Goal: Task Accomplishment & Management: Complete application form

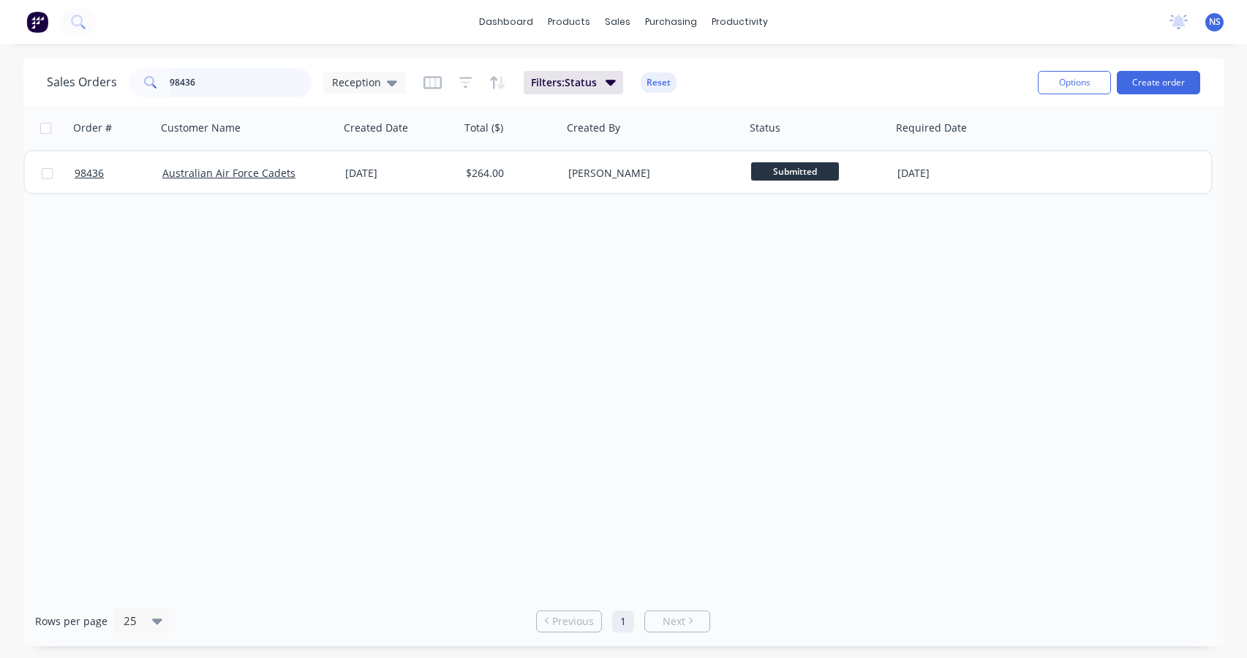
click at [216, 82] on input "98436" at bounding box center [241, 82] width 143 height 29
type input "98"
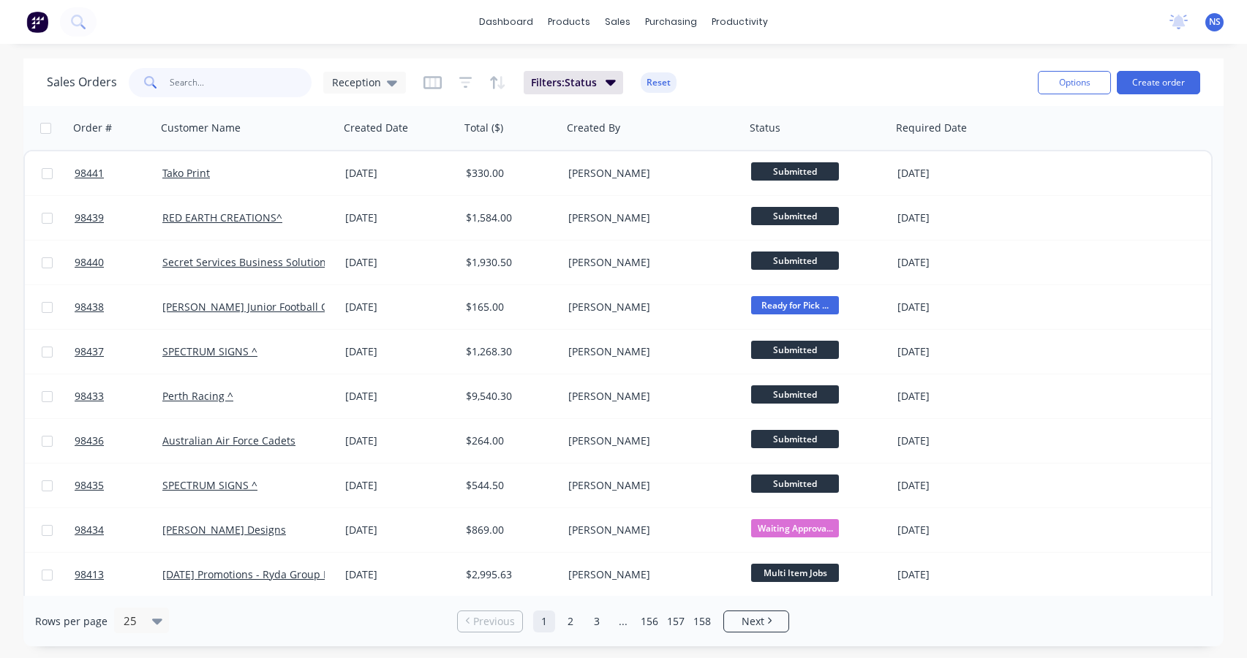
click at [244, 82] on input "text" at bounding box center [241, 82] width 143 height 29
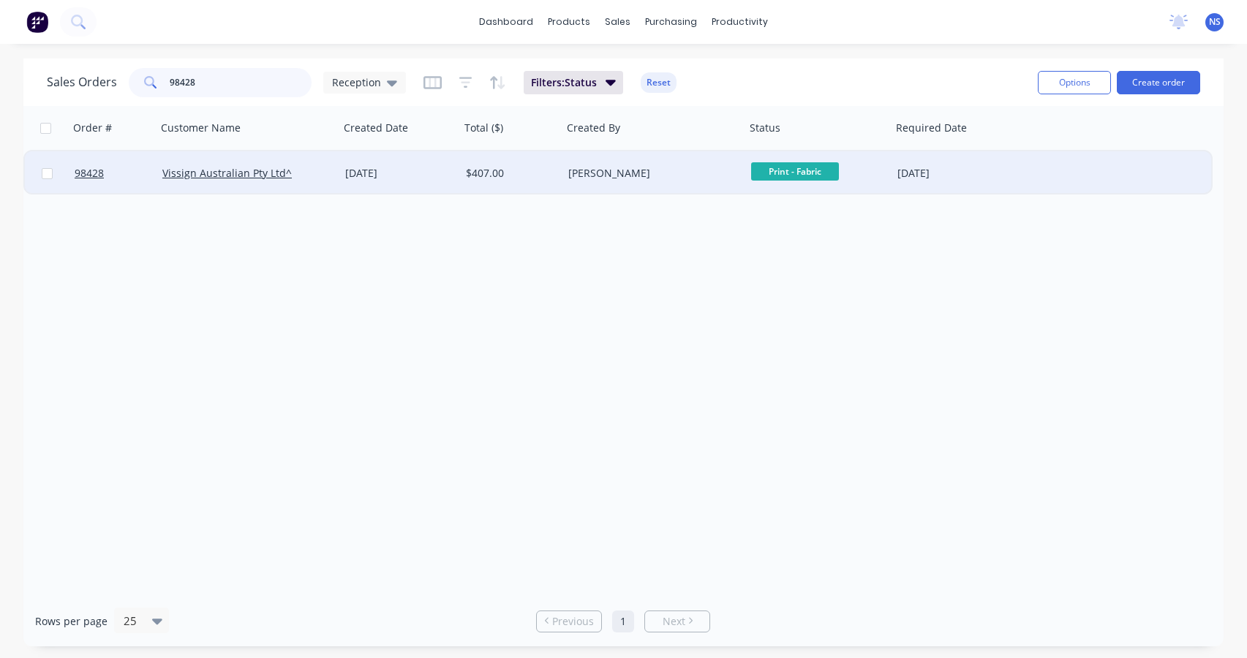
type input "98428"
click at [313, 178] on div "Vissign Australian Pty Ltd^" at bounding box center [243, 173] width 162 height 15
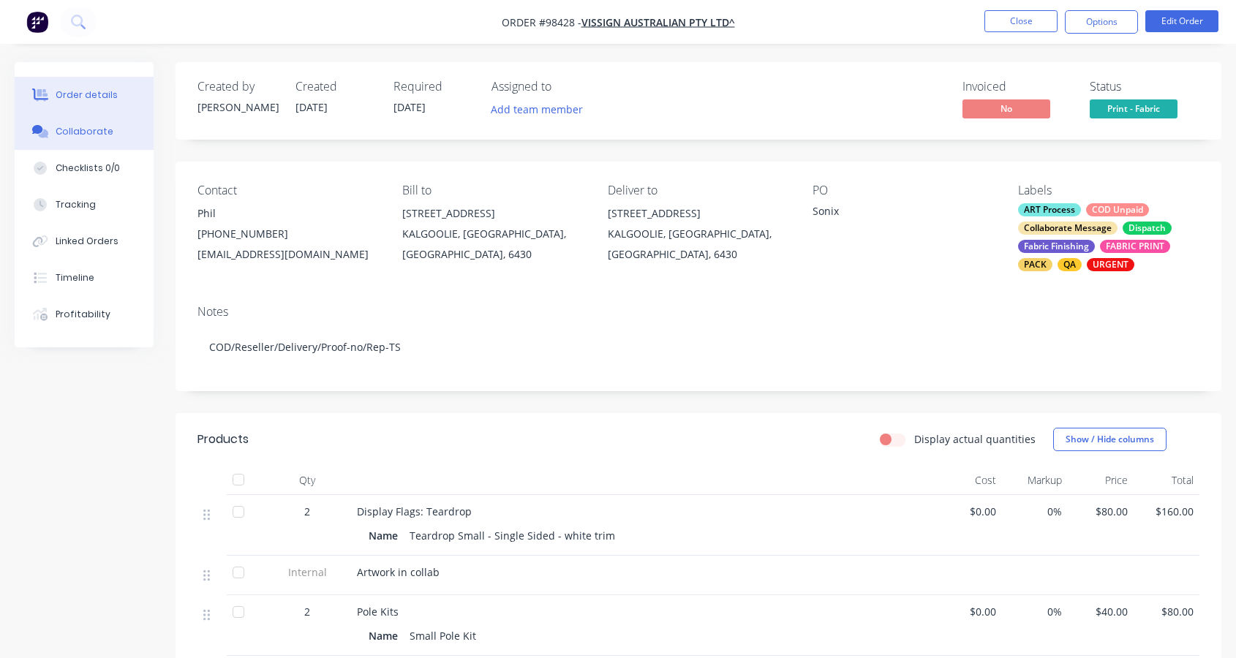
click at [88, 132] on div "Collaborate" at bounding box center [85, 131] width 58 height 13
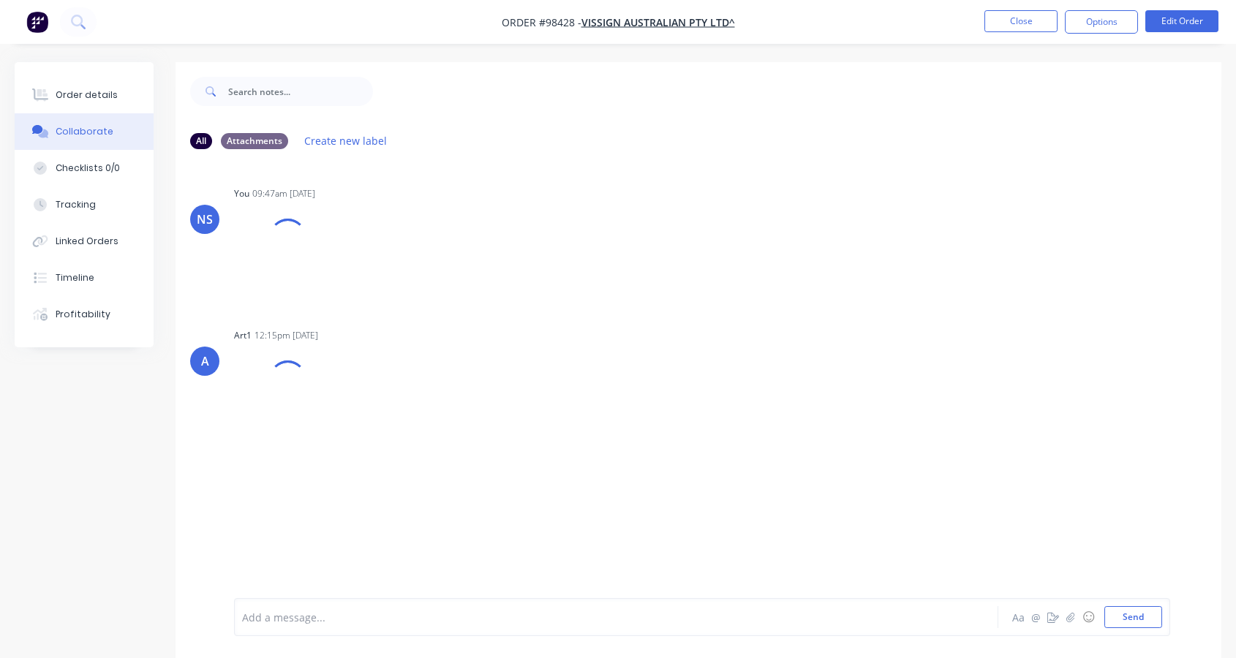
click at [388, 616] on div at bounding box center [588, 617] width 690 height 15
click at [388, 615] on div at bounding box center [588, 617] width 690 height 15
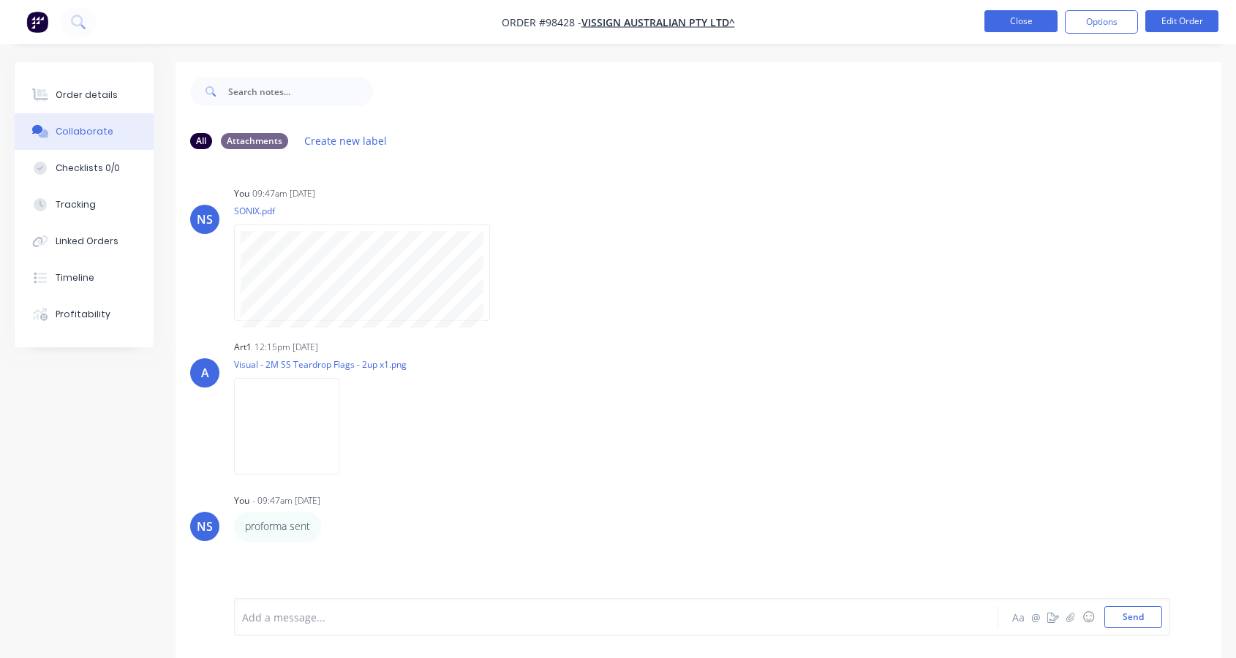
click at [1020, 25] on button "Close" at bounding box center [1020, 21] width 73 height 22
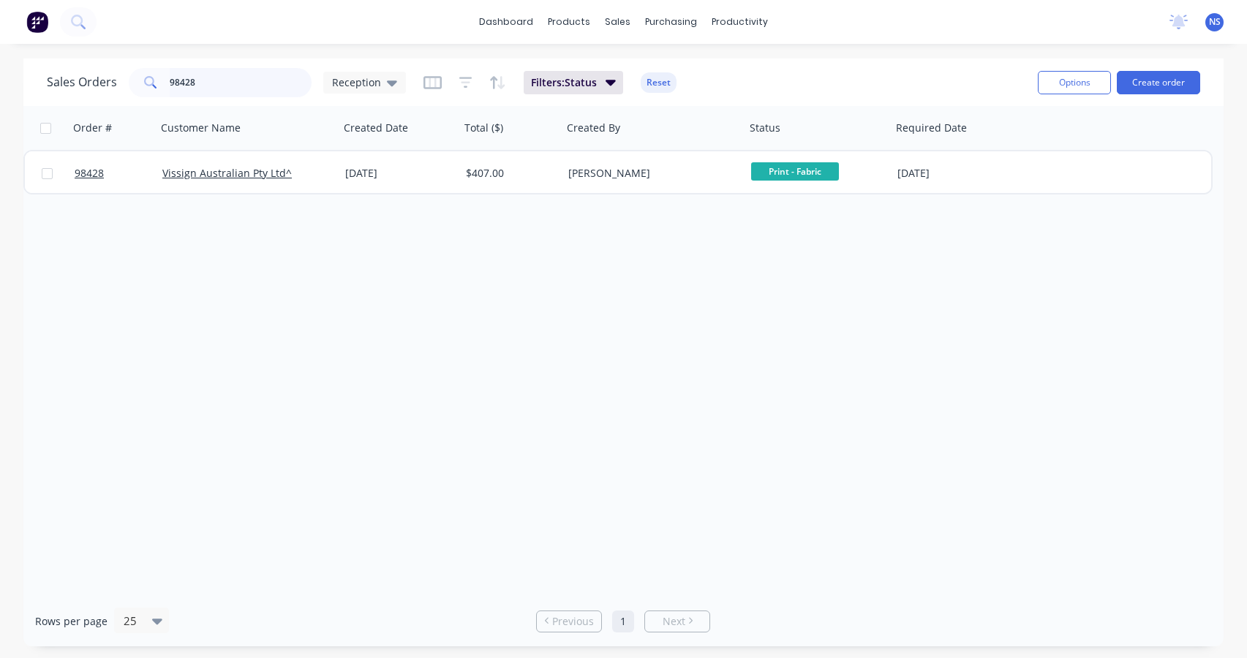
click at [235, 80] on input "98428" at bounding box center [241, 82] width 143 height 29
type input "98432"
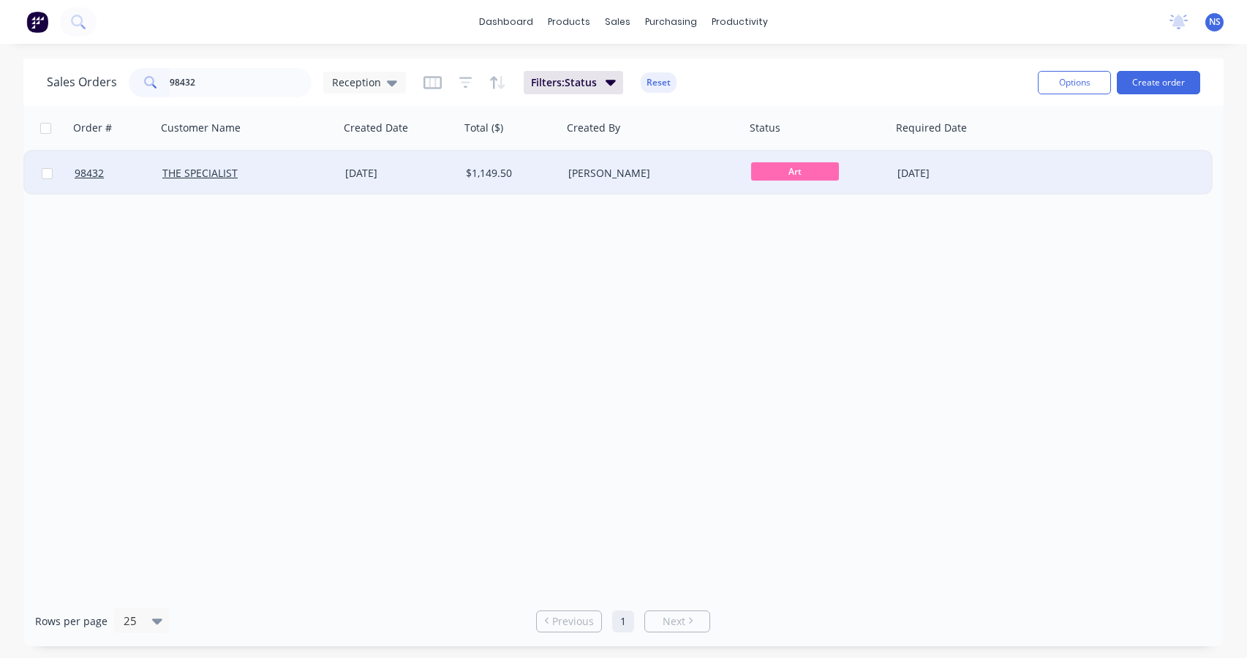
click at [296, 167] on div "THE SPECIALIST" at bounding box center [243, 173] width 162 height 15
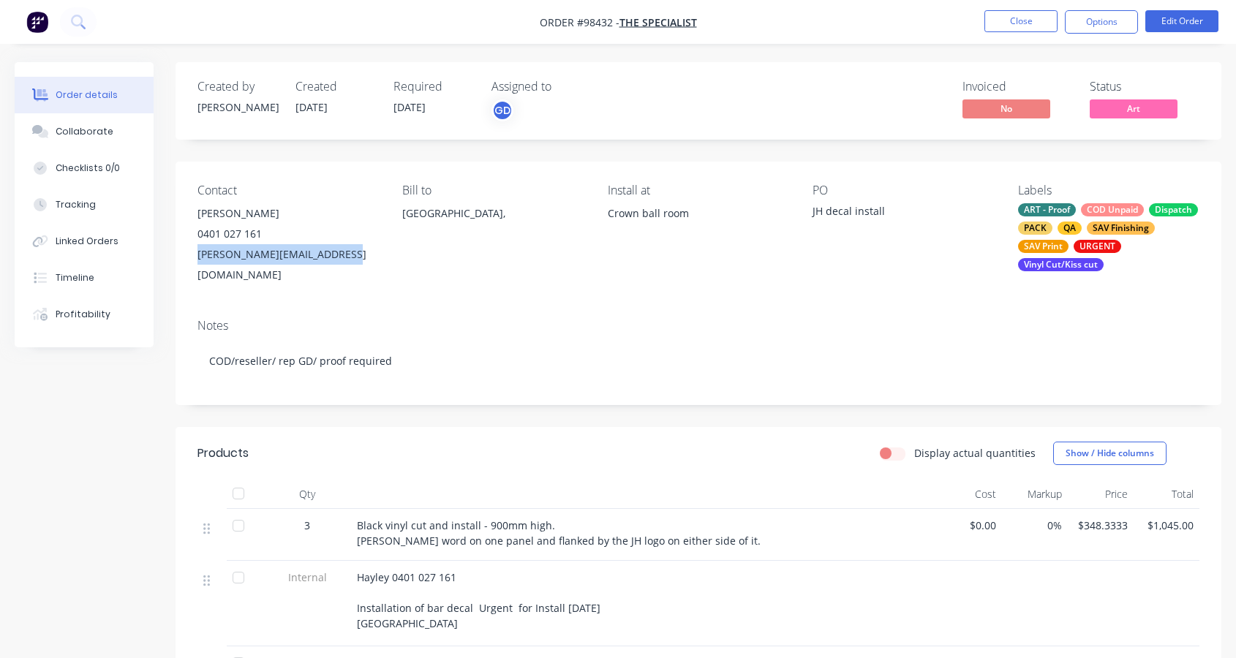
drag, startPoint x: 193, startPoint y: 253, endPoint x: 320, endPoint y: 258, distance: 126.6
click at [331, 260] on div "Contact Hayley Hinchliffe 0401 027 161 hayley@thespecialist.events Bill to Aust…" at bounding box center [699, 235] width 1046 height 146
copy div "hayley@thespecialist.events"
click at [84, 129] on div "Collaborate" at bounding box center [85, 131] width 58 height 13
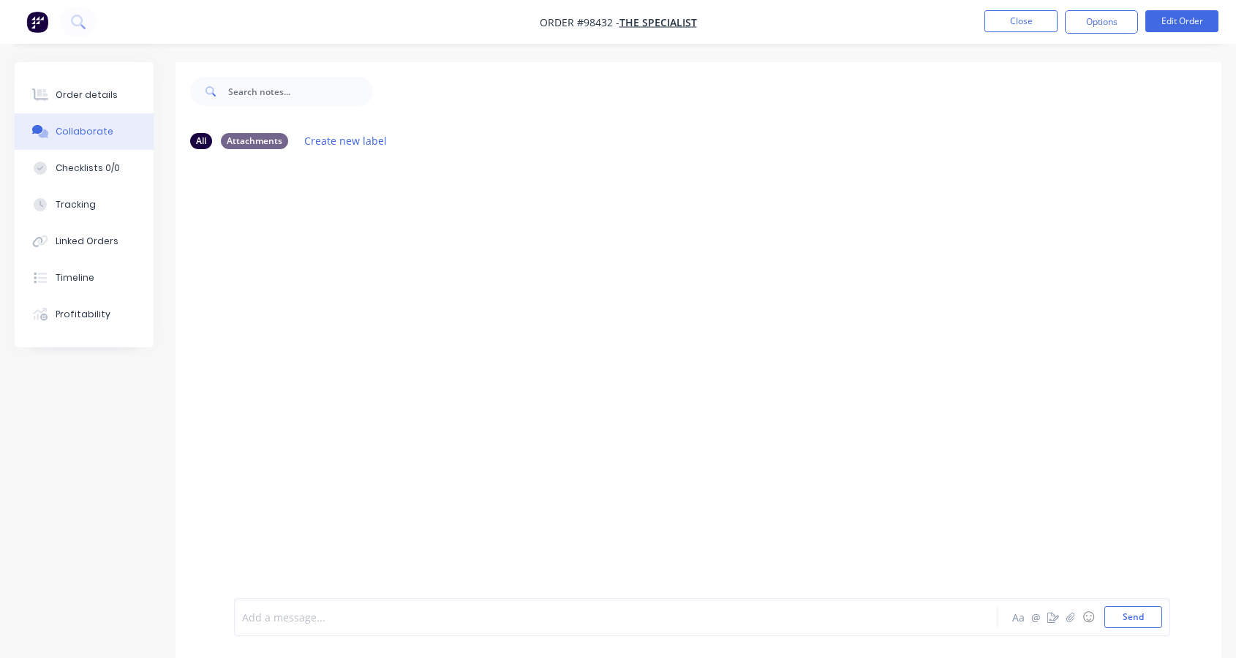
click at [306, 617] on div at bounding box center [588, 617] width 690 height 15
click at [1016, 20] on button "Close" at bounding box center [1020, 21] width 73 height 22
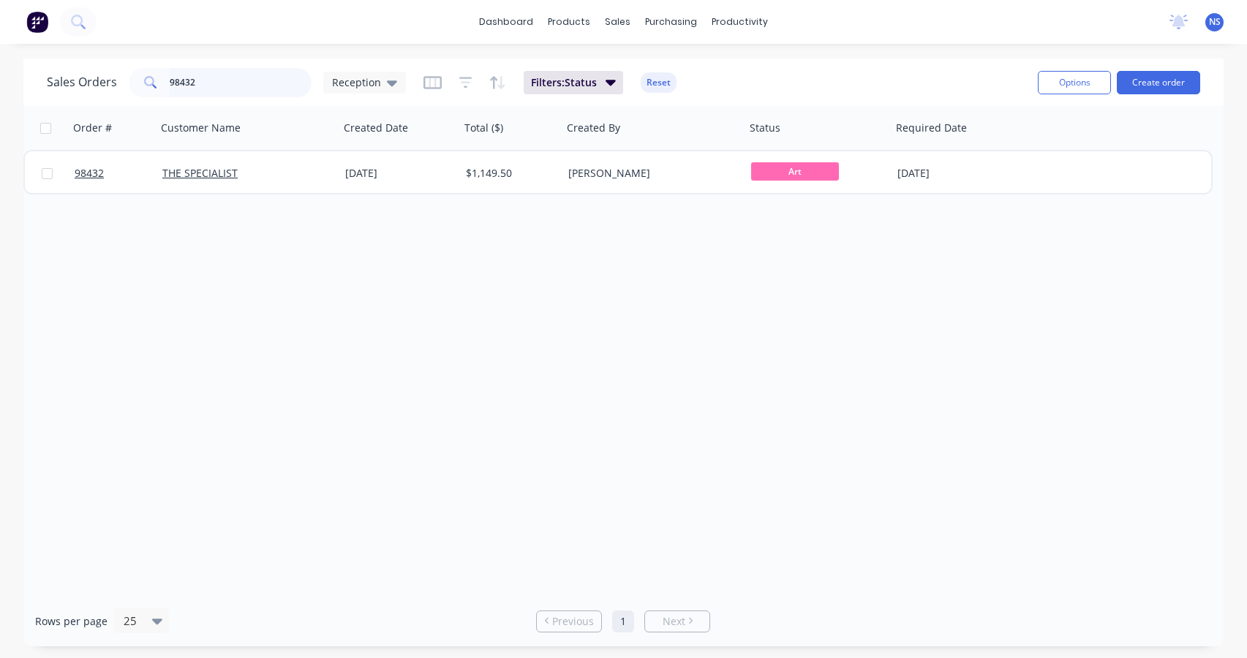
click at [219, 82] on input "98432" at bounding box center [241, 82] width 143 height 29
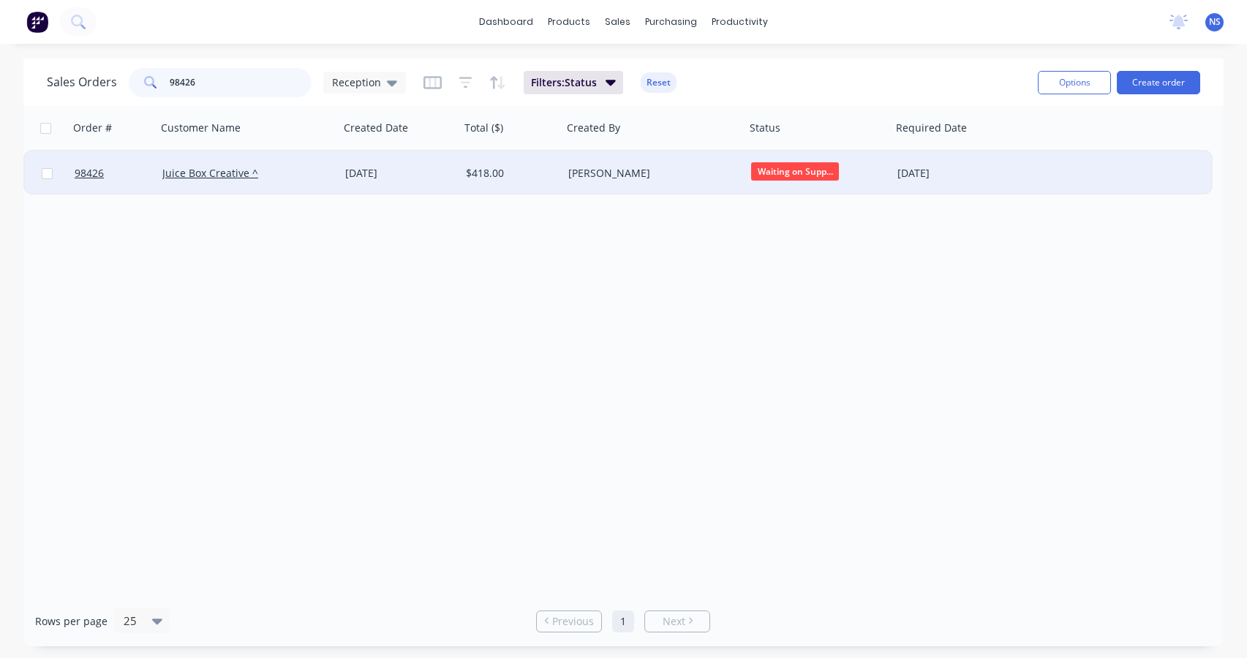
type input "98426"
click at [300, 172] on div "Juice Box Creative ^" at bounding box center [243, 173] width 162 height 15
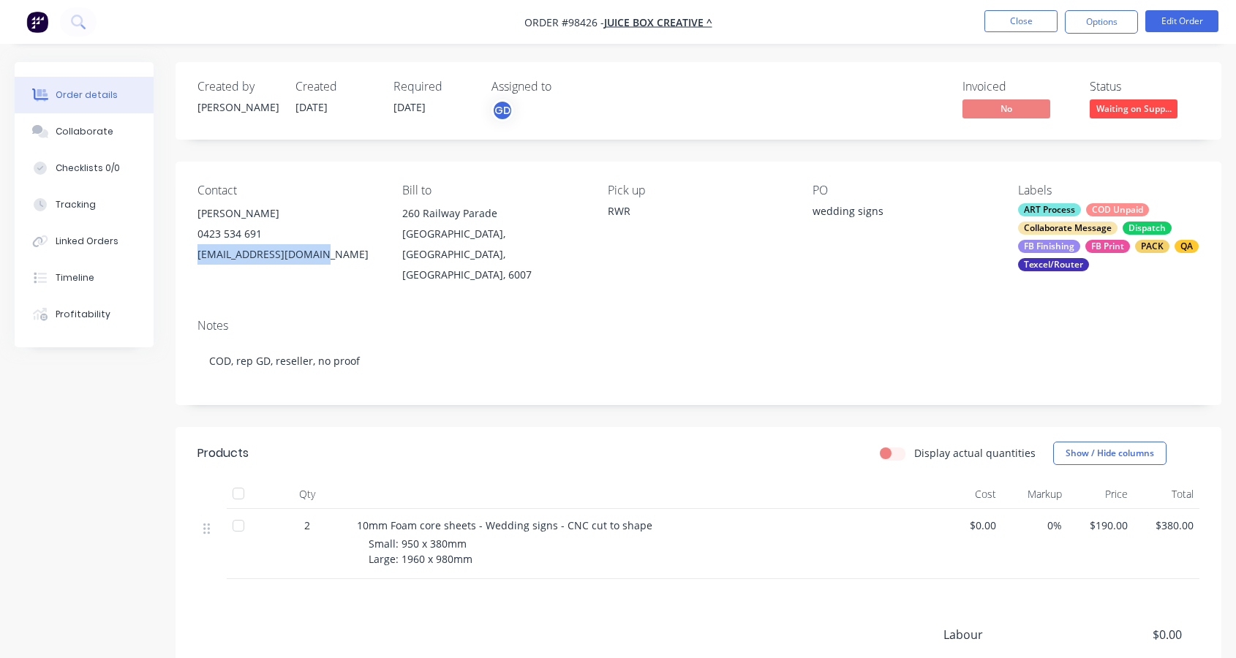
drag, startPoint x: 325, startPoint y: 257, endPoint x: 193, endPoint y: 251, distance: 132.5
click at [193, 251] on div "Contact Hayden Garrard 0423 534 691 hayden@juicebox.com.au Bill to 260 Railway …" at bounding box center [699, 235] width 1046 height 146
copy div "hayden@juicebox.com.au"
click at [72, 130] on div "Collaborate" at bounding box center [85, 131] width 58 height 13
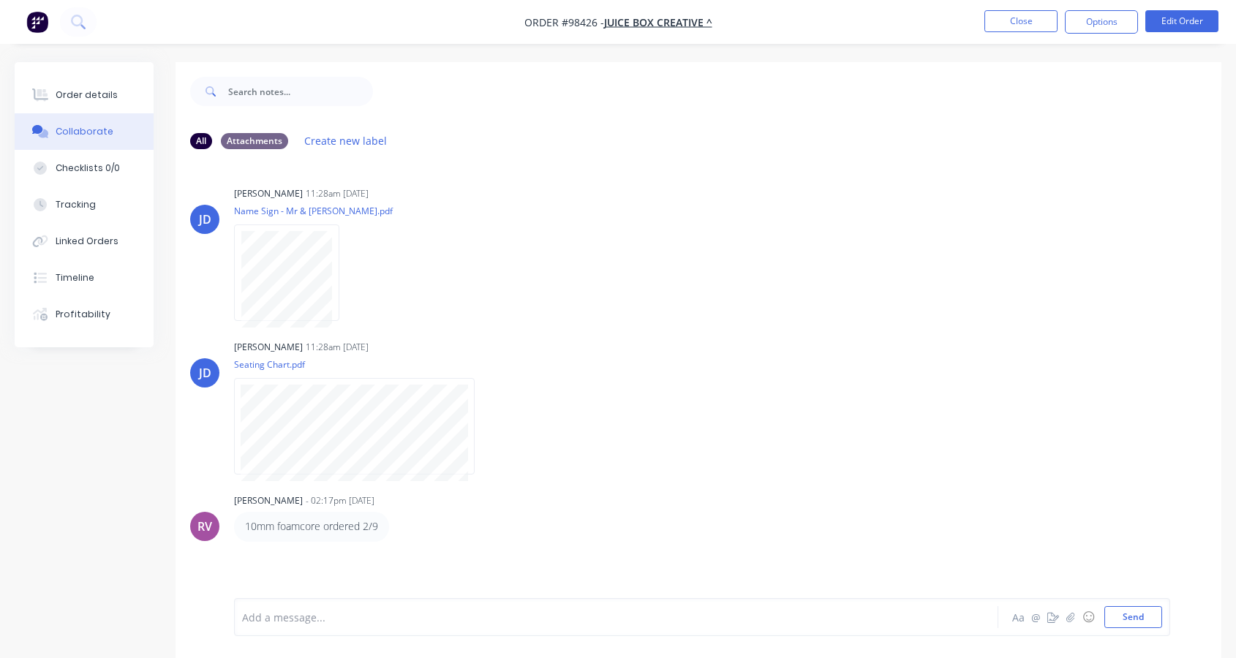
click at [385, 620] on div at bounding box center [588, 617] width 690 height 15
click at [1122, 613] on button "Send" at bounding box center [1133, 617] width 58 height 22
click at [1021, 18] on button "Close" at bounding box center [1020, 21] width 73 height 22
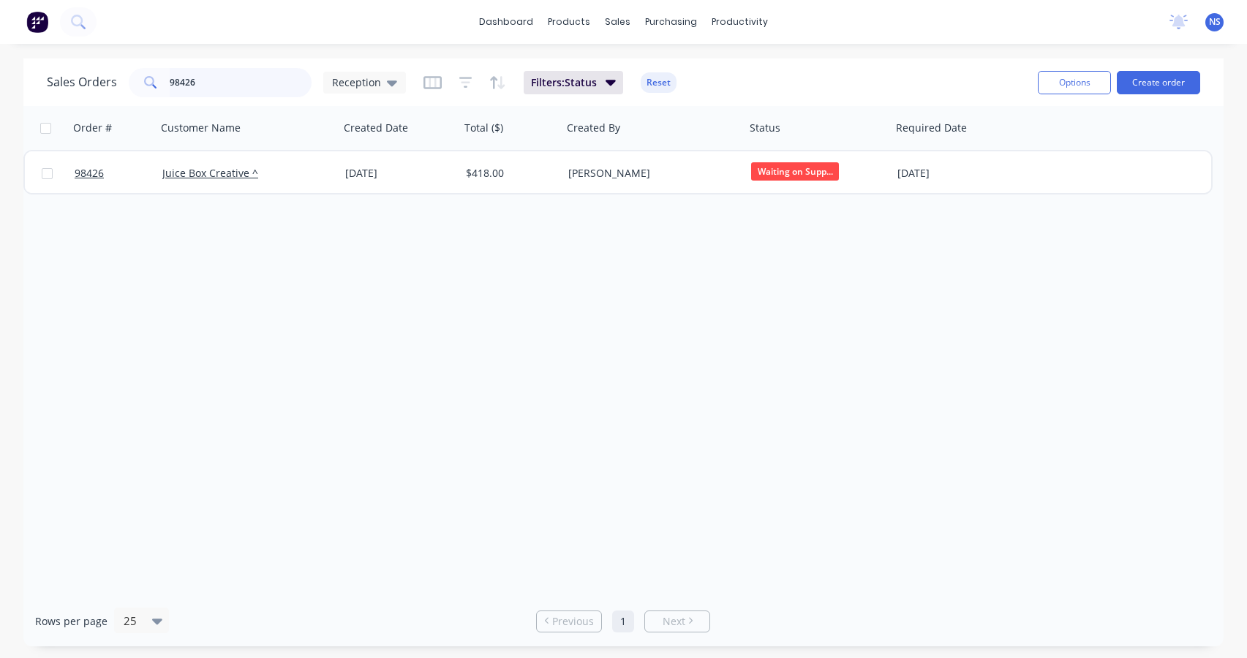
click at [255, 81] on input "98426" at bounding box center [241, 82] width 143 height 29
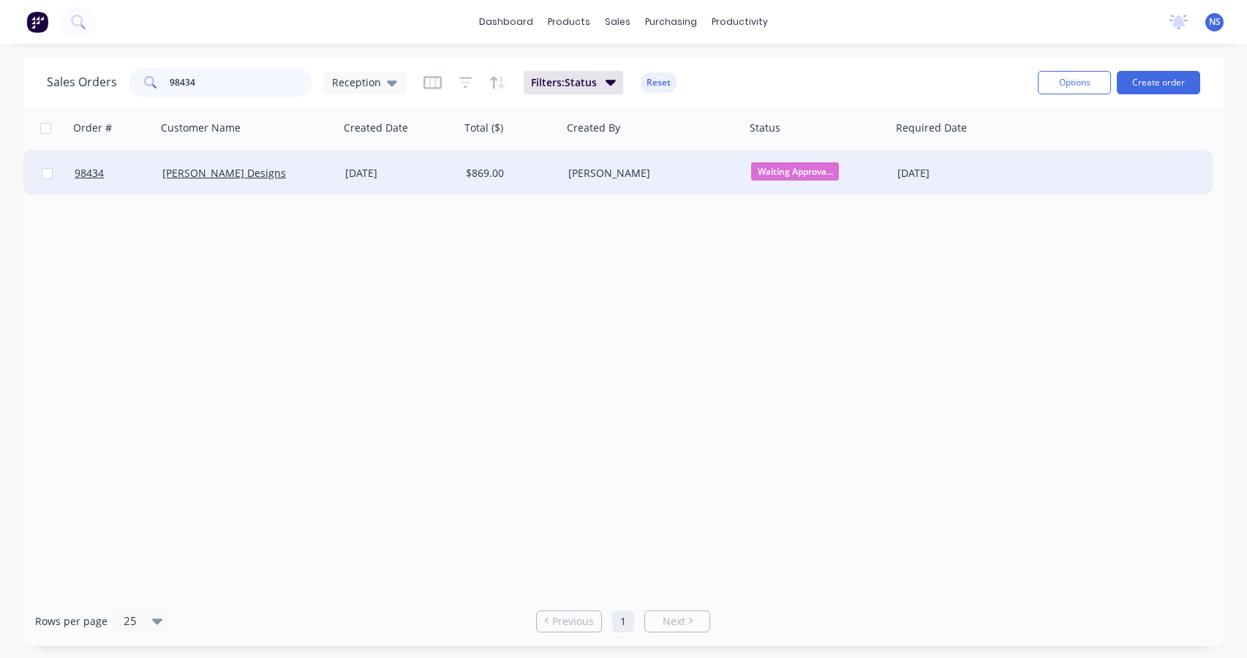
type input "98434"
click at [331, 170] on div "[PERSON_NAME] Designs" at bounding box center [247, 173] width 171 height 15
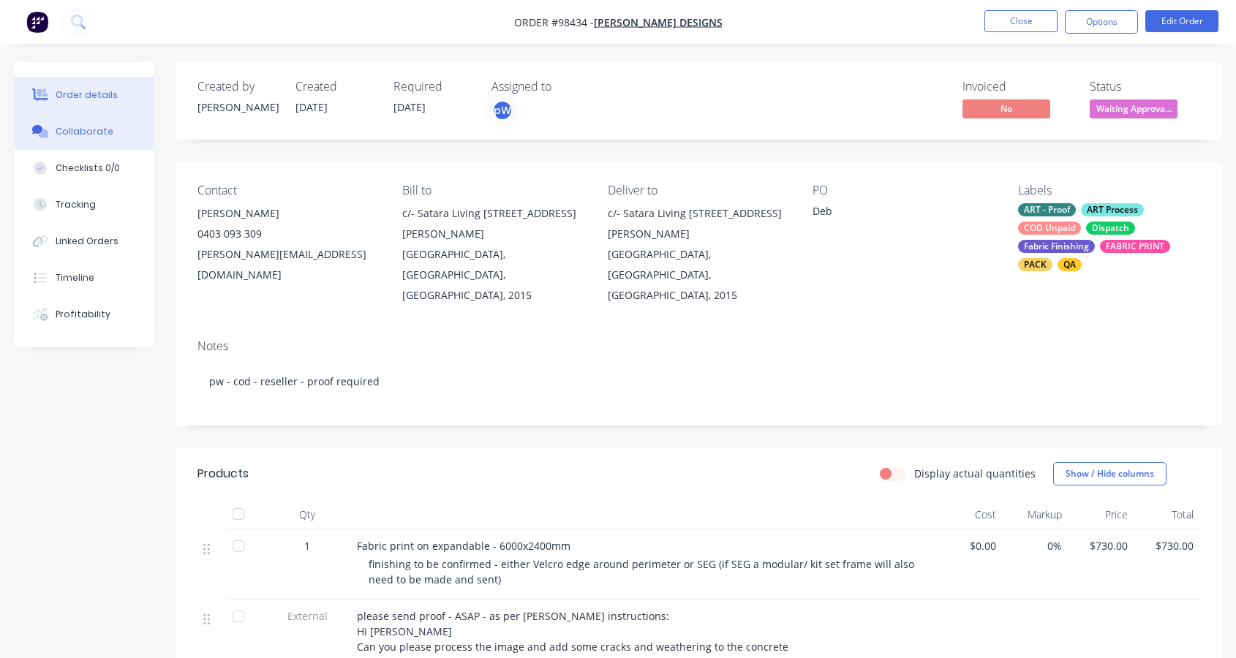
click at [94, 132] on div "Collaborate" at bounding box center [85, 131] width 58 height 13
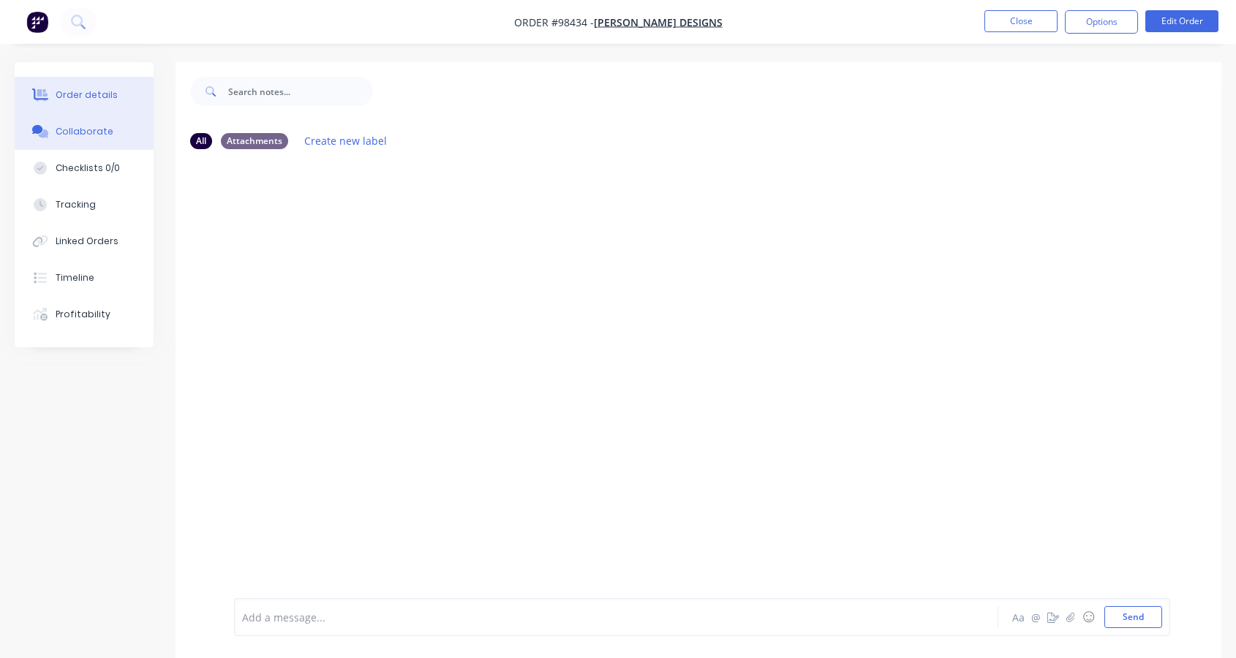
click at [102, 91] on div "Order details" at bounding box center [87, 94] width 62 height 13
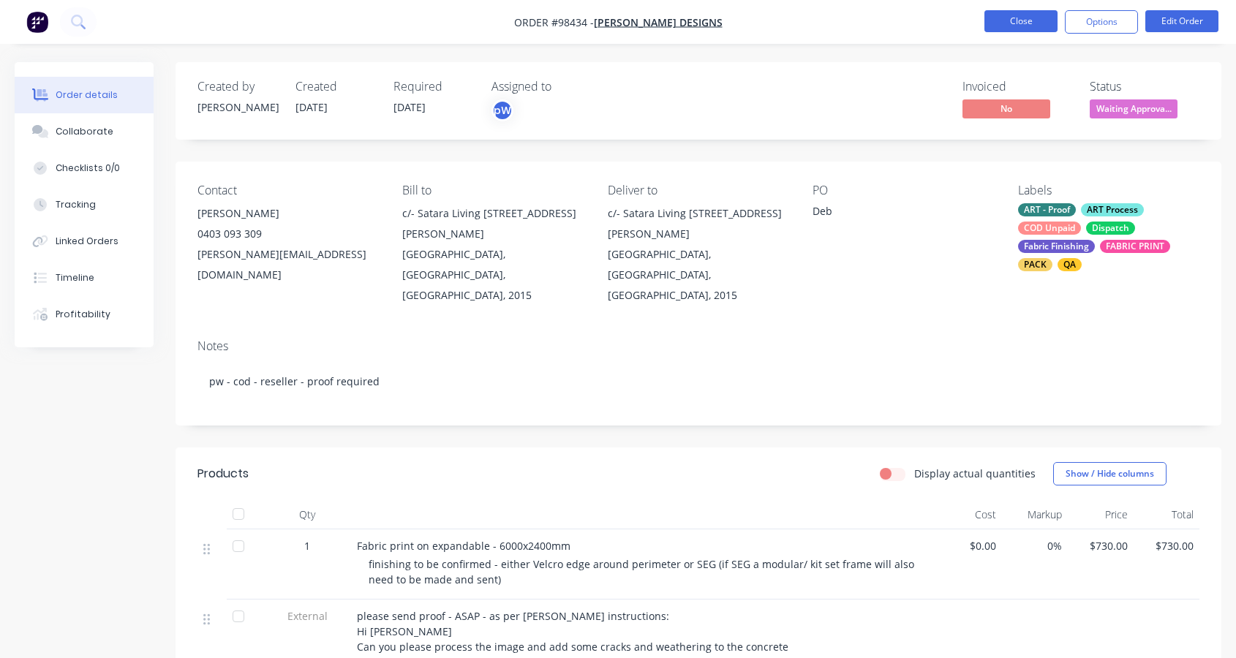
click at [1025, 18] on button "Close" at bounding box center [1020, 21] width 73 height 22
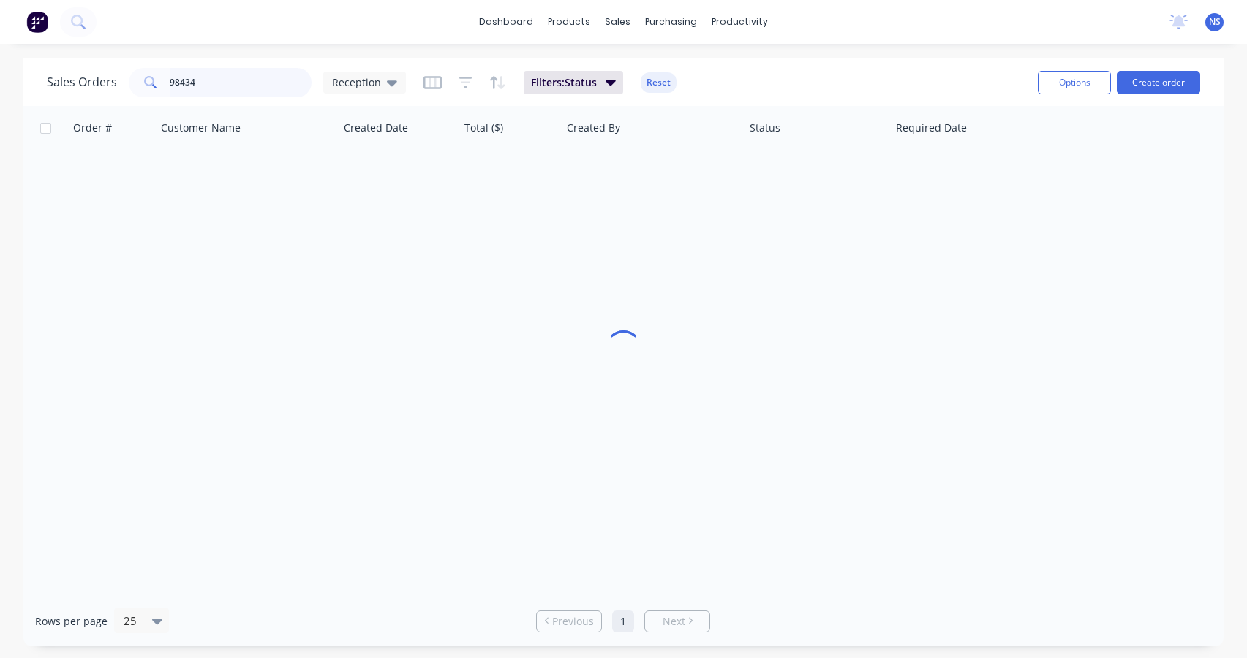
click at [249, 82] on input "98434" at bounding box center [241, 82] width 143 height 29
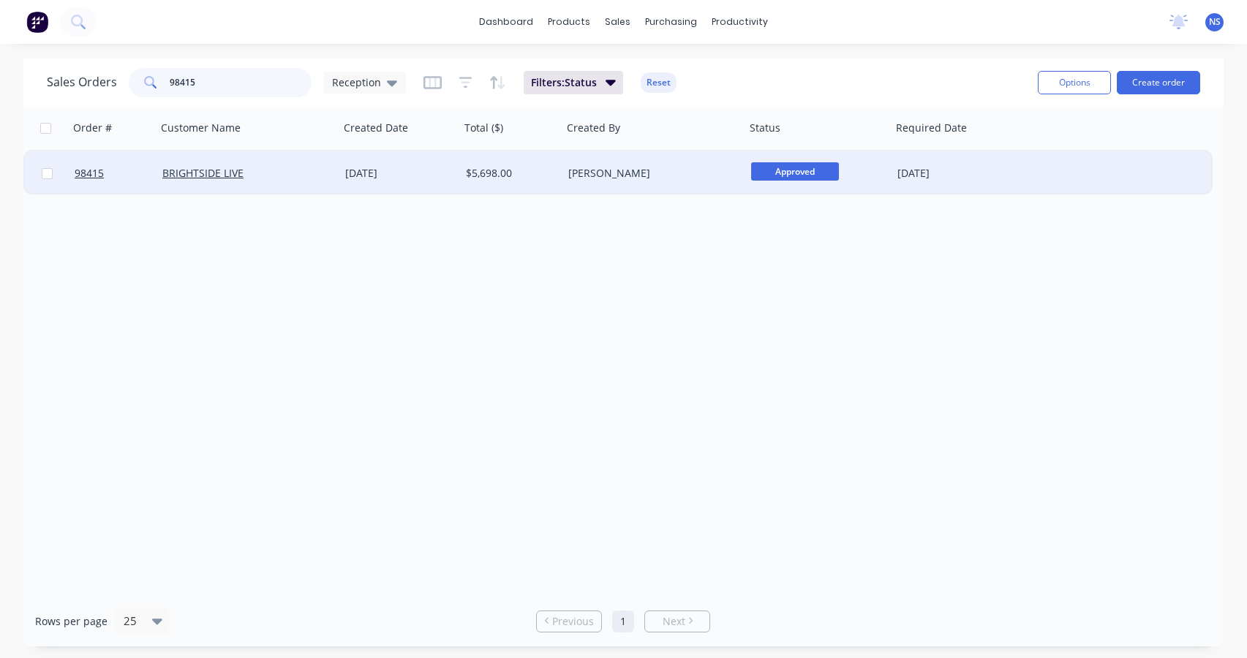
type input "98415"
click at [649, 175] on div "[PERSON_NAME]" at bounding box center [649, 173] width 162 height 15
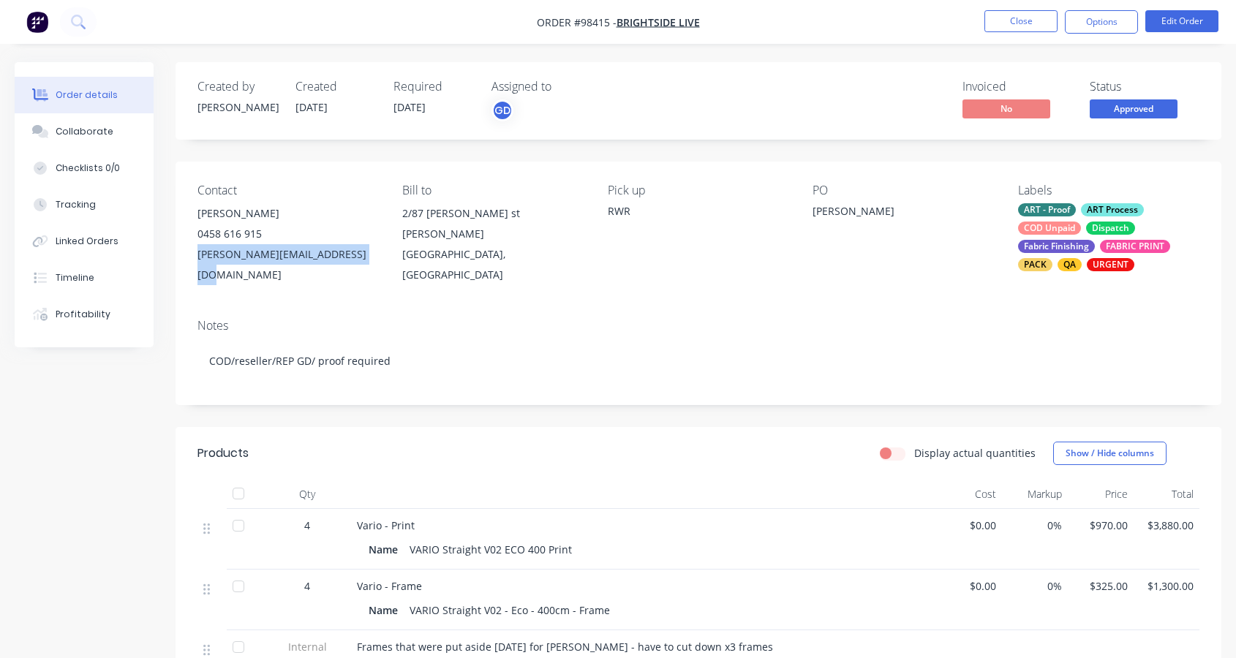
drag, startPoint x: 351, startPoint y: 254, endPoint x: 199, endPoint y: 255, distance: 152.1
click at [199, 255] on div "dave.salt@brightsidelive.net.au" at bounding box center [287, 264] width 181 height 41
copy div "dave.salt@brightsidelive.net.au"
click at [98, 134] on div "Collaborate" at bounding box center [85, 131] width 58 height 13
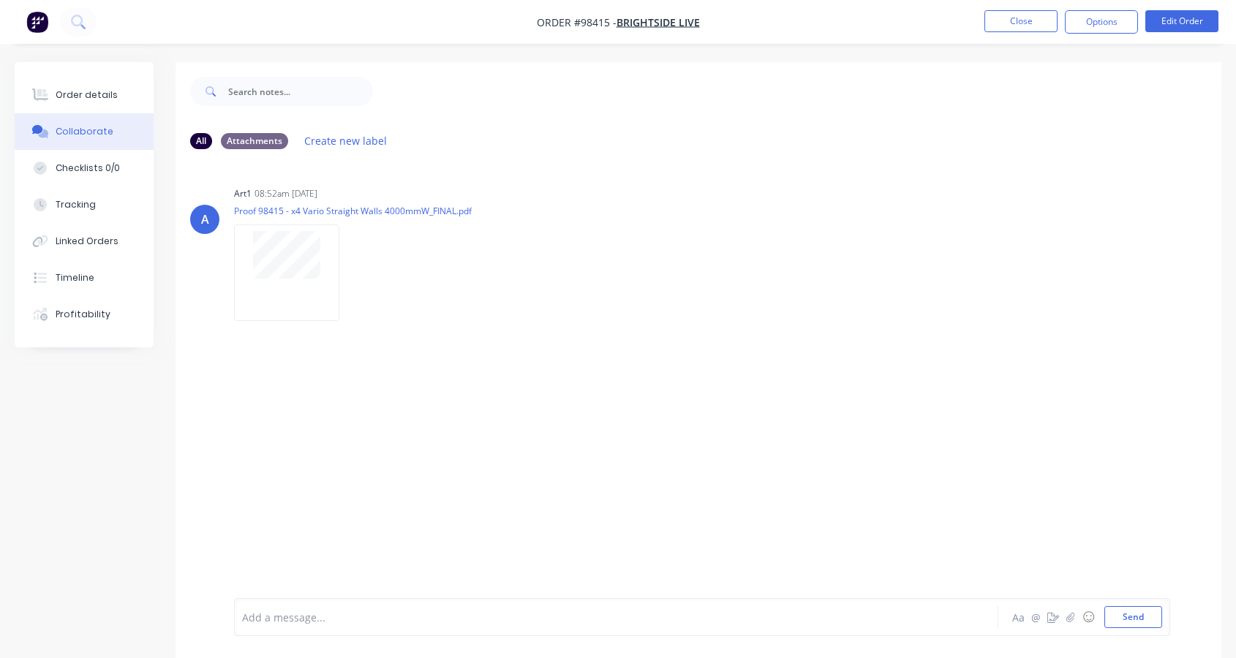
click at [465, 621] on div at bounding box center [588, 617] width 690 height 15
click at [1024, 24] on button "Close" at bounding box center [1020, 21] width 73 height 22
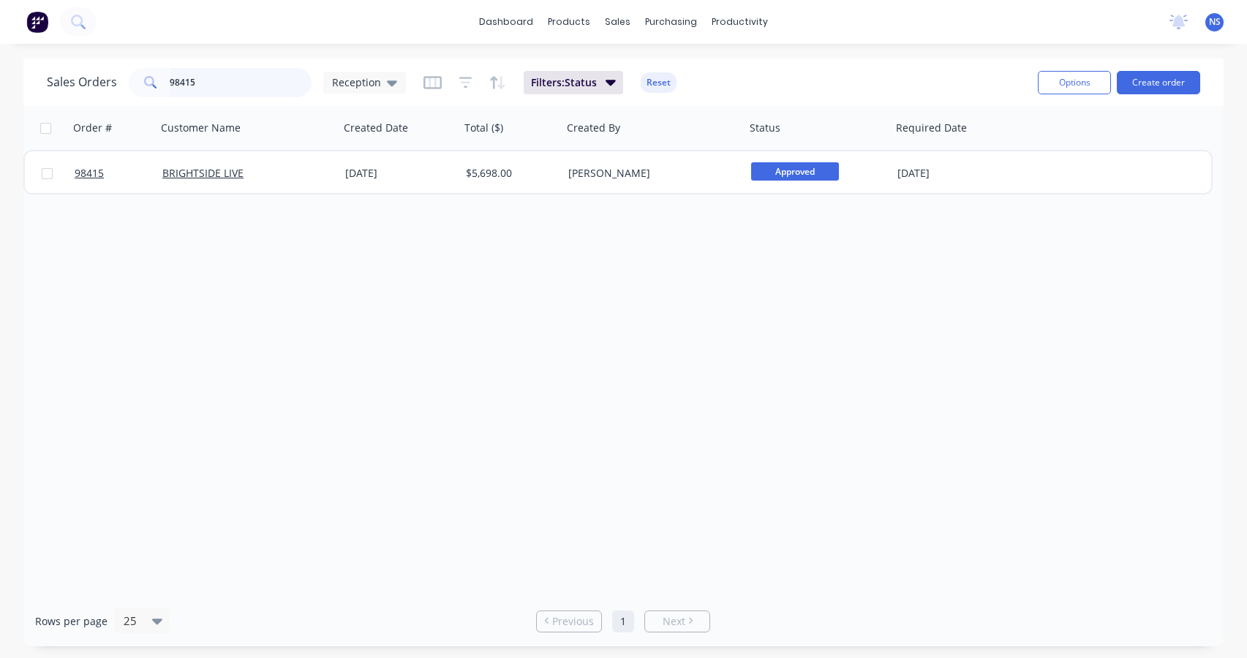
click at [246, 79] on input "98415" at bounding box center [241, 82] width 143 height 29
click at [244, 79] on input "98415" at bounding box center [241, 82] width 143 height 29
type input "98430"
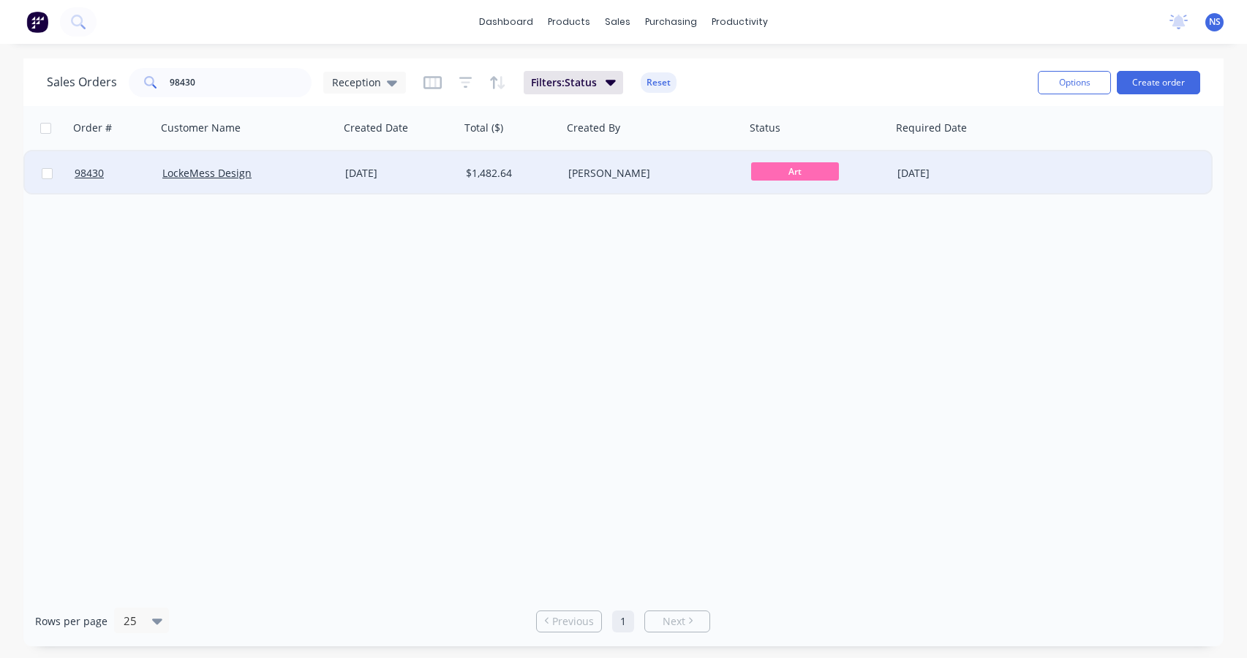
click at [307, 173] on div "LockeMess Design" at bounding box center [243, 173] width 162 height 15
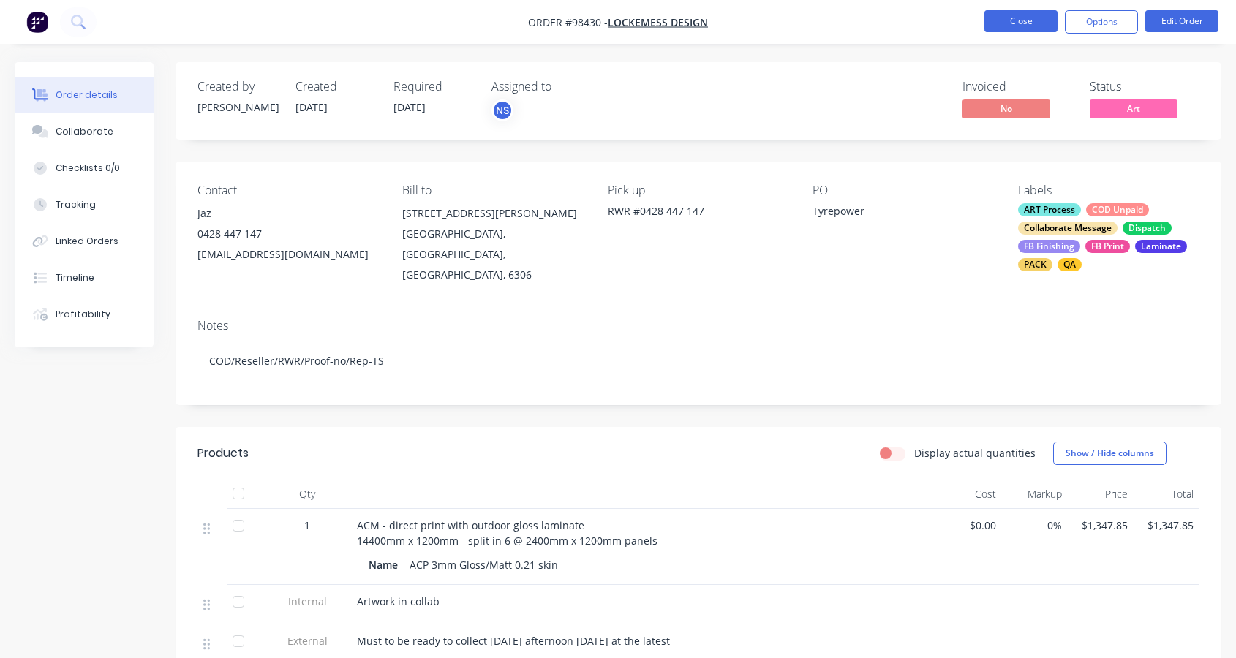
click at [1020, 21] on button "Close" at bounding box center [1020, 21] width 73 height 22
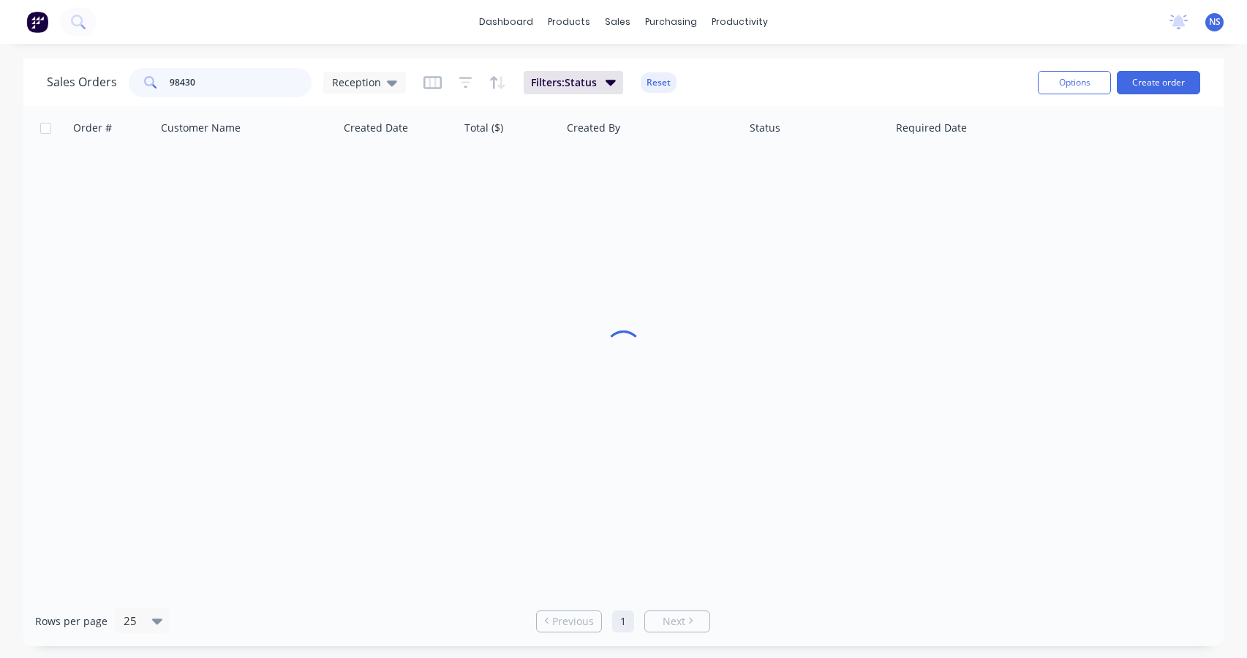
click at [252, 80] on input "98430" at bounding box center [241, 82] width 143 height 29
type input "9"
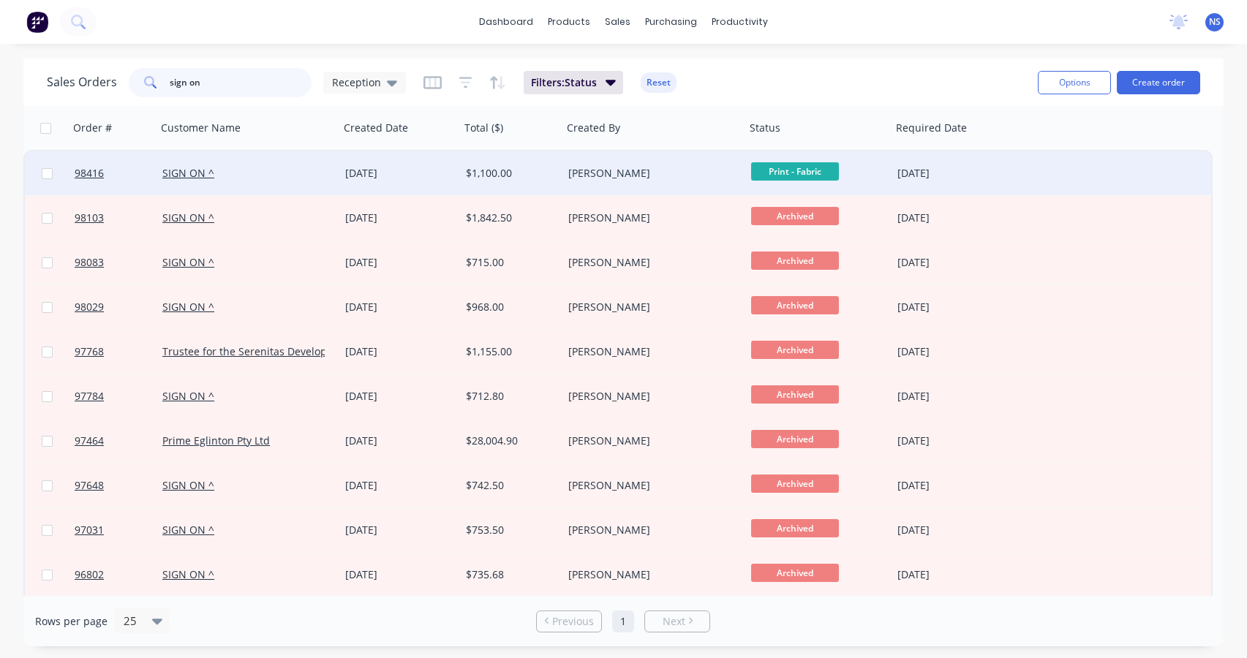
type input "sign on"
click at [277, 181] on div "SIGN ON ^" at bounding box center [248, 173] width 183 height 44
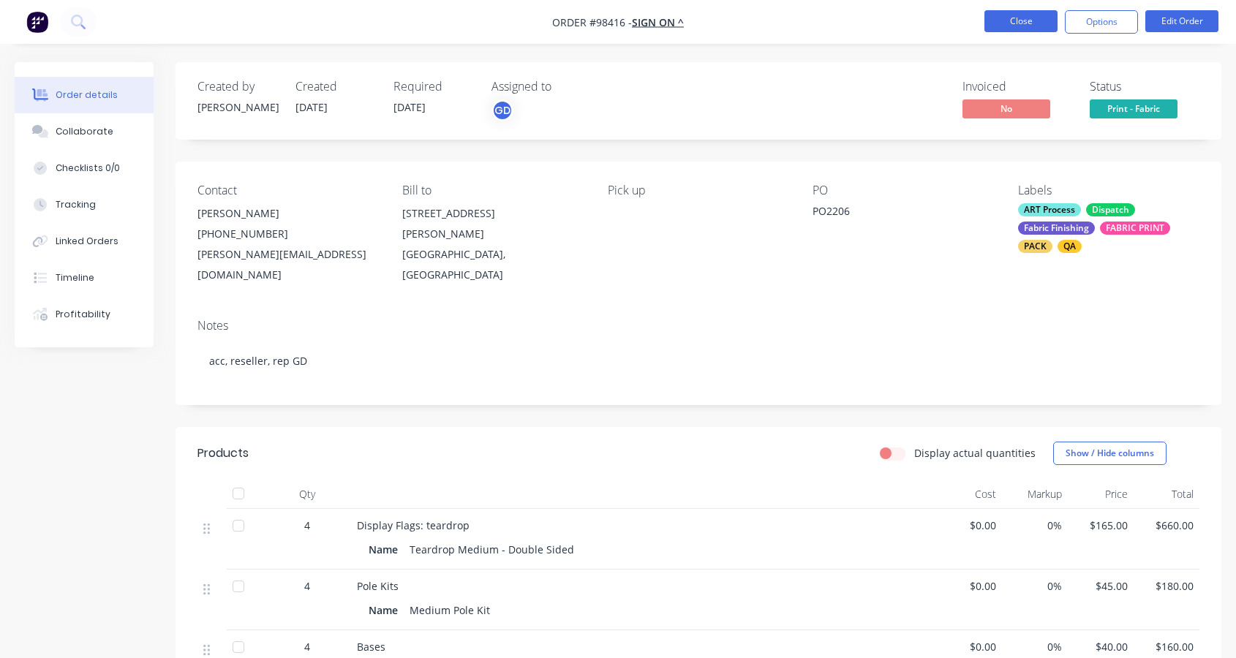
click at [1016, 20] on button "Close" at bounding box center [1020, 21] width 73 height 22
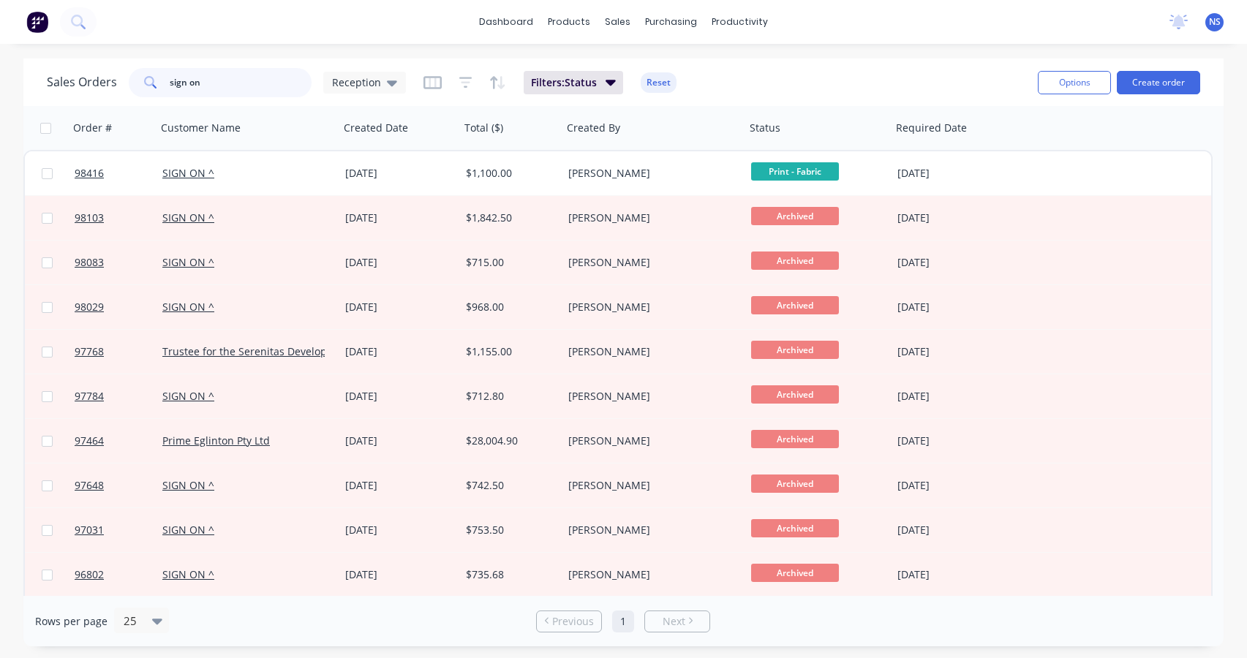
click at [227, 84] on input "sign on" at bounding box center [241, 82] width 143 height 29
type input "s"
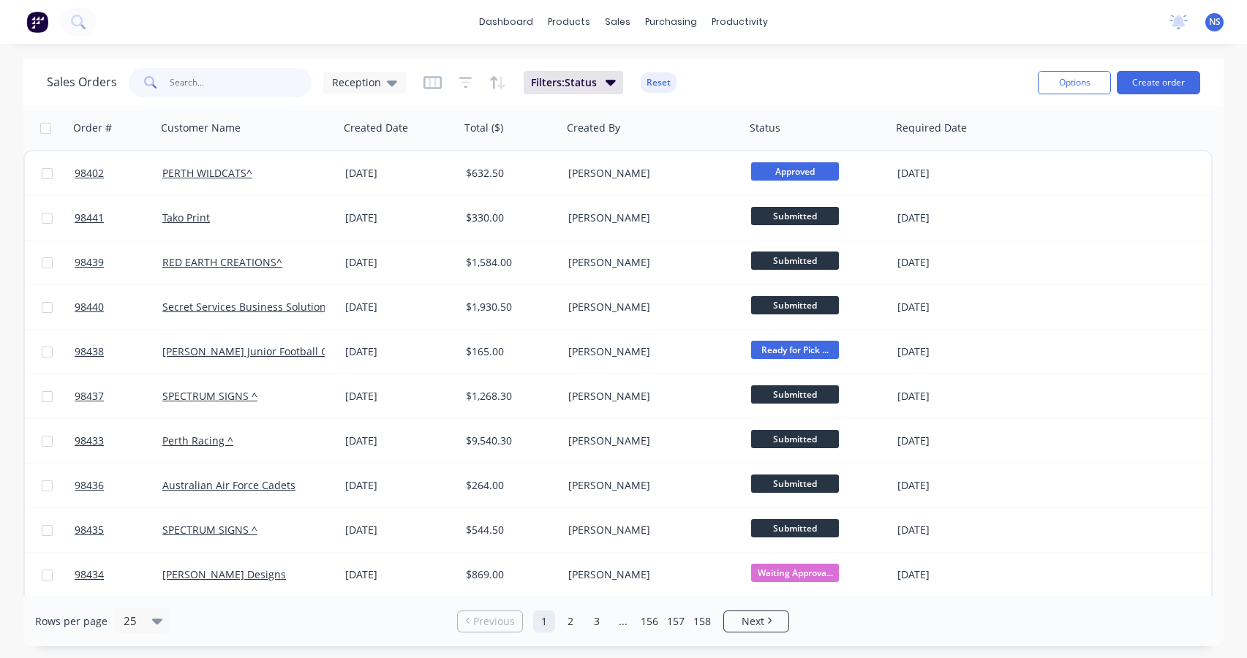
click at [215, 80] on input "text" at bounding box center [241, 82] width 143 height 29
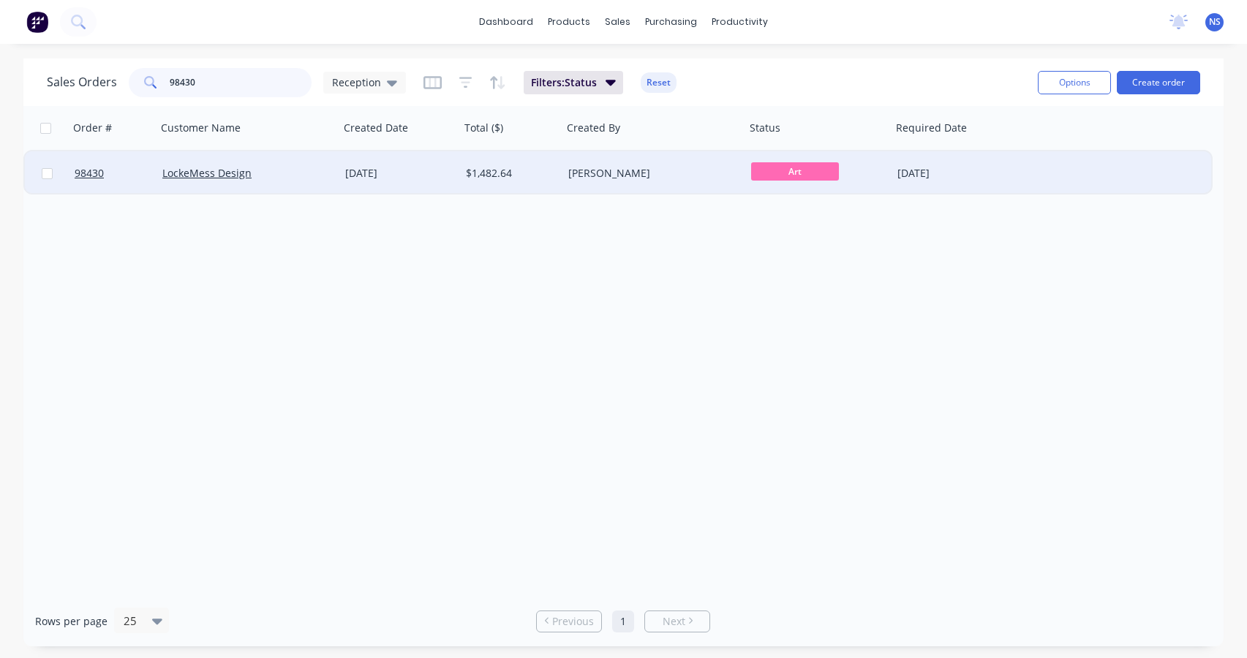
type input "98430"
click at [301, 174] on div "LockeMess Design" at bounding box center [243, 173] width 162 height 15
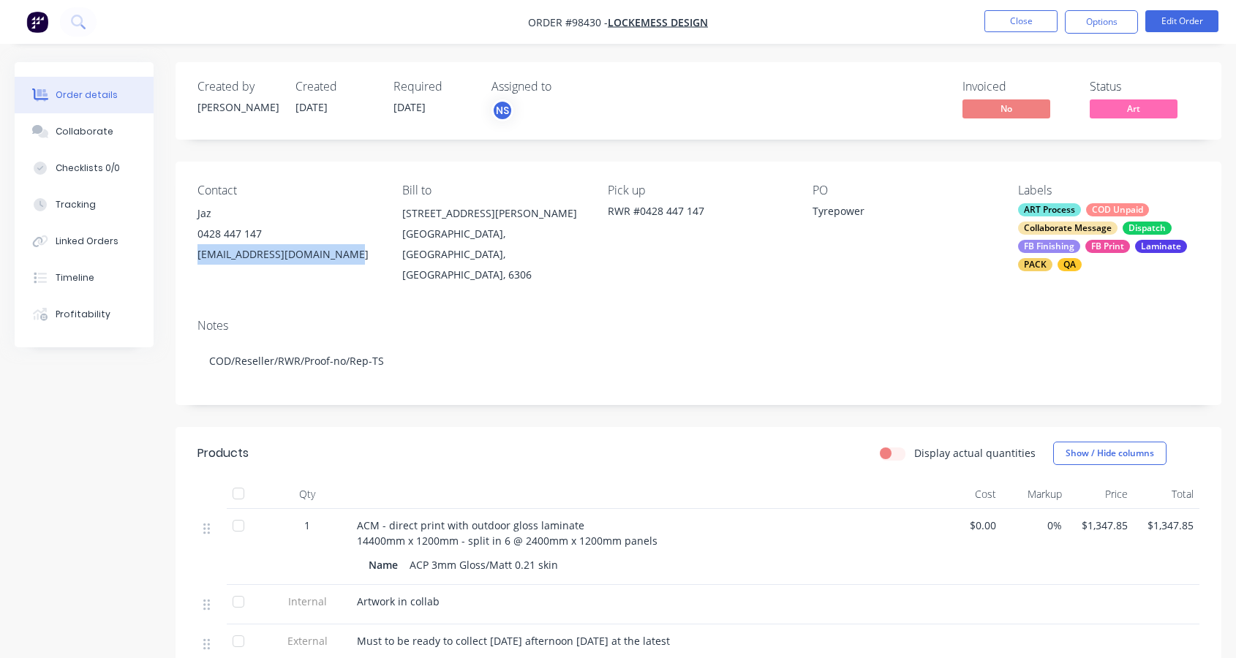
drag, startPoint x: 356, startPoint y: 255, endPoint x: 189, endPoint y: 251, distance: 167.5
click at [189, 251] on div "Contact Jaz 0428 447 147 lockemessdesign@outlook.com Bill to 10 Richardson Stre…" at bounding box center [699, 235] width 1046 height 146
copy div "lockemessdesign@outlook.com"
click at [86, 132] on div "Collaborate" at bounding box center [85, 131] width 58 height 13
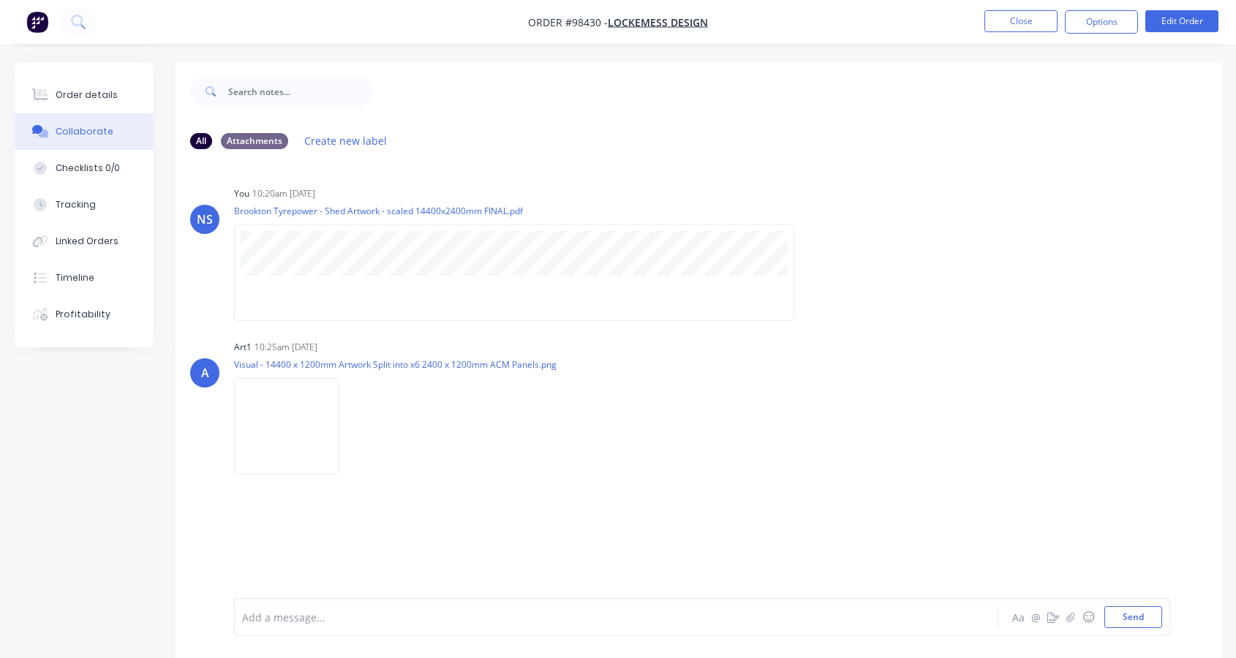
click at [327, 617] on div at bounding box center [588, 617] width 690 height 15
click at [1127, 619] on button "Send" at bounding box center [1133, 617] width 58 height 22
click at [101, 94] on div "Order details" at bounding box center [87, 94] width 62 height 13
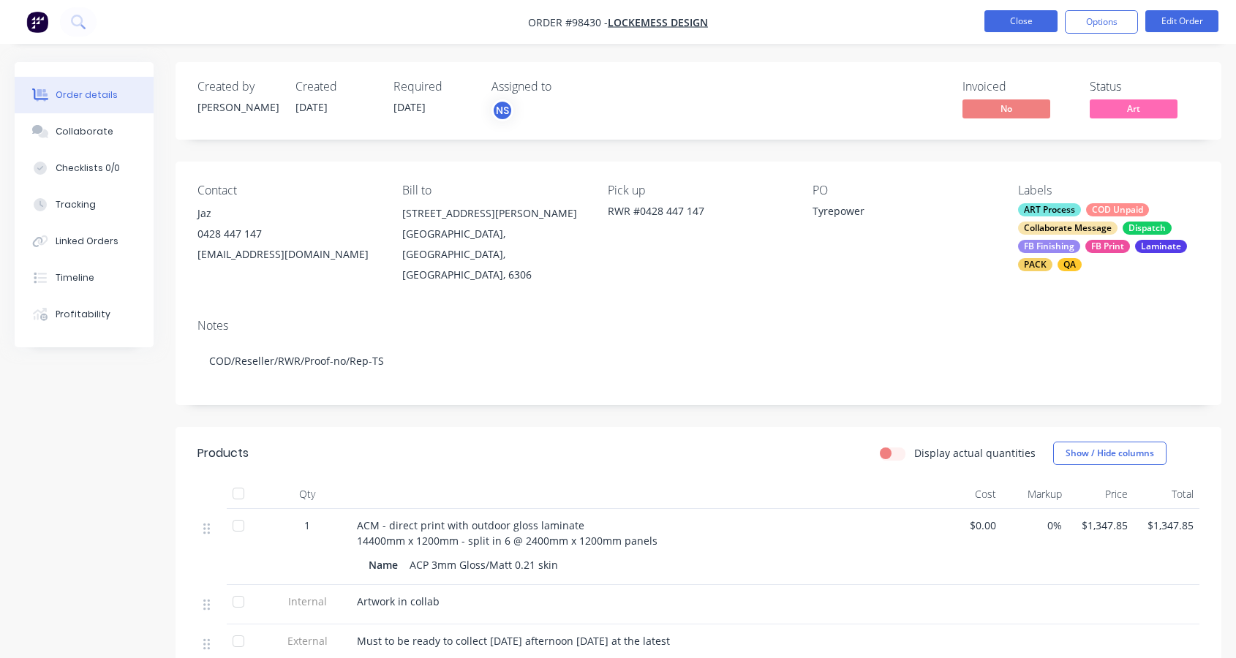
click at [1022, 22] on button "Close" at bounding box center [1020, 21] width 73 height 22
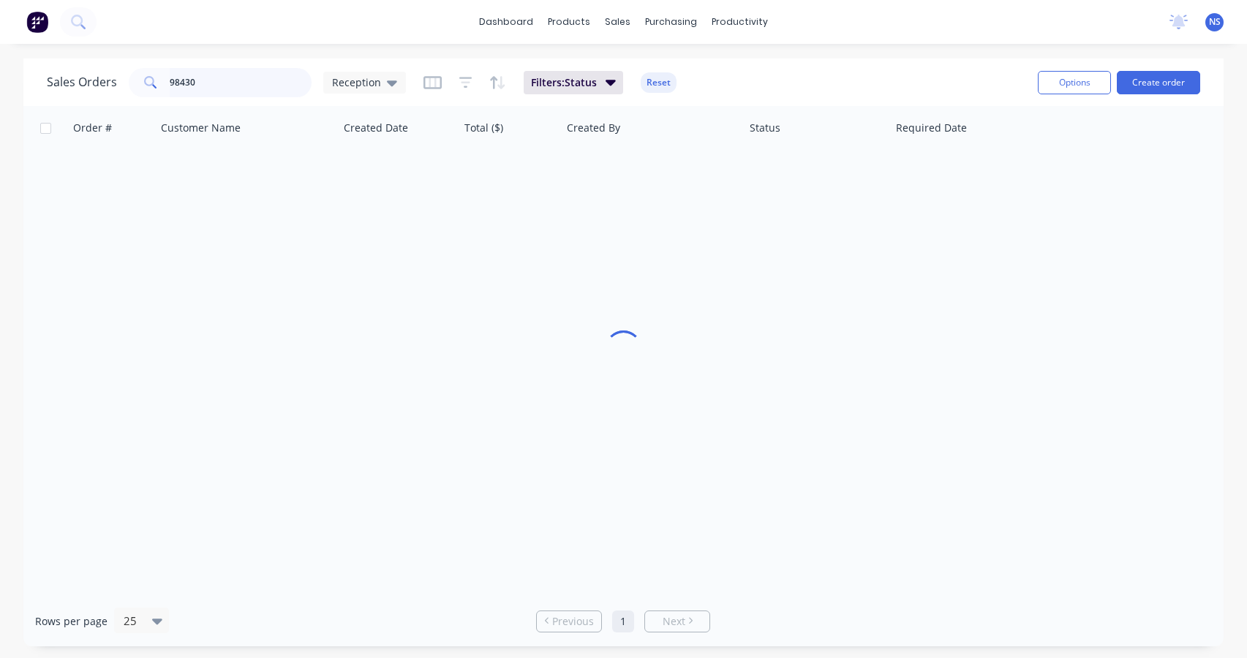
click at [238, 79] on input "98430" at bounding box center [241, 82] width 143 height 29
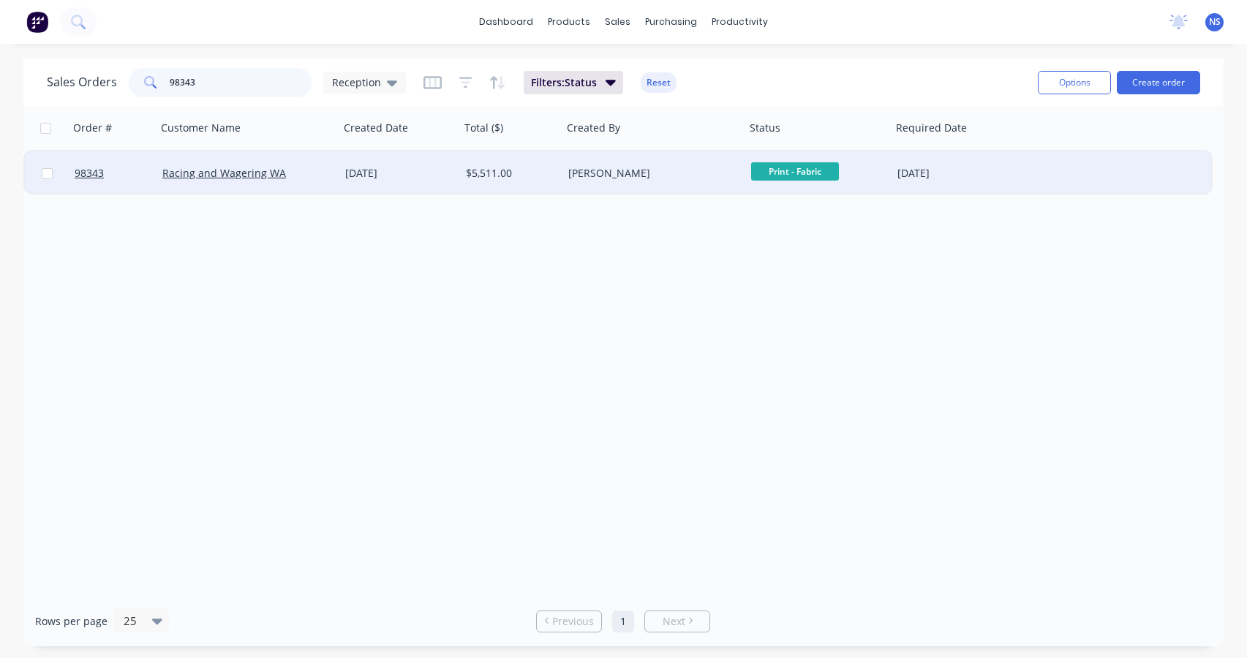
type input "98343"
click at [434, 176] on div "25 Aug 2025" at bounding box center [399, 173] width 109 height 15
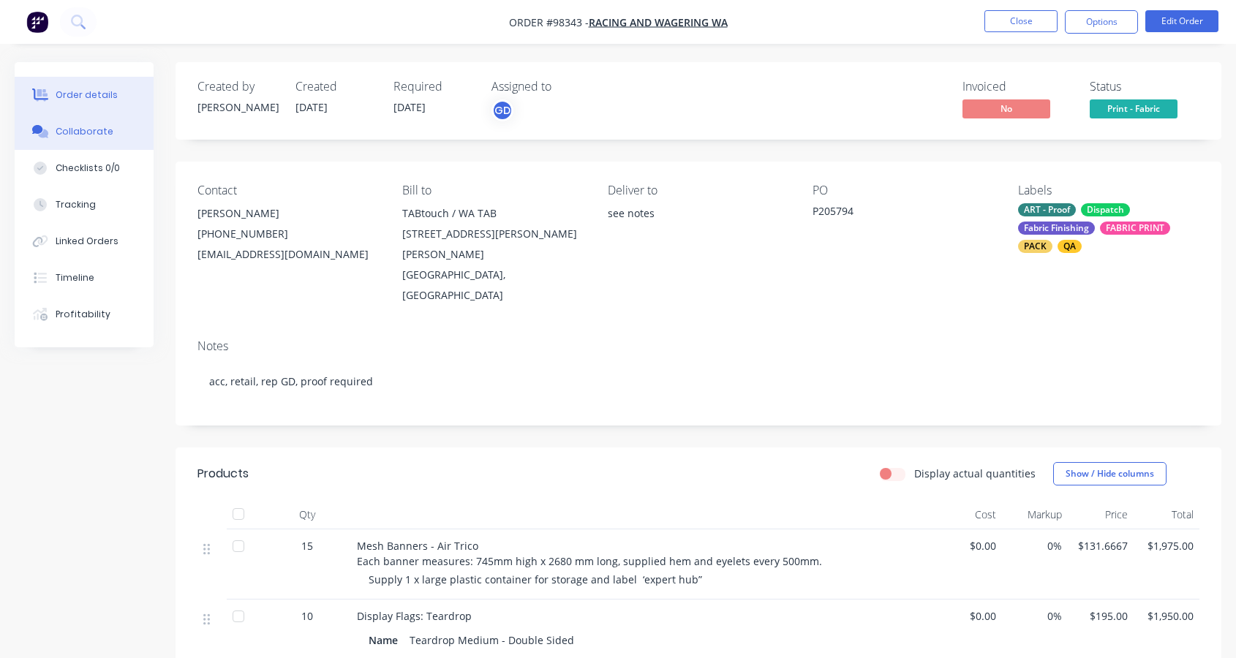
click at [90, 138] on button "Collaborate" at bounding box center [84, 131] width 139 height 37
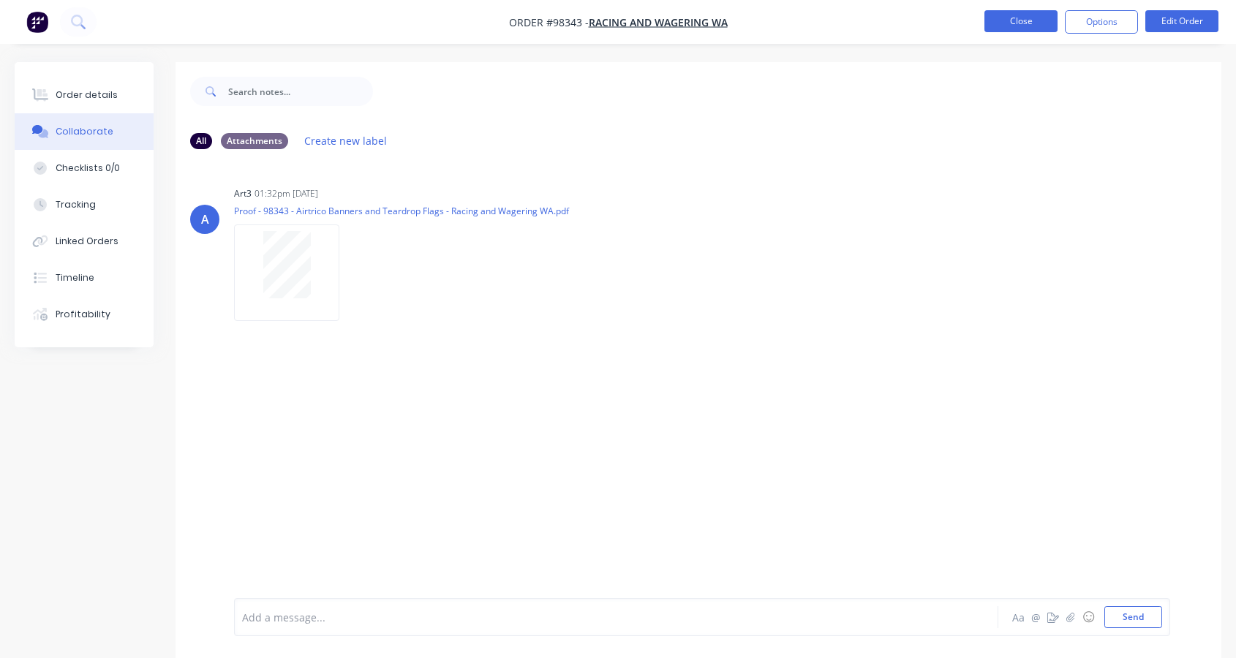
click at [1026, 17] on button "Close" at bounding box center [1020, 21] width 73 height 22
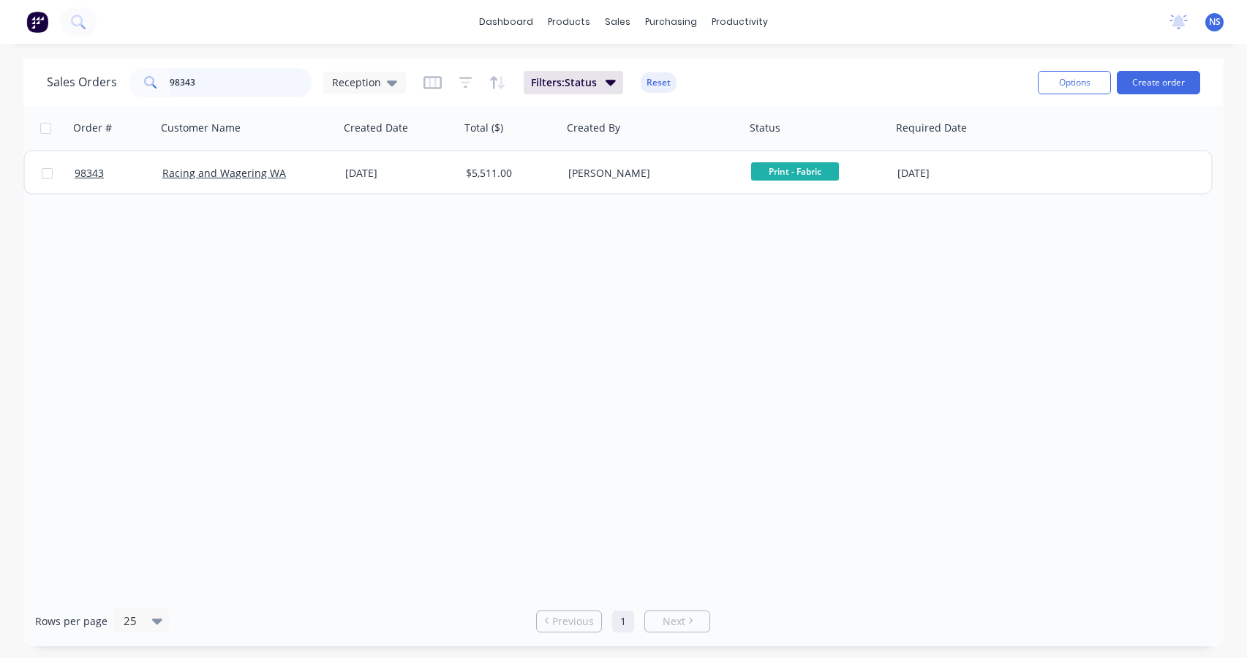
click at [227, 83] on input "98343" at bounding box center [241, 82] width 143 height 29
click at [266, 85] on input "98360" at bounding box center [241, 82] width 143 height 29
type input "98"
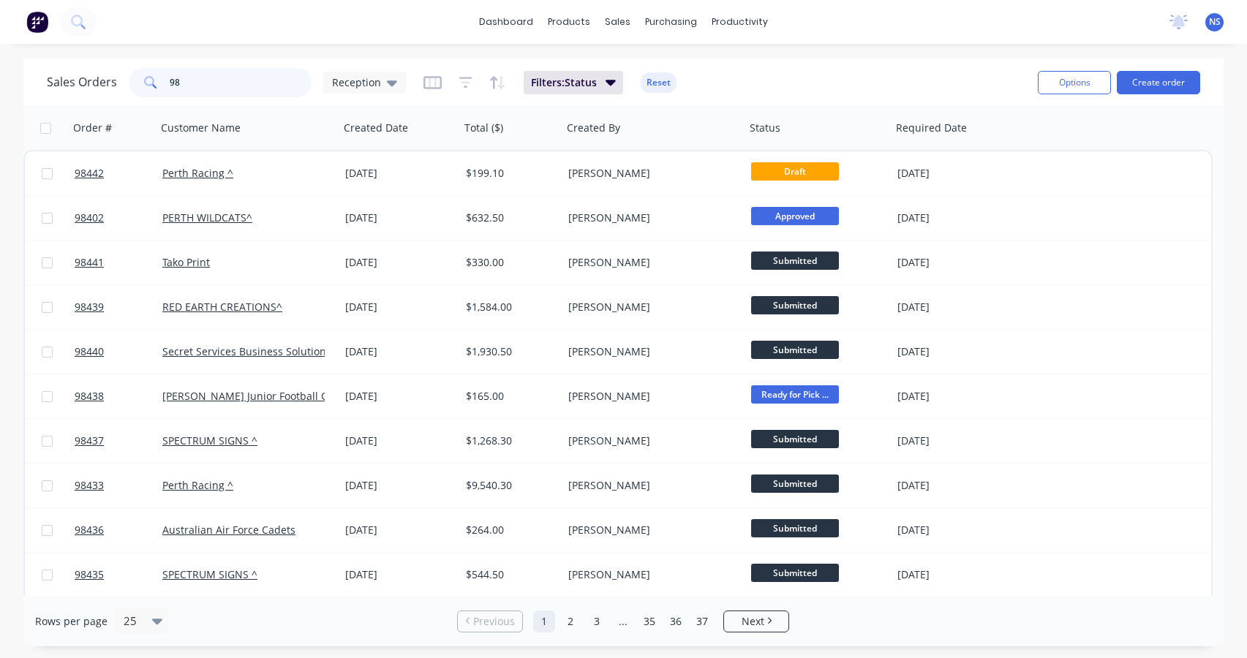
drag, startPoint x: 217, startPoint y: 86, endPoint x: 151, endPoint y: 78, distance: 67.0
click at [157, 76] on div "98" at bounding box center [220, 82] width 183 height 29
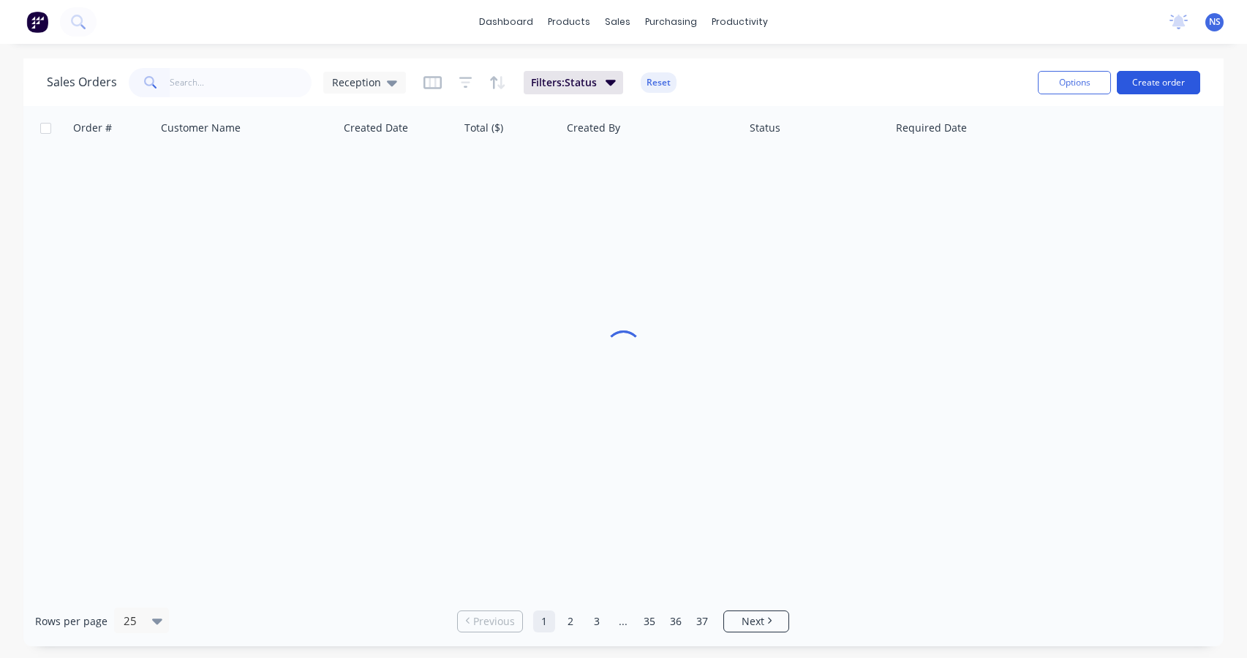
click at [1172, 78] on button "Create order" at bounding box center [1158, 82] width 83 height 23
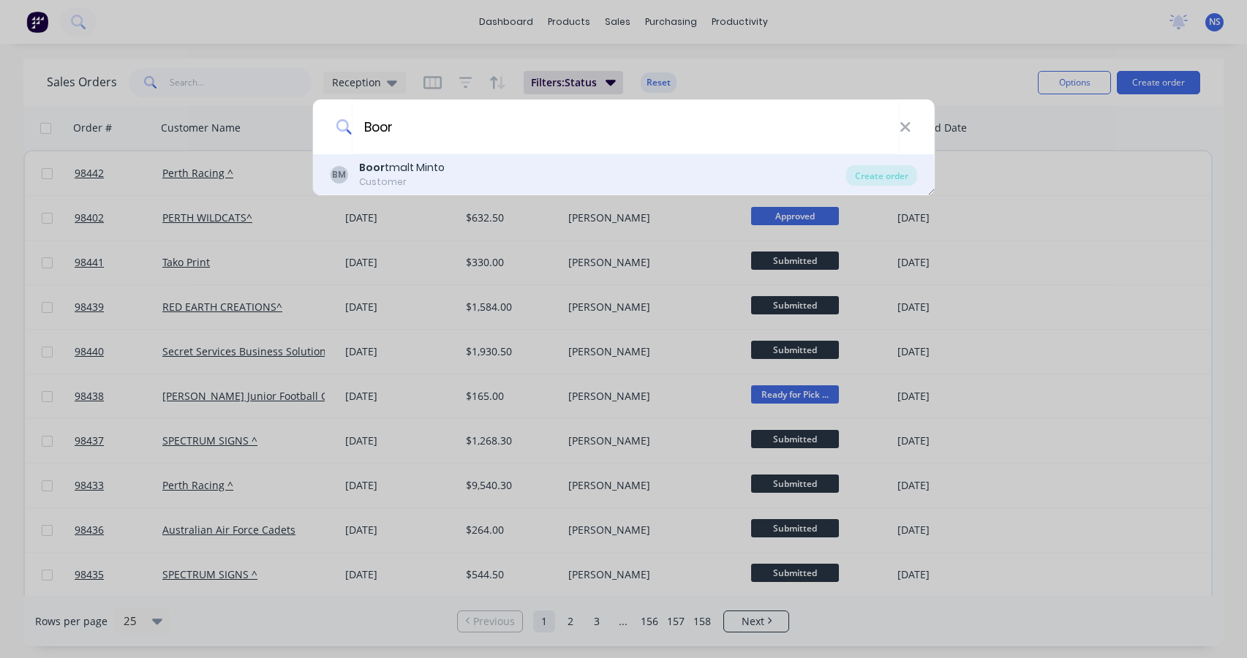
type input "Boor"
click at [482, 176] on div "BM Boor tmalt Minto Customer" at bounding box center [588, 174] width 516 height 29
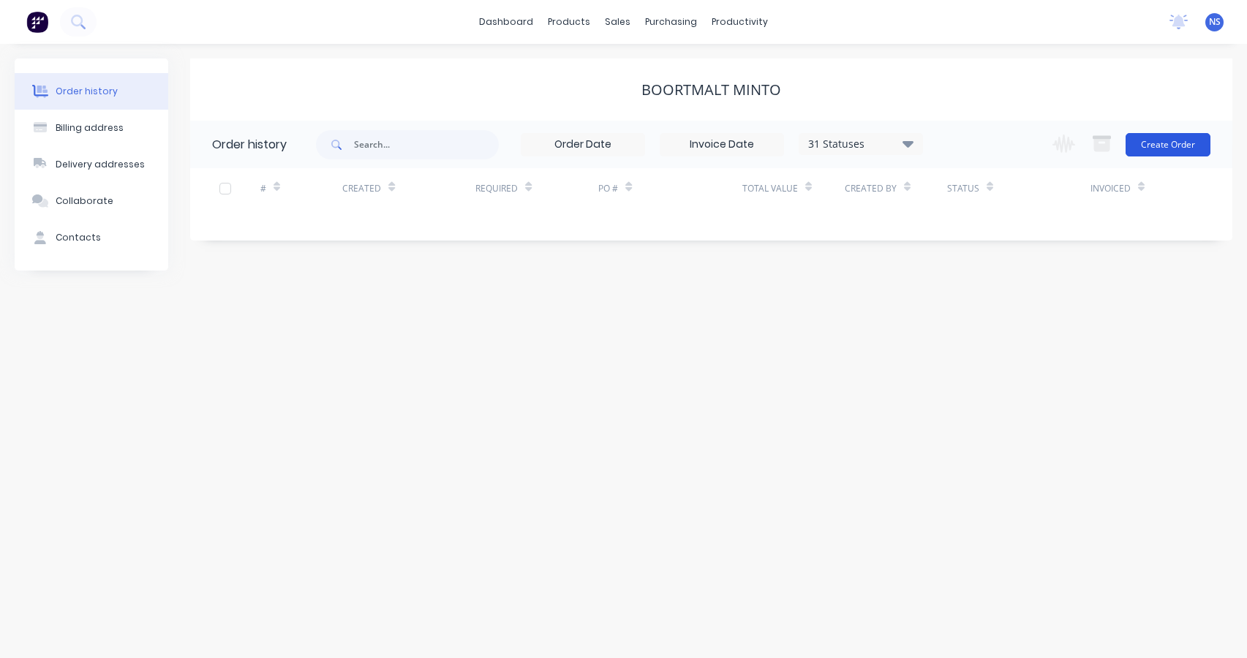
click at [1168, 142] on button "Create Order" at bounding box center [1168, 144] width 85 height 23
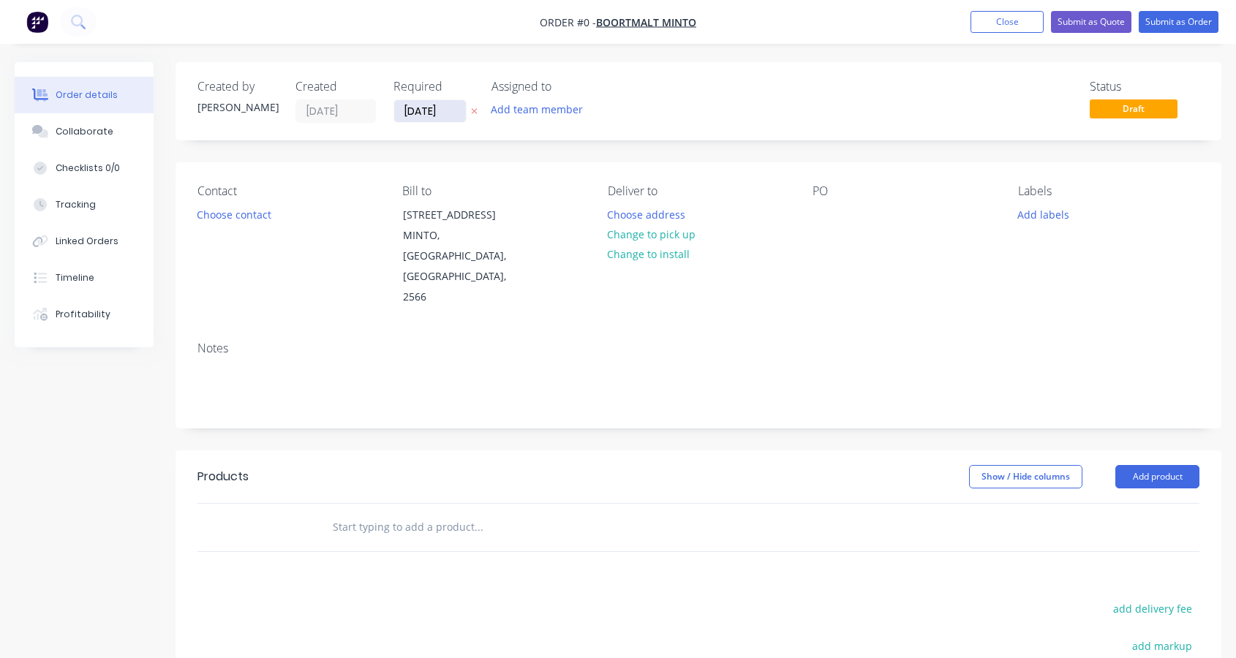
click at [429, 111] on input "03/09/25" at bounding box center [430, 111] width 72 height 22
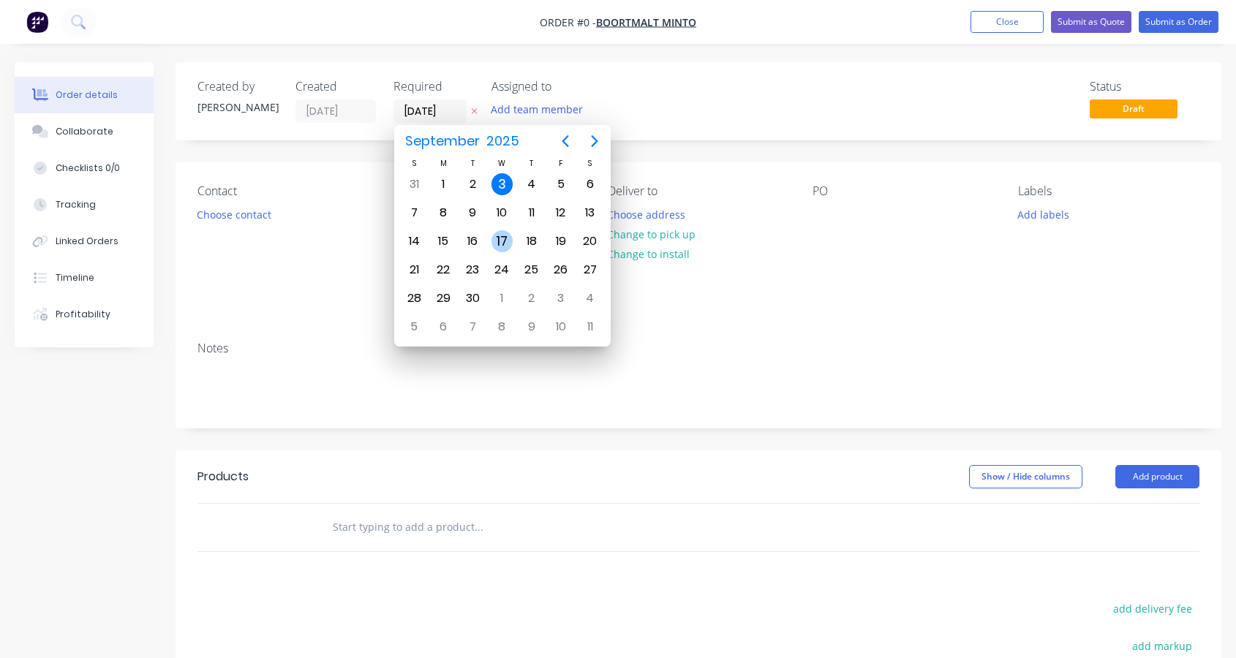
click at [504, 236] on div "17" at bounding box center [502, 241] width 22 height 22
type input "17/09/25"
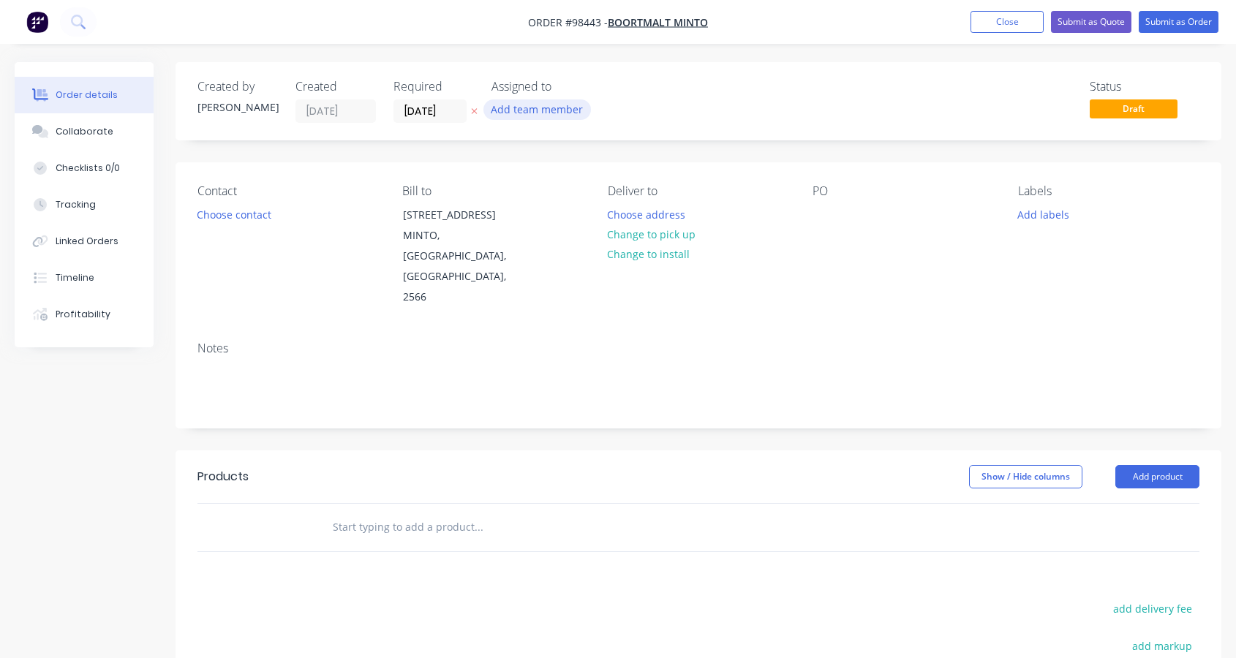
click at [535, 106] on button "Add team member" at bounding box center [537, 109] width 108 height 20
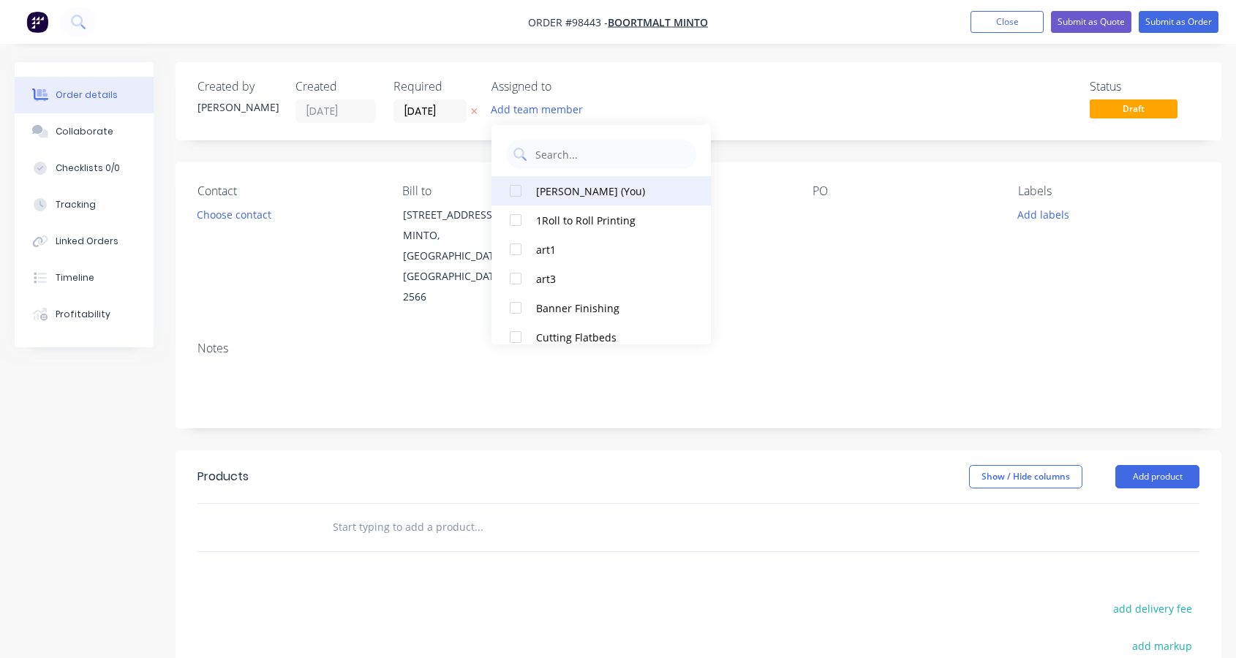
click at [559, 189] on div "Natasha Searle (You)" at bounding box center [609, 191] width 146 height 15
click at [257, 211] on button "Choose contact" at bounding box center [234, 214] width 90 height 20
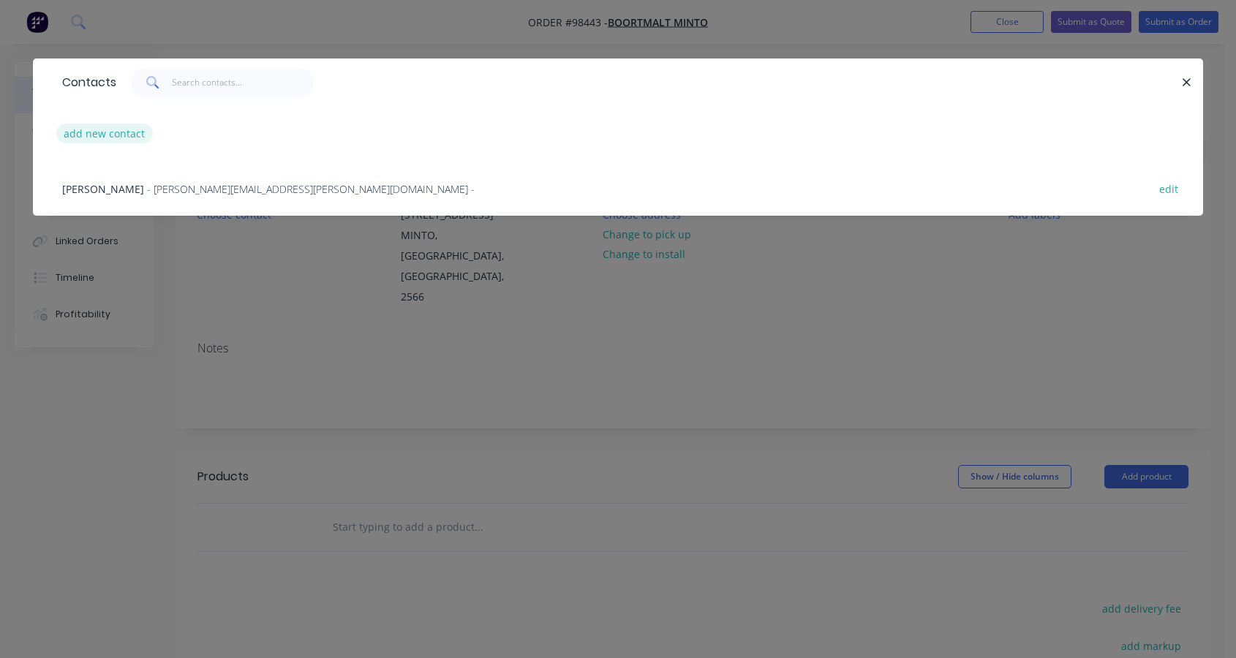
click at [89, 131] on button "add new contact" at bounding box center [104, 134] width 97 height 20
select select "AU"
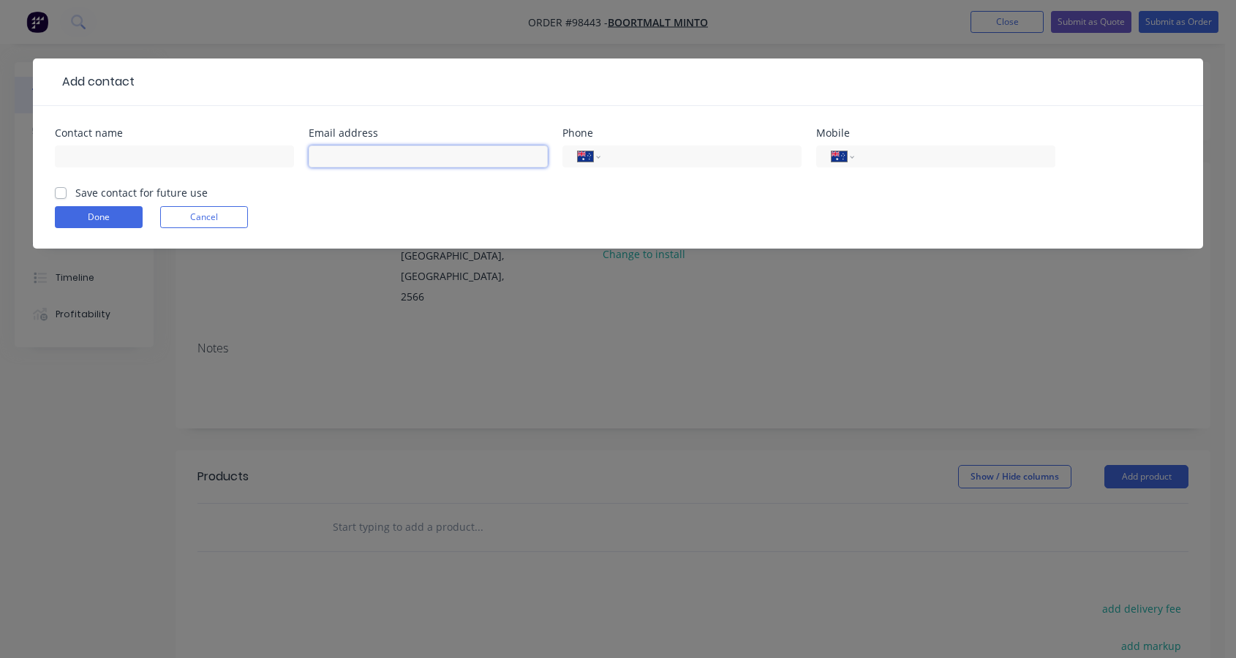
click at [359, 152] on input "text" at bounding box center [428, 157] width 239 height 22
paste input "Angela DAIZOTTI <angela.daizotti@boortmalt.com>"
drag, startPoint x: 383, startPoint y: 157, endPoint x: 290, endPoint y: 147, distance: 93.4
click at [290, 147] on div "Contact name Email address Angela DAIZOTTI <angela.daizotti@boortmalt.com> Phon…" at bounding box center [618, 156] width 1126 height 57
click at [478, 158] on input "angela.daizotti@boortmalt.com>" at bounding box center [428, 157] width 239 height 22
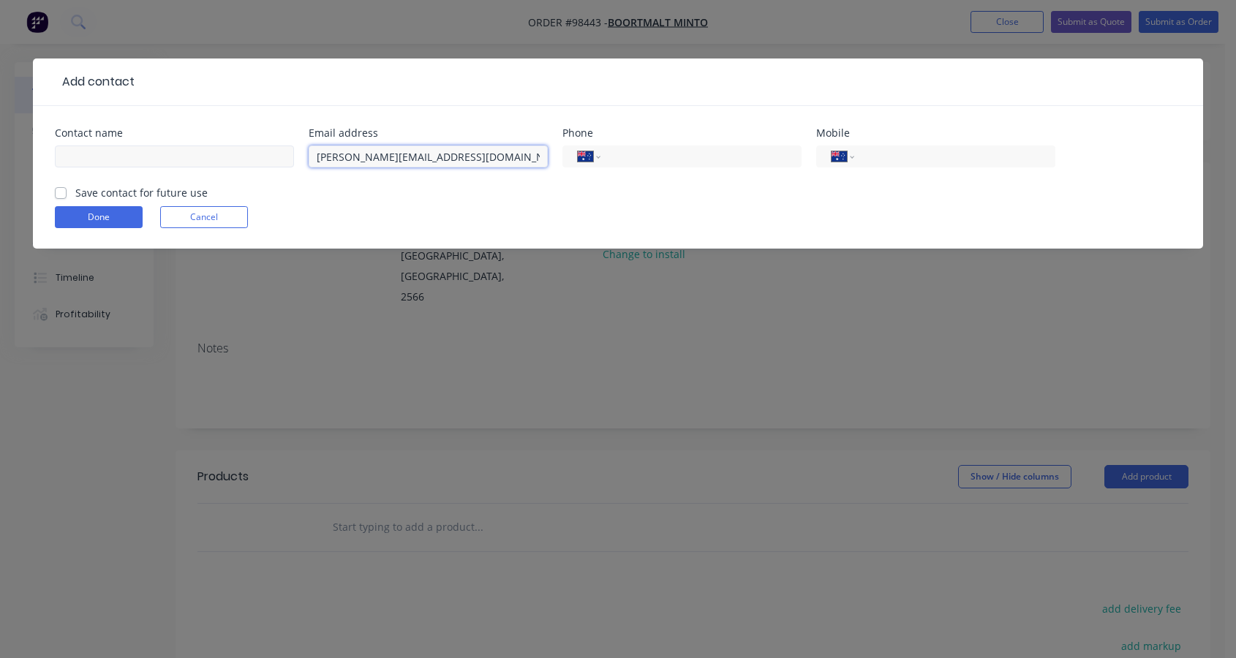
type input "angela.daizotti@boortmalt.com"
click at [155, 146] on input "text" at bounding box center [174, 157] width 239 height 22
type input "Angela Daizotti"
click at [893, 160] on input "tel" at bounding box center [952, 156] width 176 height 17
click at [75, 195] on label "Save contact for future use" at bounding box center [141, 192] width 132 height 15
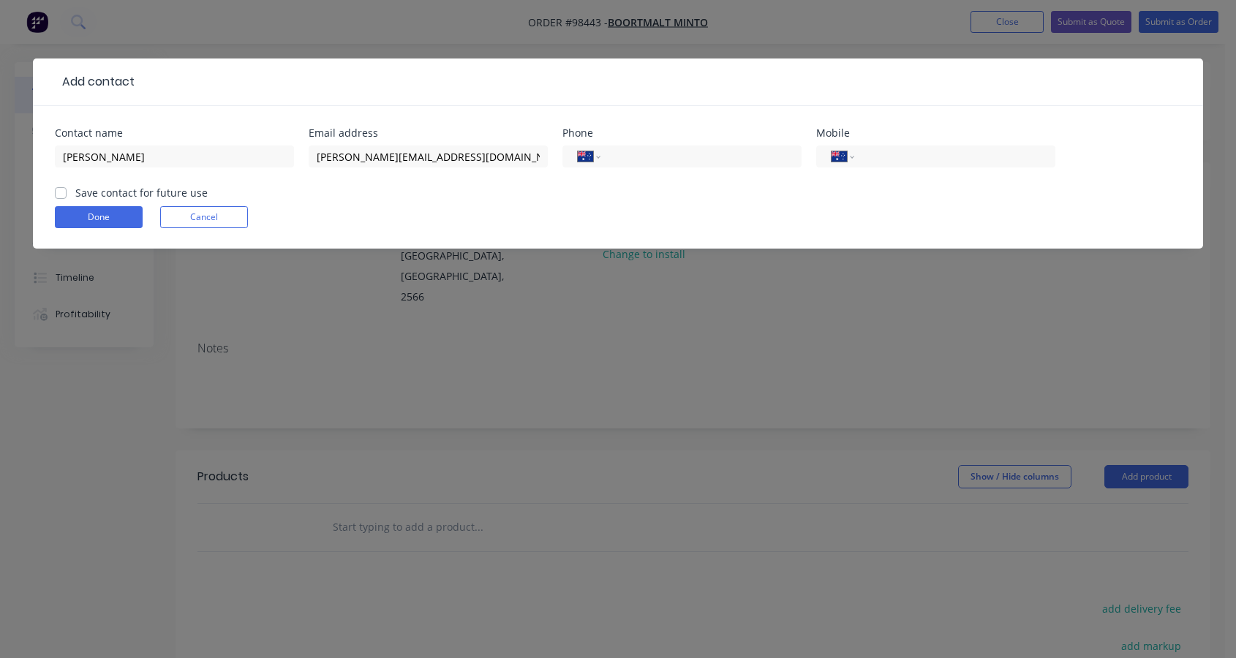
click at [59, 195] on input "Save contact for future use" at bounding box center [61, 192] width 12 height 14
checkbox input "true"
click at [102, 219] on button "Done" at bounding box center [99, 217] width 88 height 22
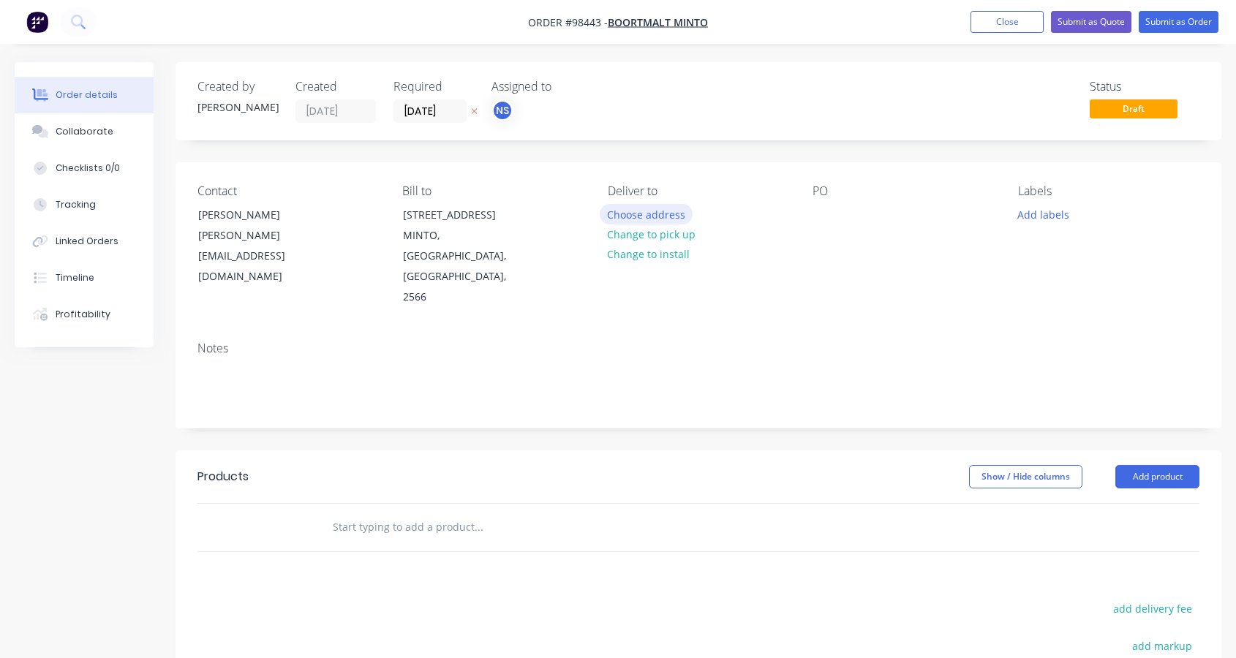
click at [651, 215] on button "Choose address" at bounding box center [647, 214] width 94 height 20
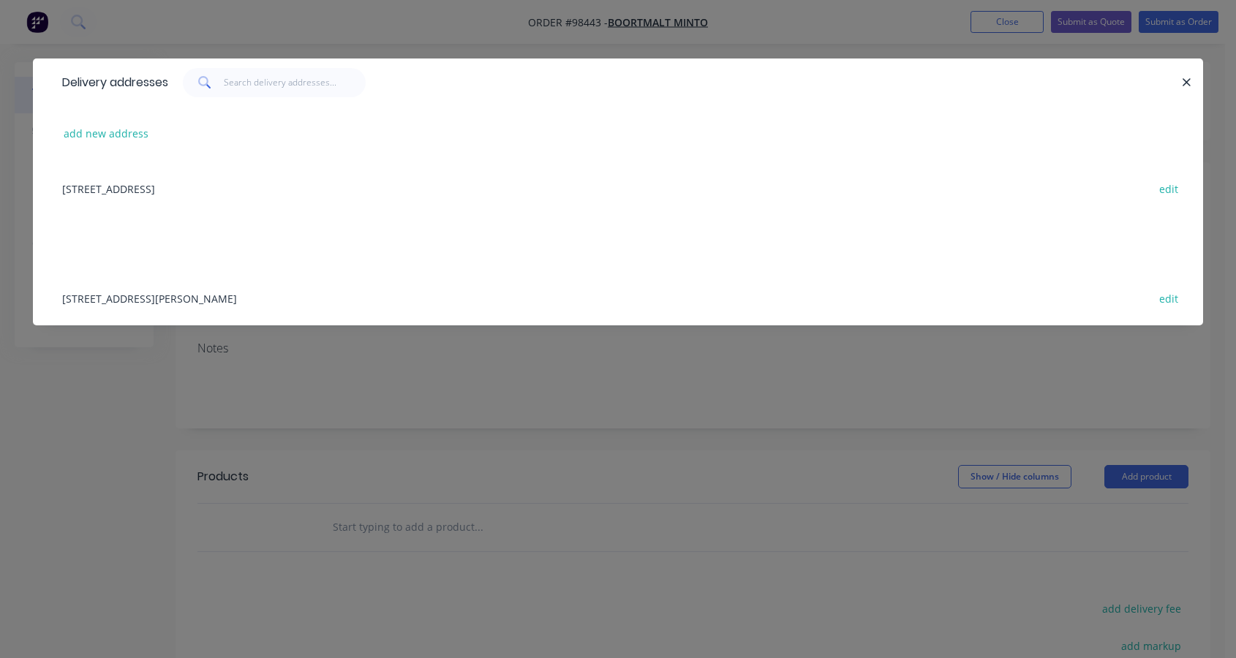
click at [99, 189] on div "11 Stonny Batter Road, MINTO, New South Wales, Australia, 2566 edit" at bounding box center [618, 188] width 1126 height 55
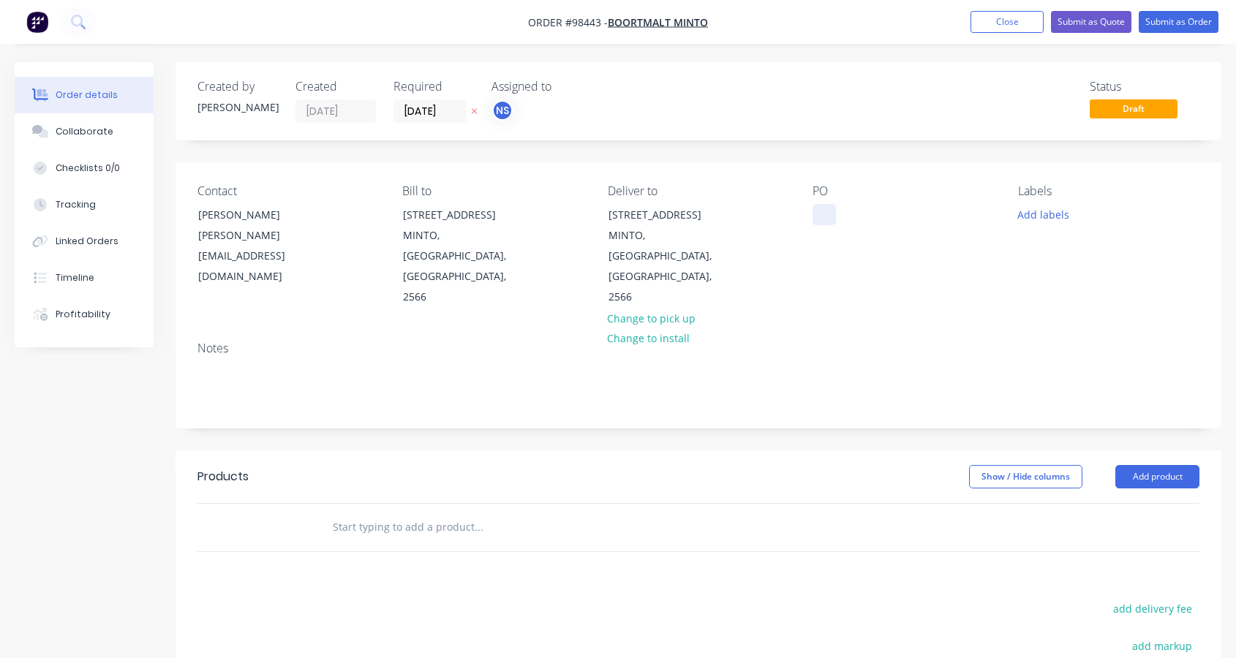
click at [819, 214] on div at bounding box center [824, 214] width 23 height 21
click at [1047, 217] on button "Add labels" at bounding box center [1042, 214] width 67 height 20
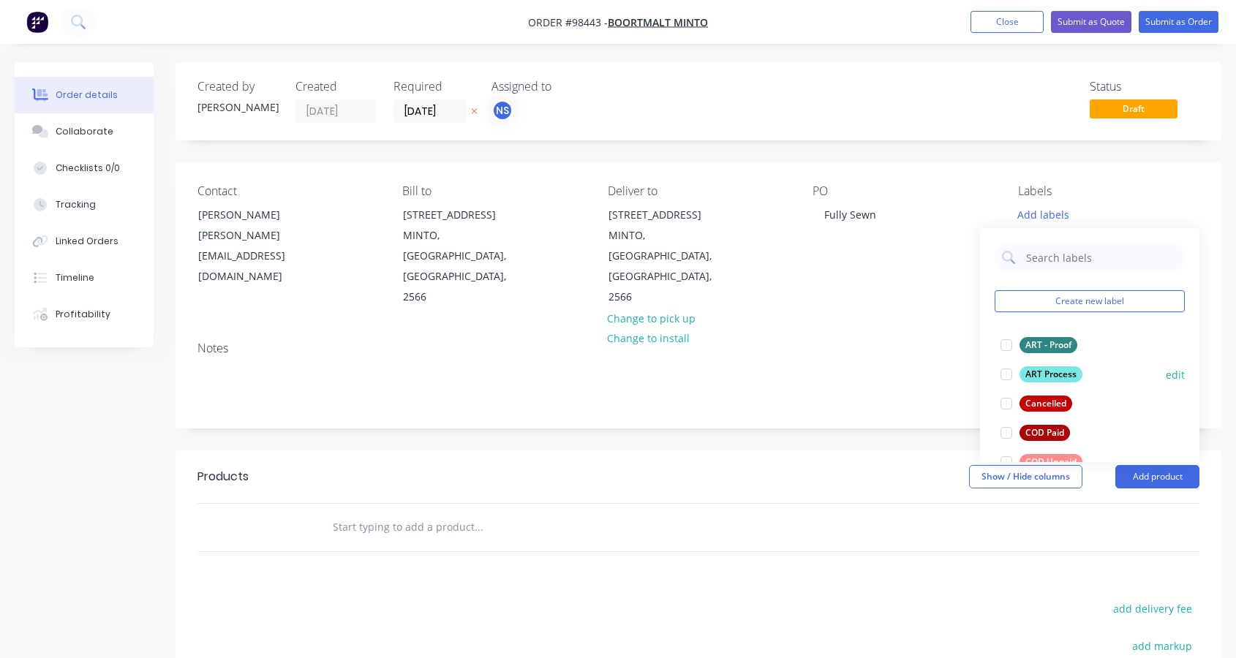
click at [1007, 377] on div at bounding box center [1006, 374] width 29 height 29
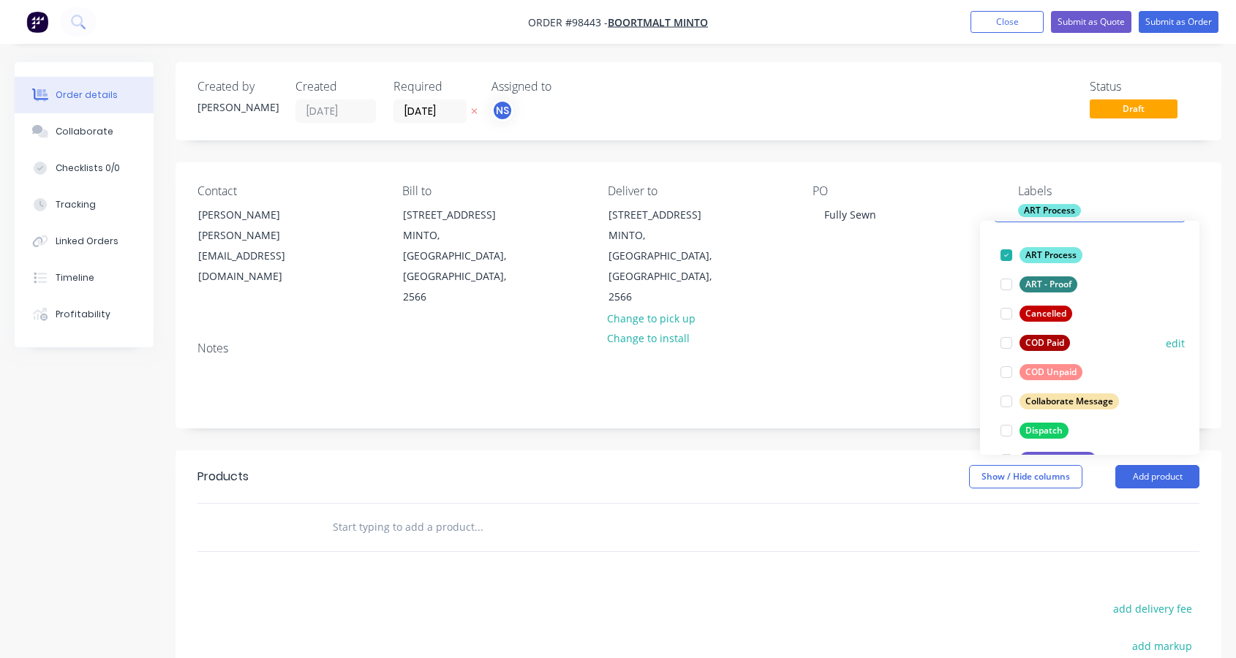
scroll to position [83, 0]
click at [1005, 373] on div at bounding box center [1006, 371] width 29 height 29
click at [1008, 400] on div at bounding box center [1006, 400] width 29 height 29
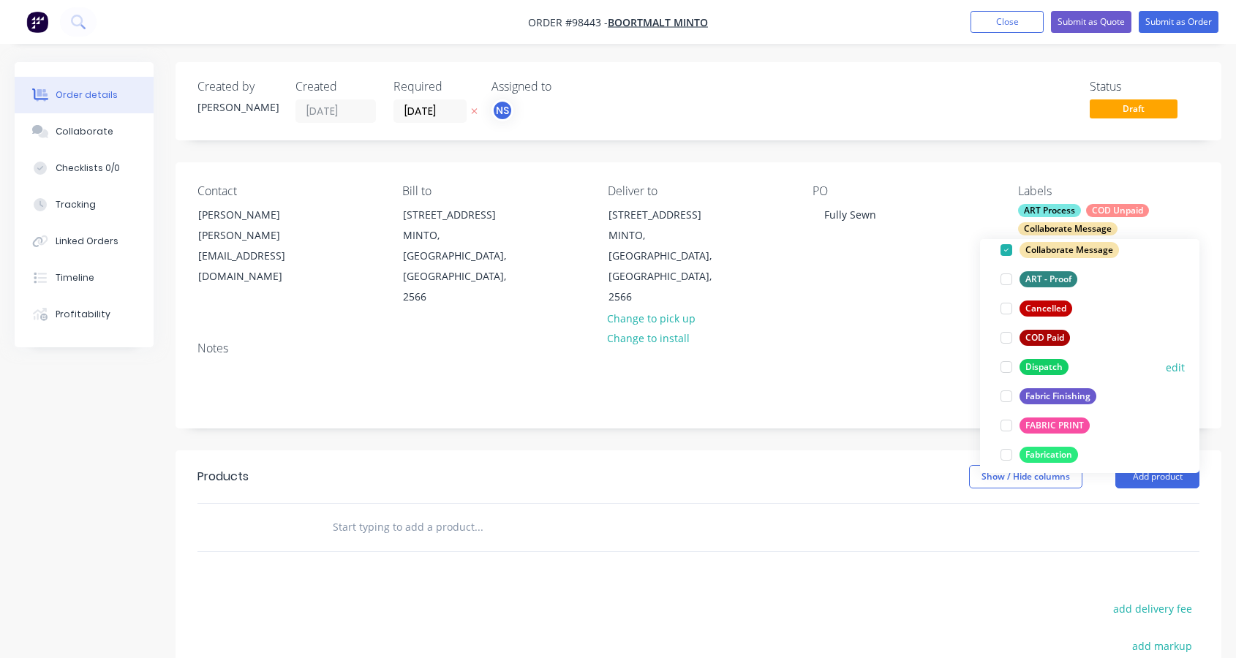
scroll to position [169, 0]
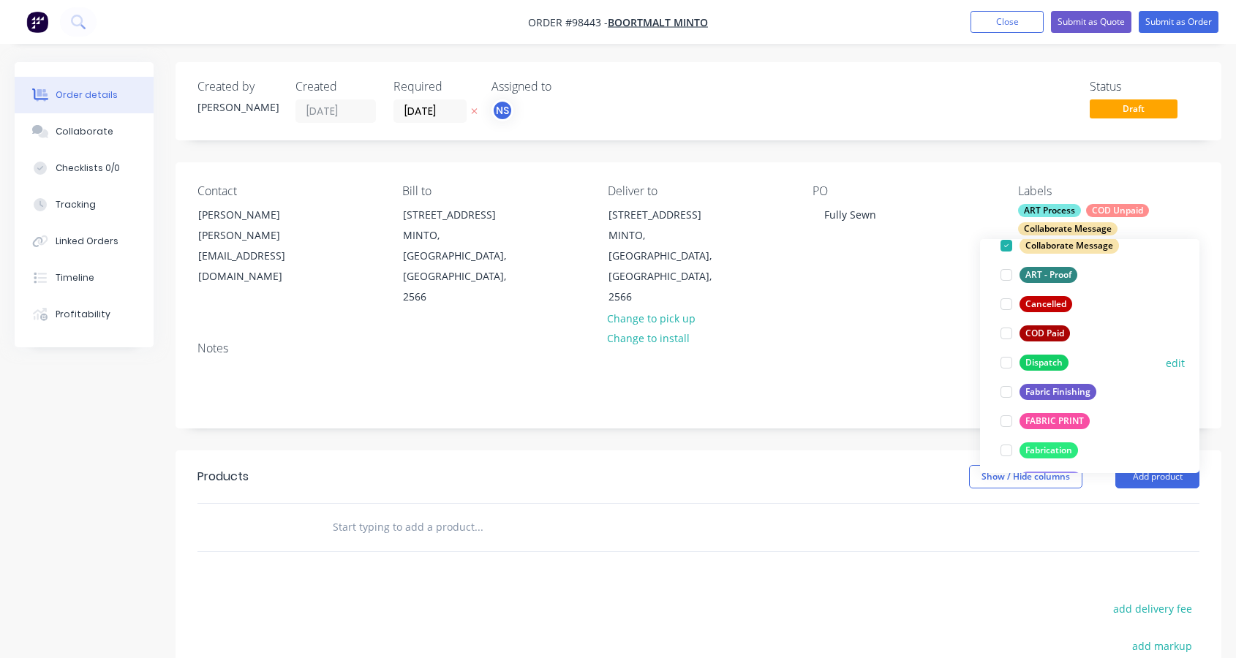
click at [1006, 366] on div at bounding box center [1006, 362] width 29 height 29
click at [1007, 396] on div at bounding box center [1006, 391] width 29 height 29
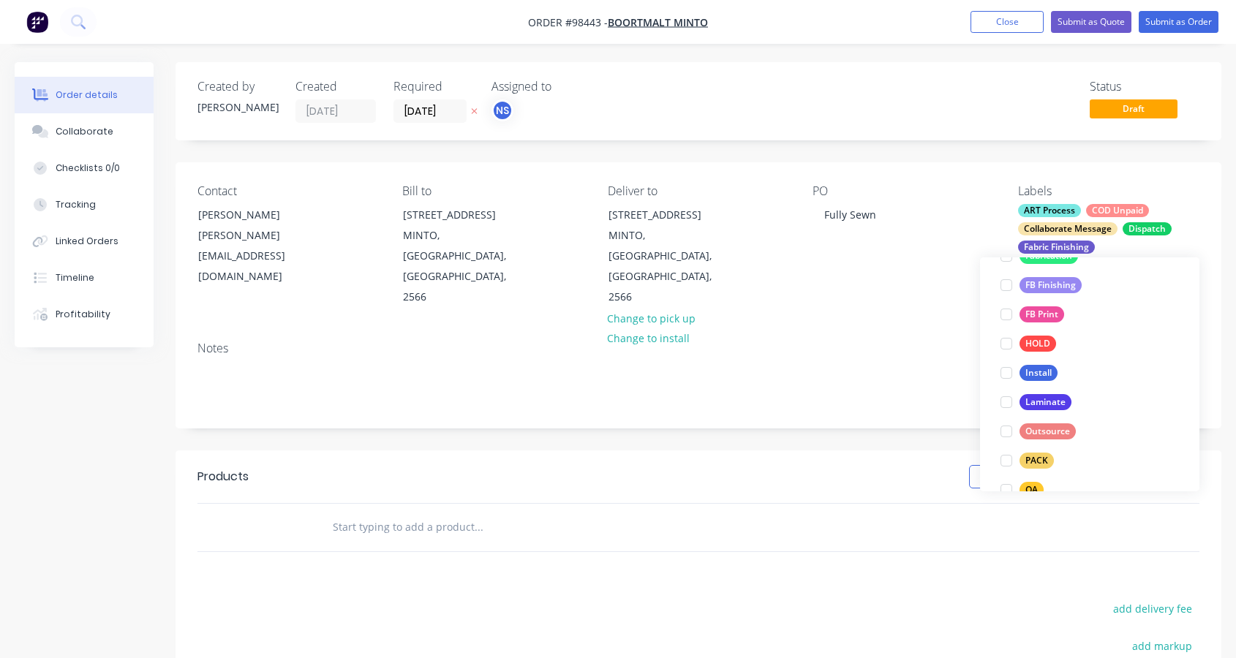
scroll to position [437, 0]
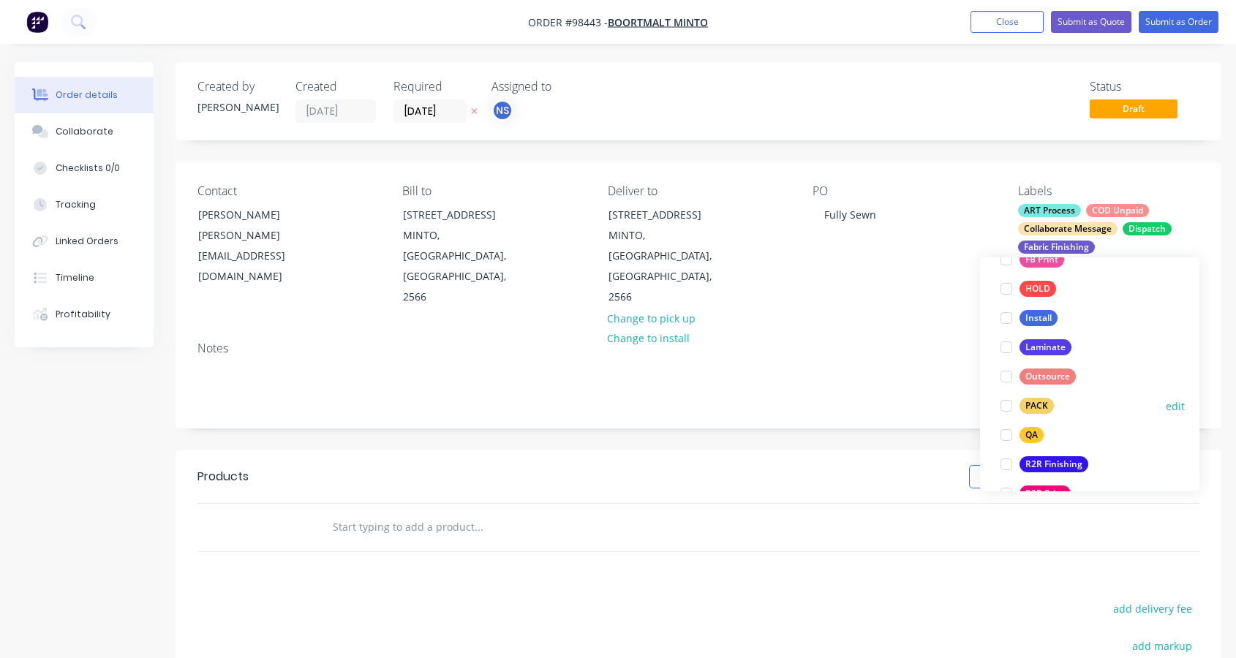
click at [1005, 407] on div at bounding box center [1006, 405] width 29 height 29
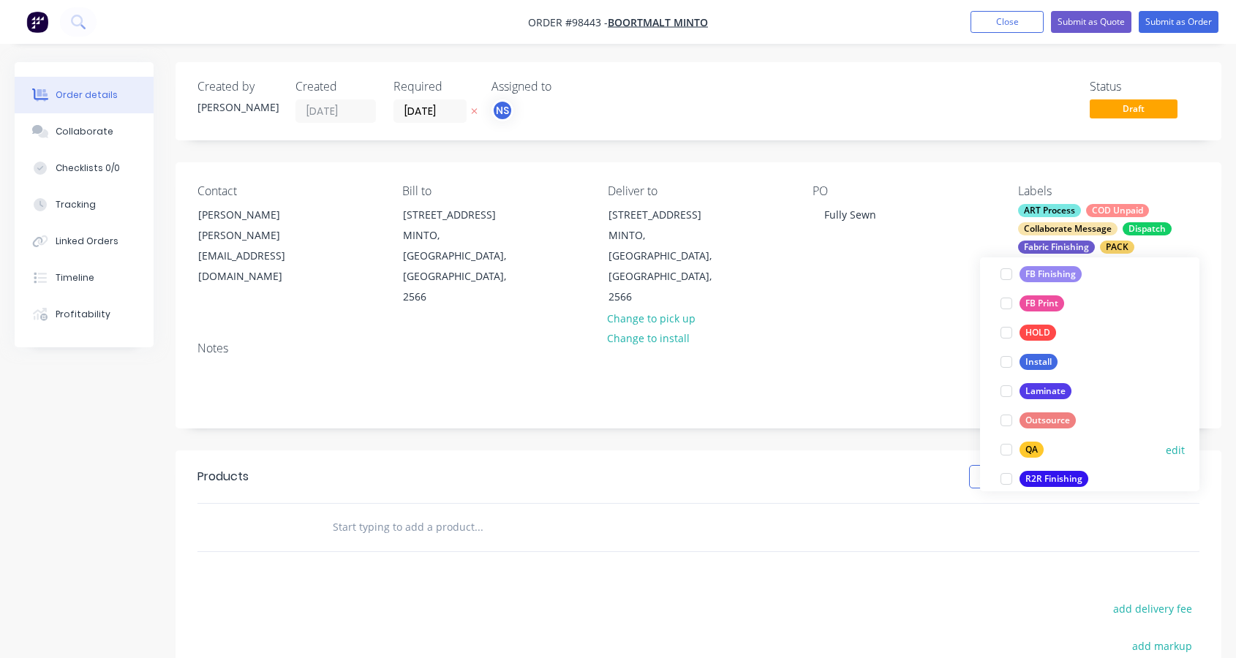
click at [1007, 449] on div at bounding box center [1006, 449] width 29 height 29
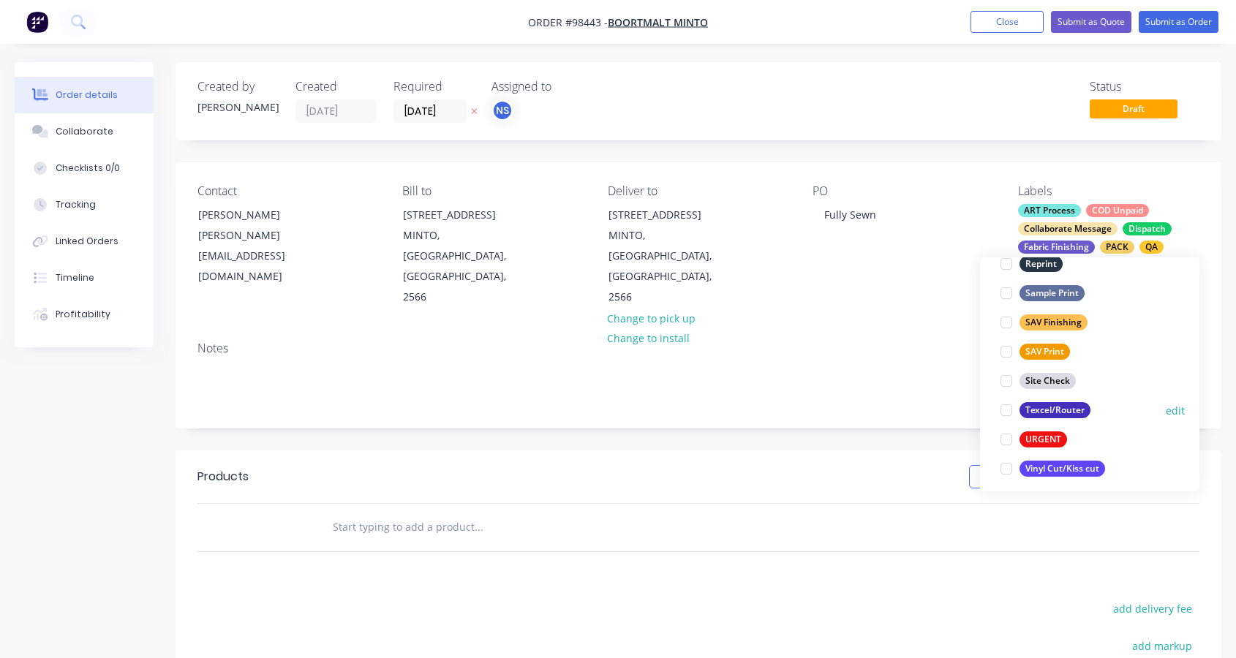
scroll to position [702, 0]
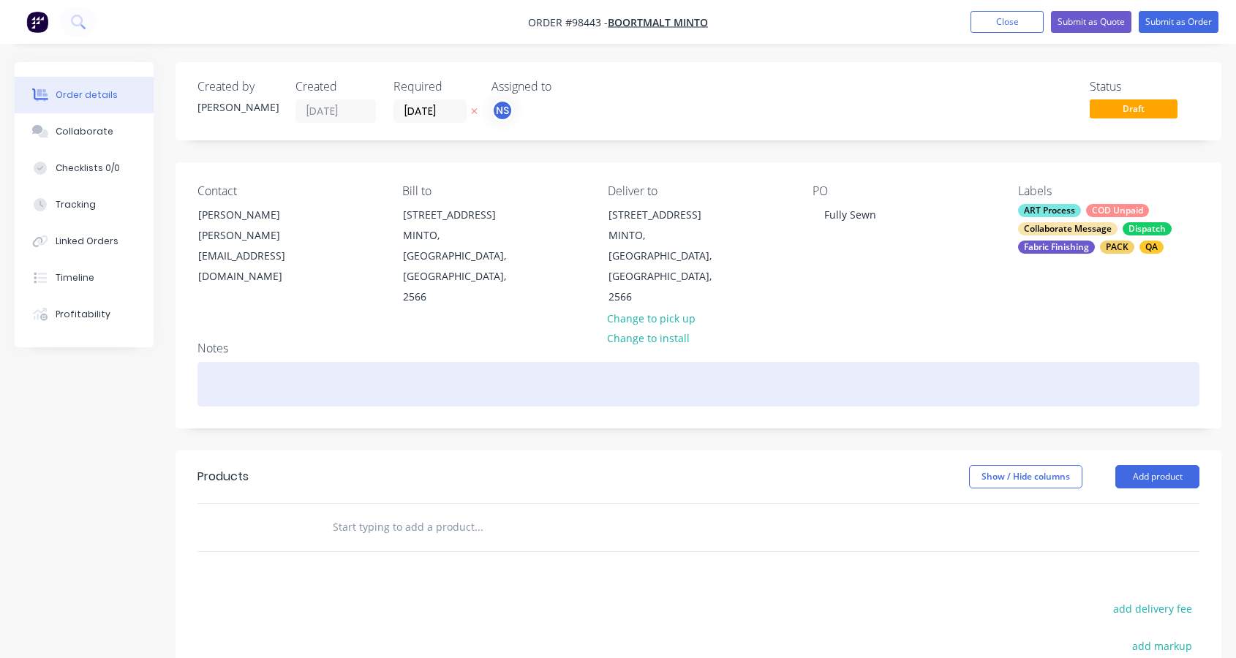
click at [285, 362] on div at bounding box center [698, 384] width 1002 height 45
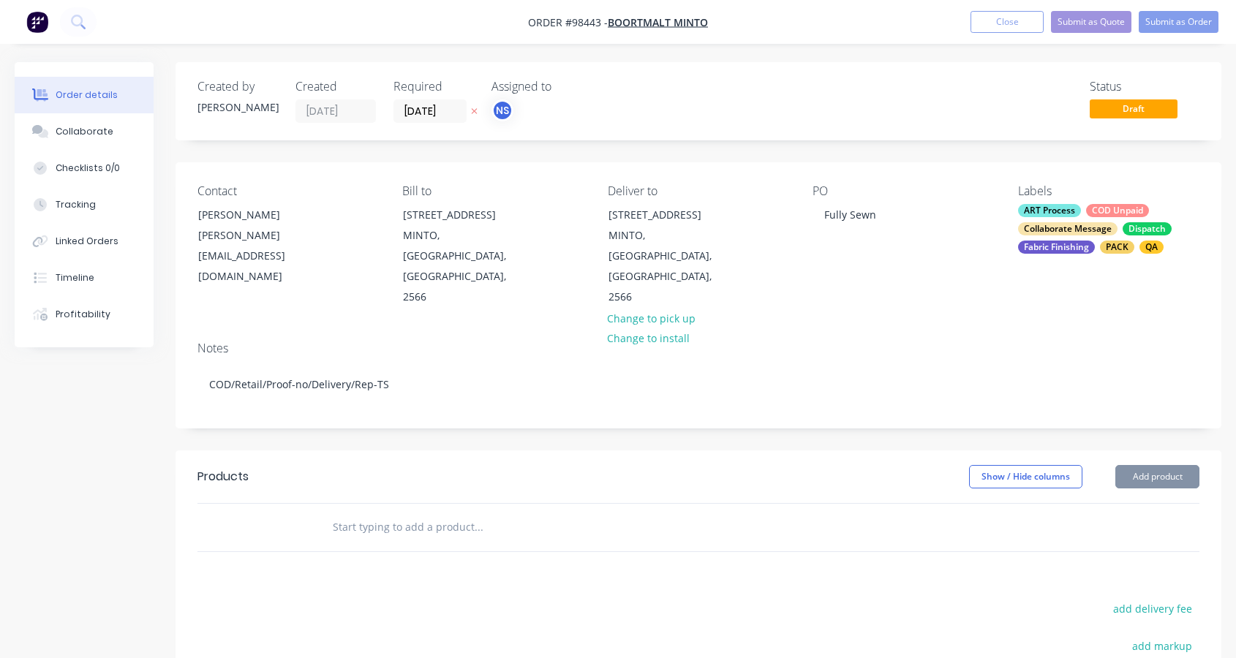
click at [344, 513] on input "text" at bounding box center [478, 527] width 293 height 29
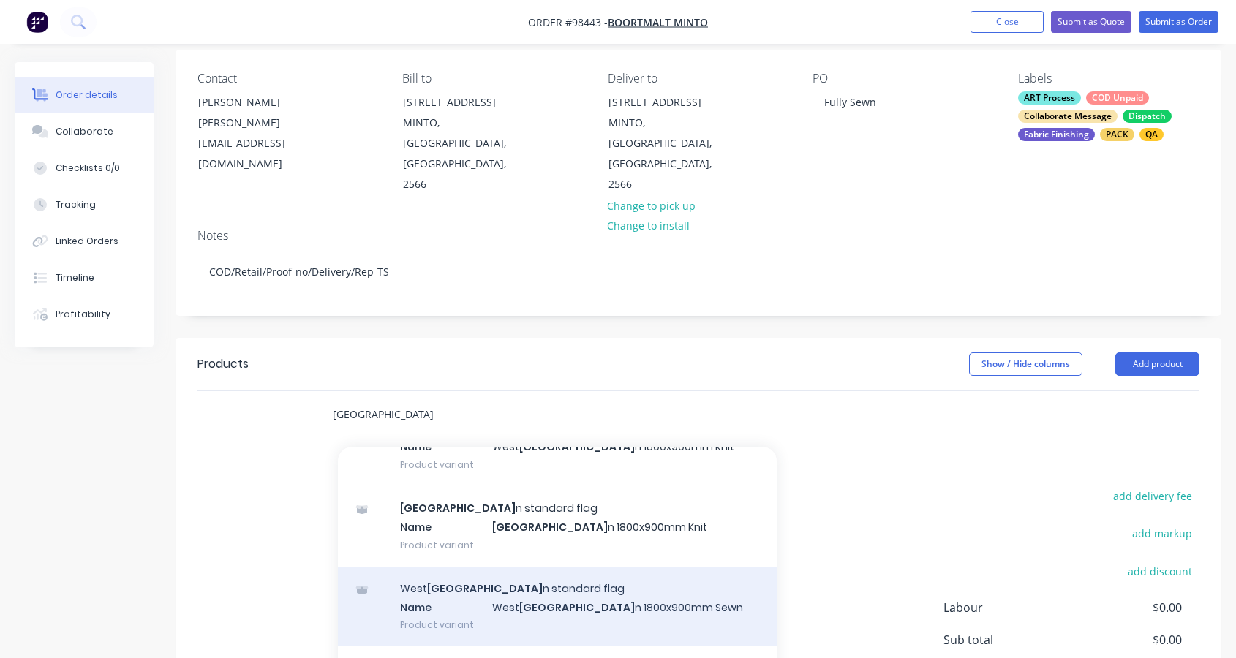
scroll to position [533, 0]
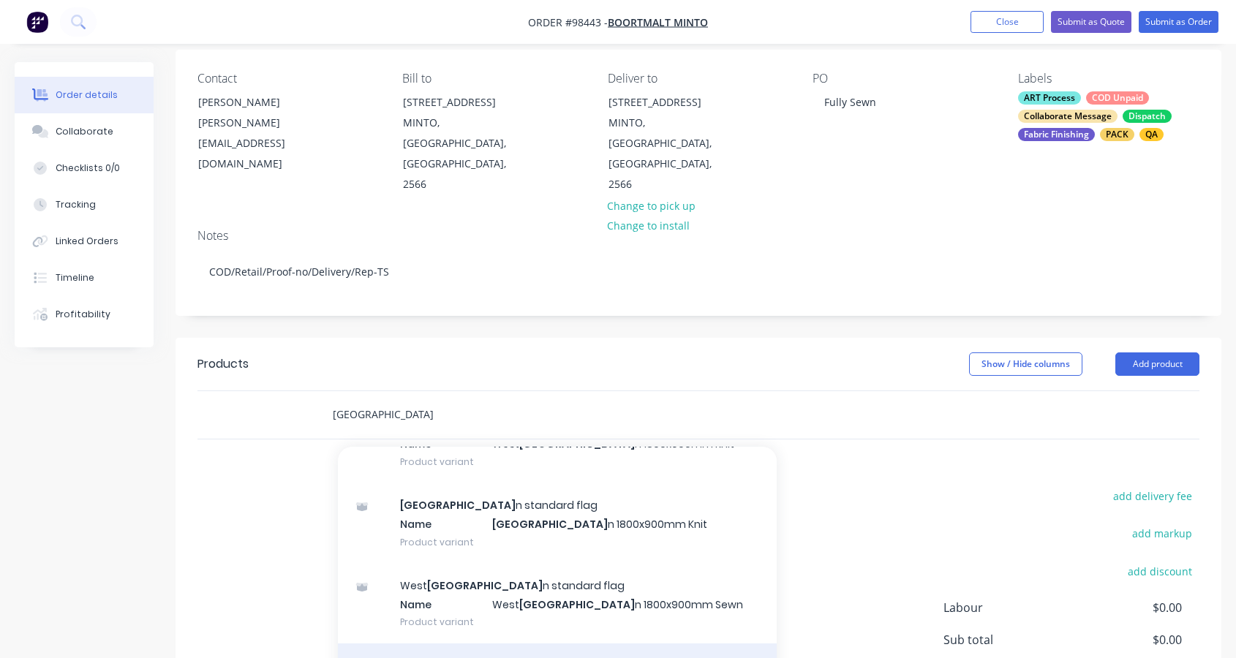
type input "Australia"
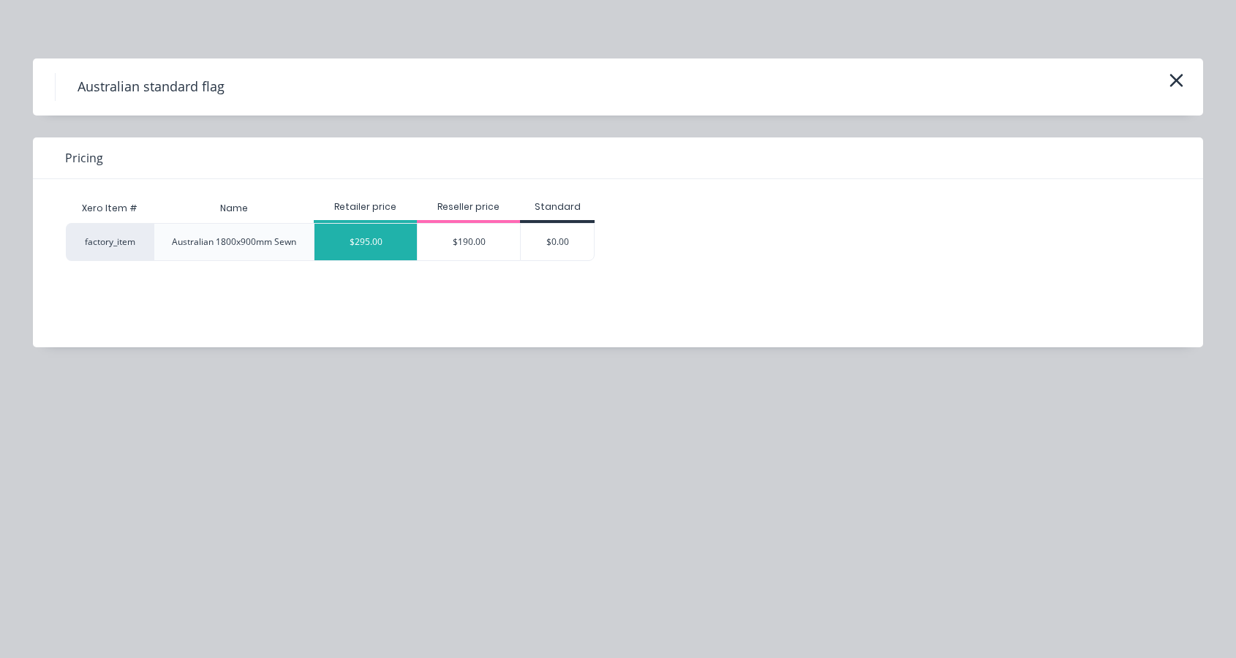
click at [367, 238] on div "$295.00" at bounding box center [365, 242] width 102 height 37
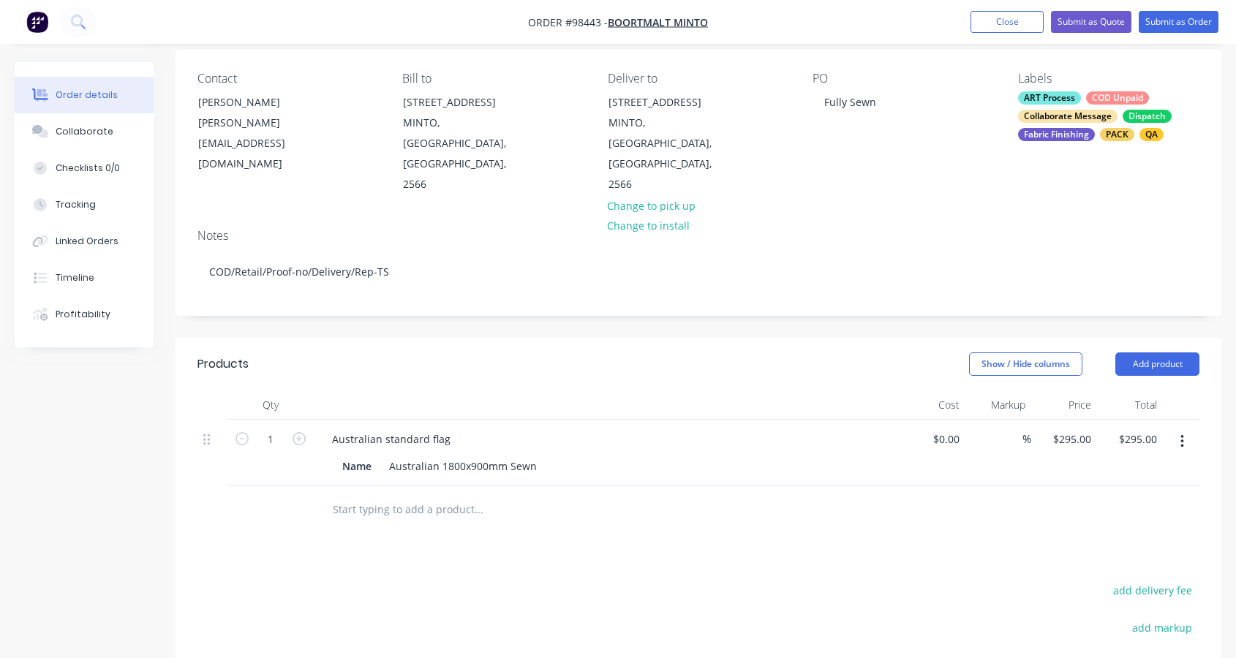
click at [383, 495] on input "text" at bounding box center [478, 509] width 293 height 29
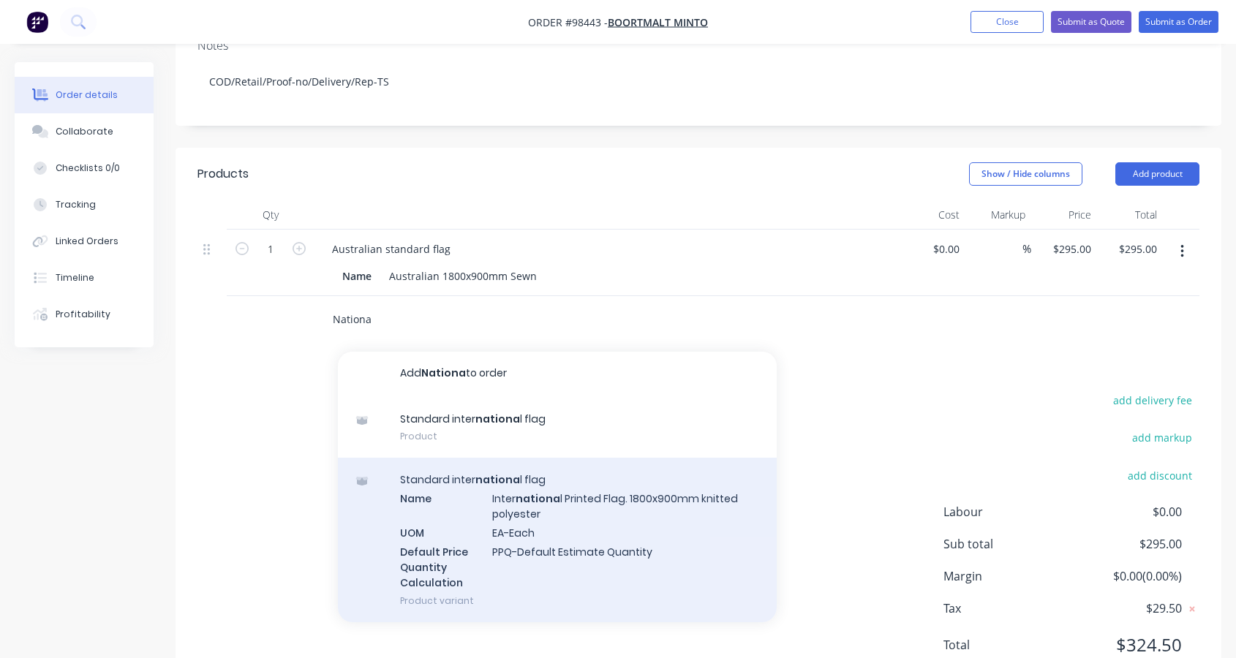
scroll to position [293, 0]
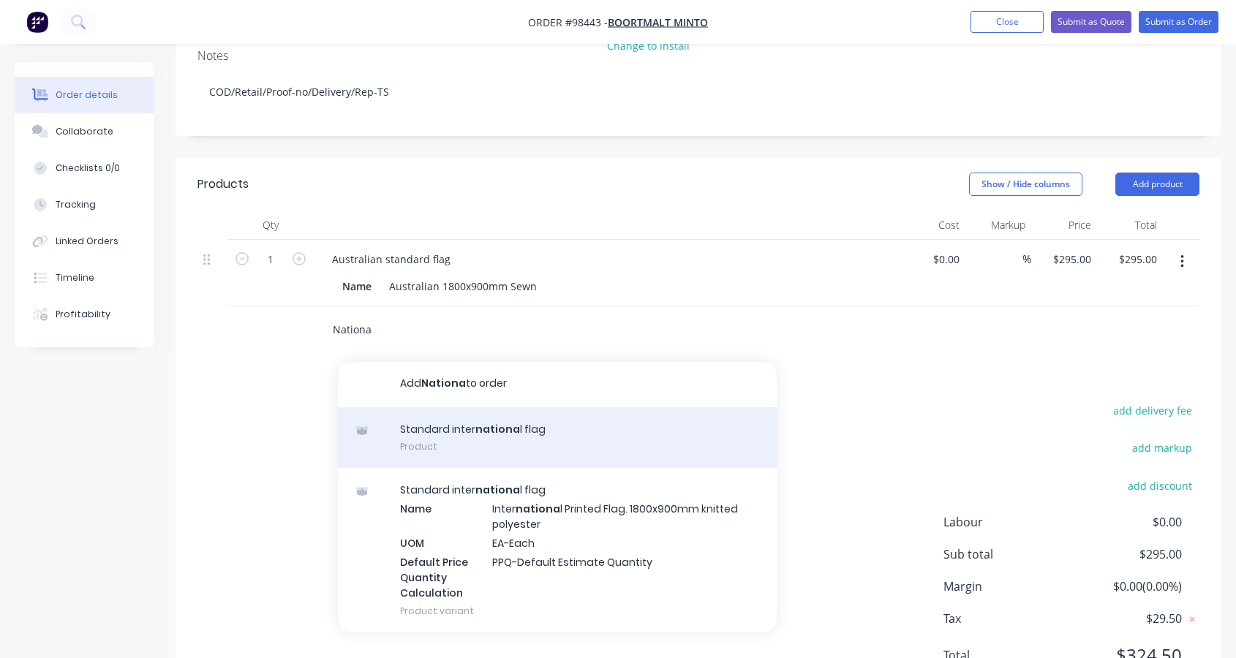
type input "Nationa"
click at [457, 407] on div "Standard inter nationa l flag Product" at bounding box center [557, 437] width 439 height 61
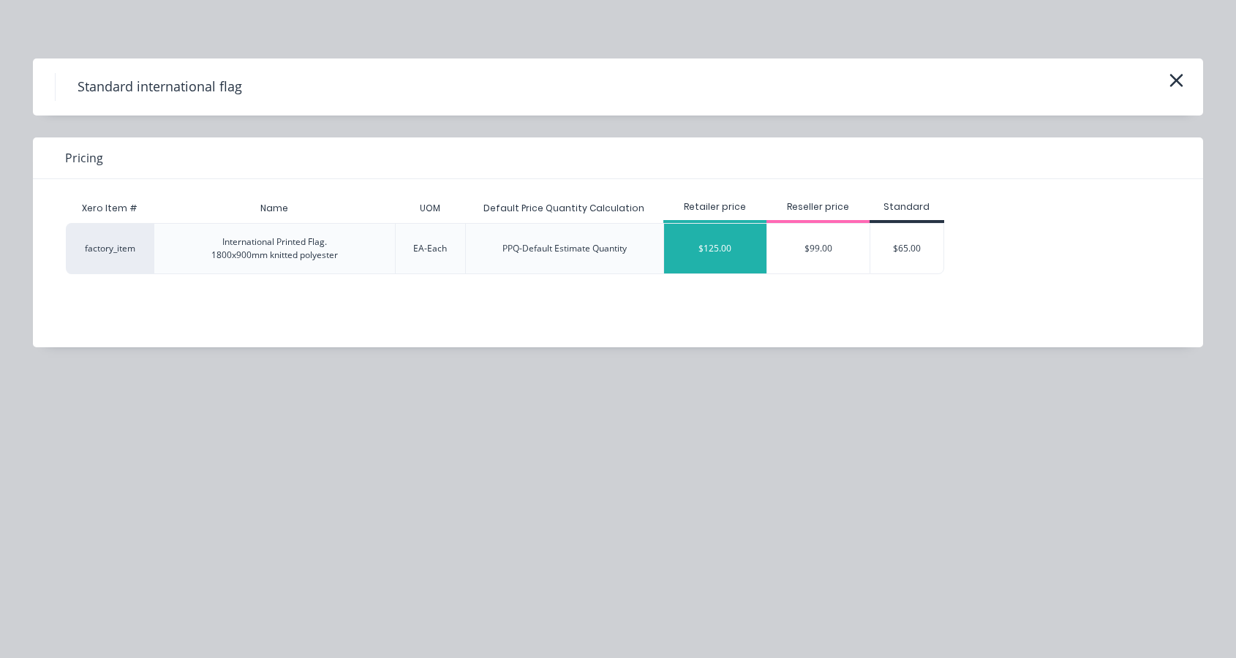
click at [716, 242] on div "$125.00" at bounding box center [715, 249] width 102 height 50
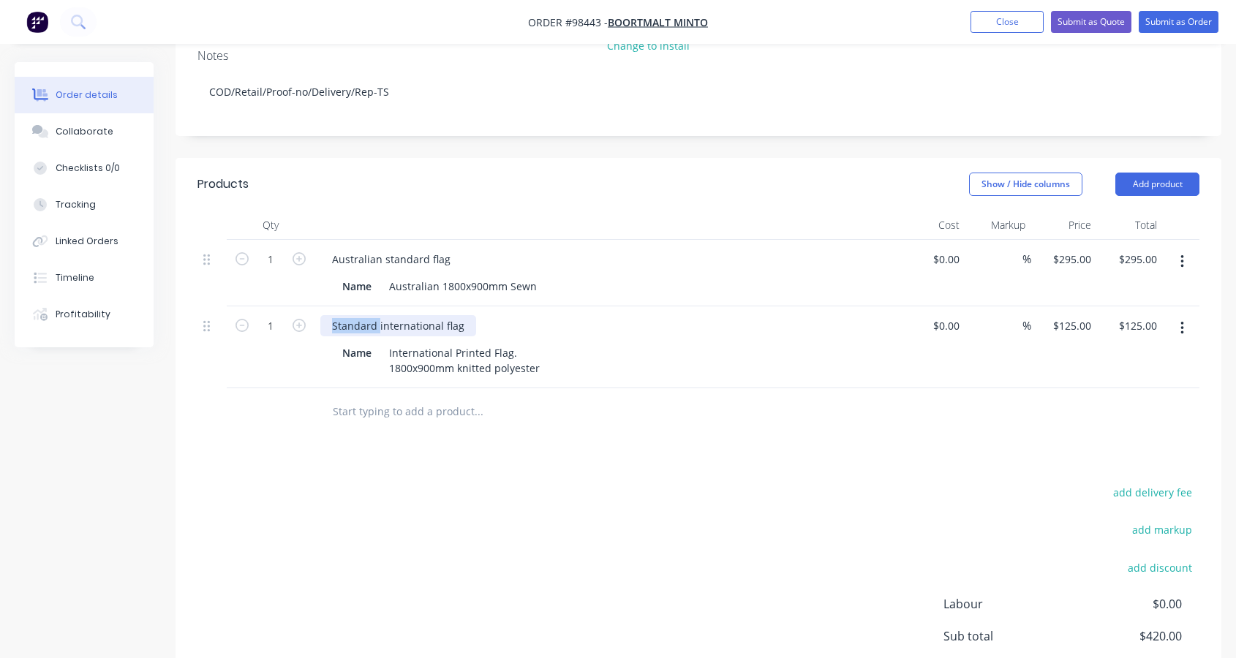
drag, startPoint x: 377, startPoint y: 284, endPoint x: 312, endPoint y: 284, distance: 65.8
click at [312, 306] on div "1 Standard international flag Name International Printed Flag. 1800x900mm knitt…" at bounding box center [698, 347] width 1002 height 82
drag, startPoint x: 416, startPoint y: 285, endPoint x: 456, endPoint y: 296, distance: 41.7
click at [415, 315] on div "International flag" at bounding box center [374, 325] width 108 height 21
click at [490, 342] on div "International Printed Flag. 1800x900mm knitted polyester" at bounding box center [464, 360] width 162 height 37
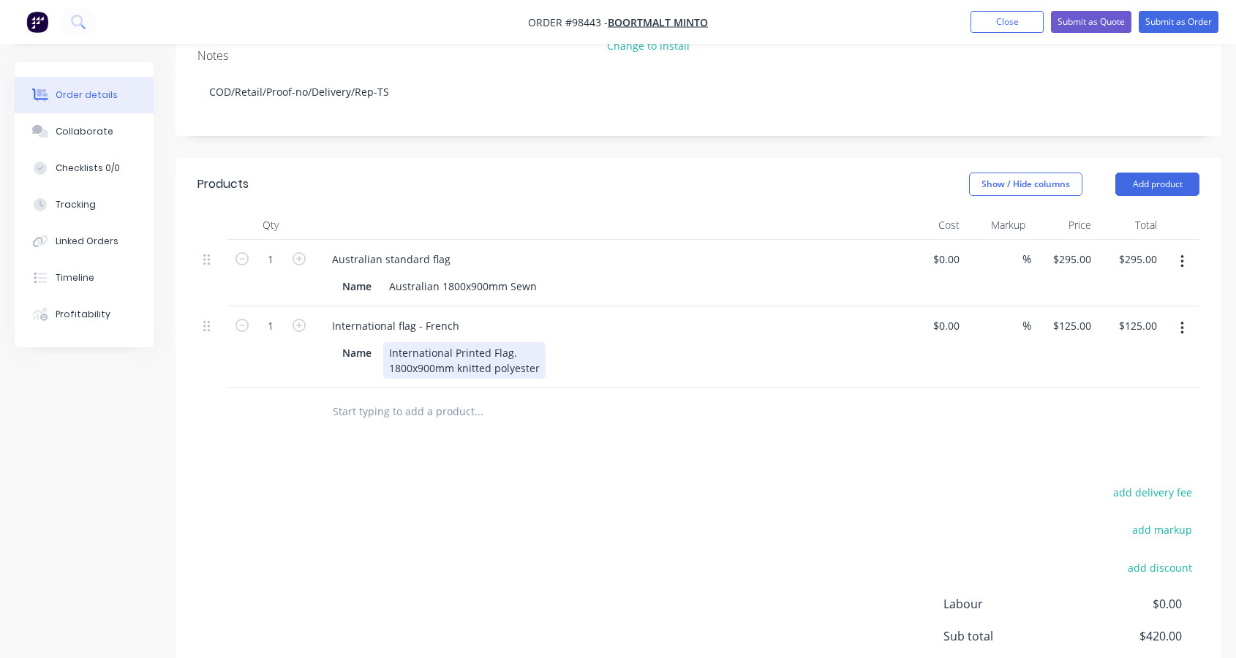
click at [491, 342] on div "International Printed Flag. 1800x900mm knitted polyester" at bounding box center [464, 360] width 162 height 37
drag, startPoint x: 539, startPoint y: 328, endPoint x: 459, endPoint y: 328, distance: 80.4
click at [459, 342] on div "International French Flag. 1800x900mm knitted polyester" at bounding box center [464, 360] width 162 height 37
click at [1076, 315] on input "125" at bounding box center [1084, 325] width 25 height 21
type input "$265.00"
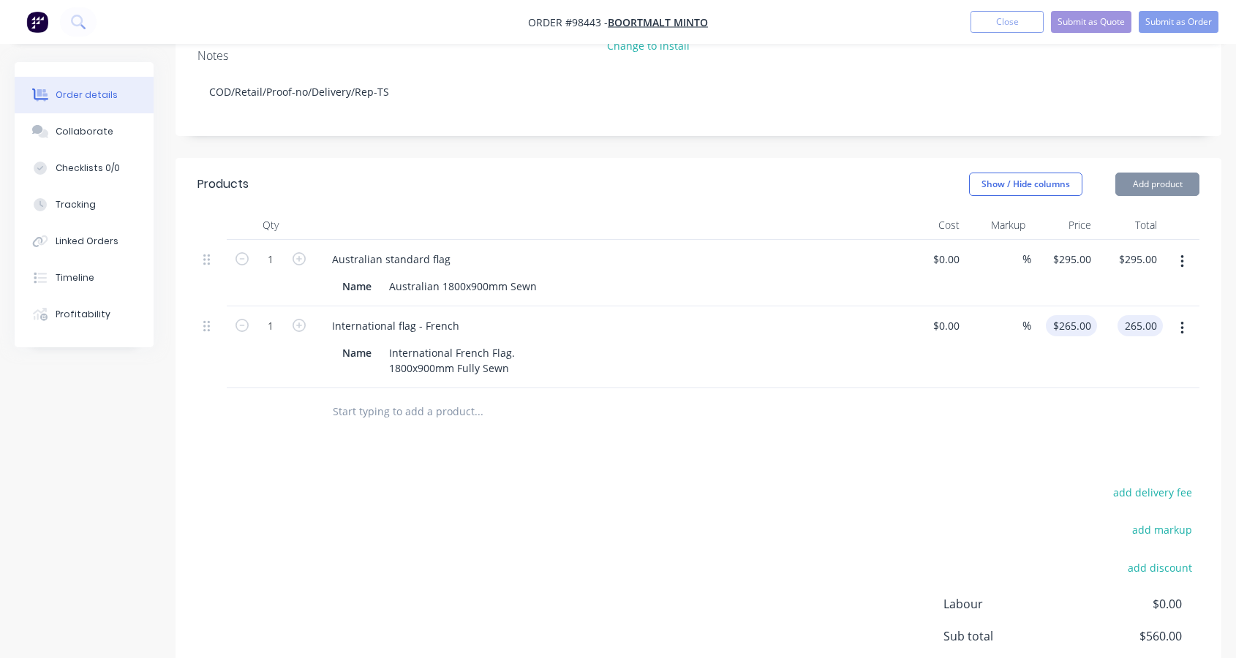
type input "$265.00"
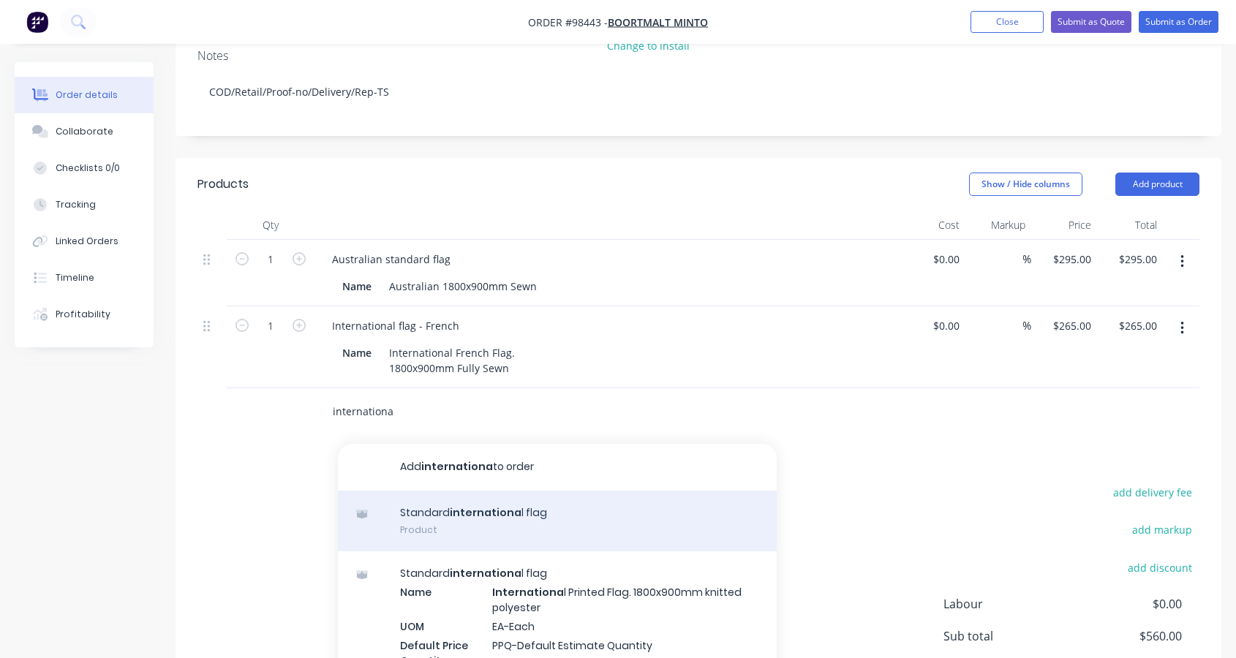
type input "internationa"
click at [483, 491] on div "Standard internationa l flag Product" at bounding box center [557, 521] width 439 height 61
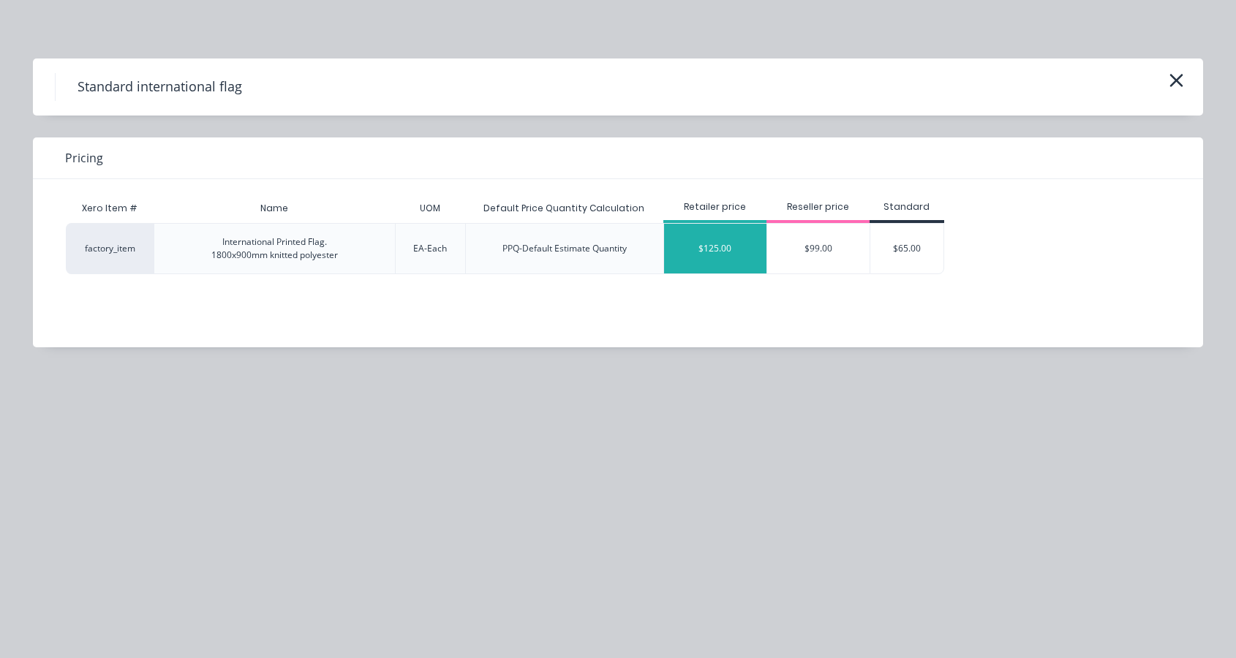
click at [717, 248] on div "$125.00" at bounding box center [715, 249] width 102 height 50
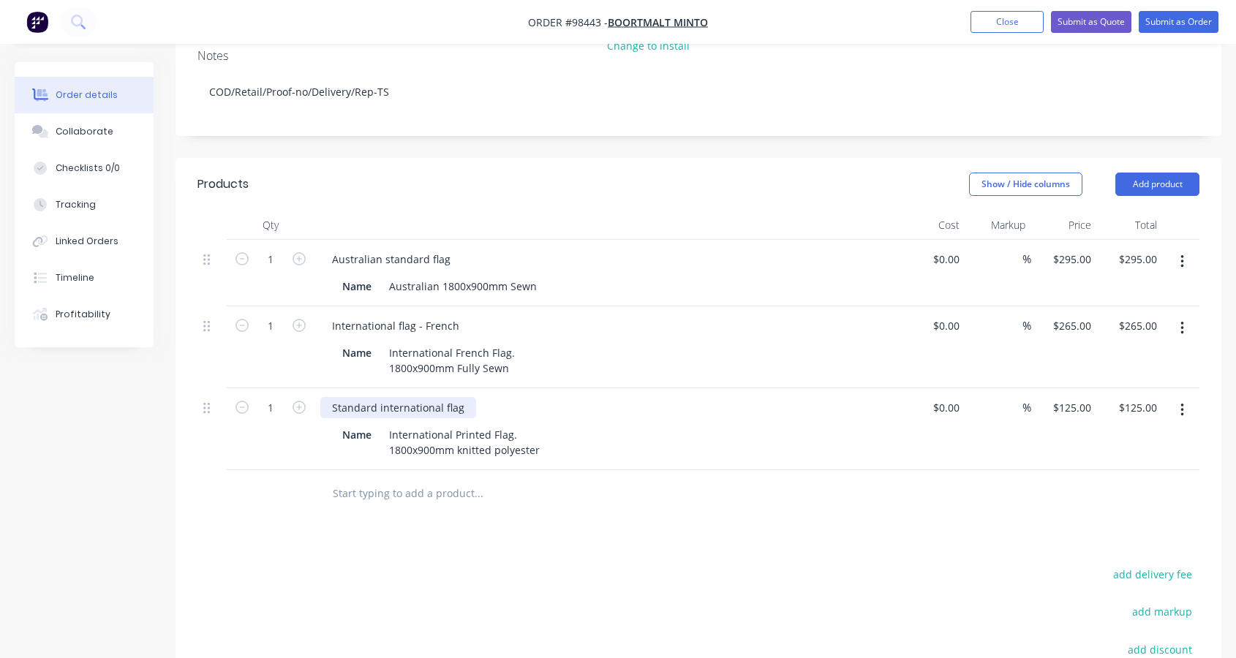
click at [379, 397] on div "Standard international flag" at bounding box center [398, 407] width 156 height 21
click at [414, 397] on div "International flag" at bounding box center [374, 407] width 108 height 21
click at [489, 424] on div "International Printed Flag. 1800x900mm knitted polyester" at bounding box center [464, 442] width 162 height 37
click at [457, 342] on div "International French Flag. 1800x900mm Fully Sewn" at bounding box center [451, 360] width 137 height 37
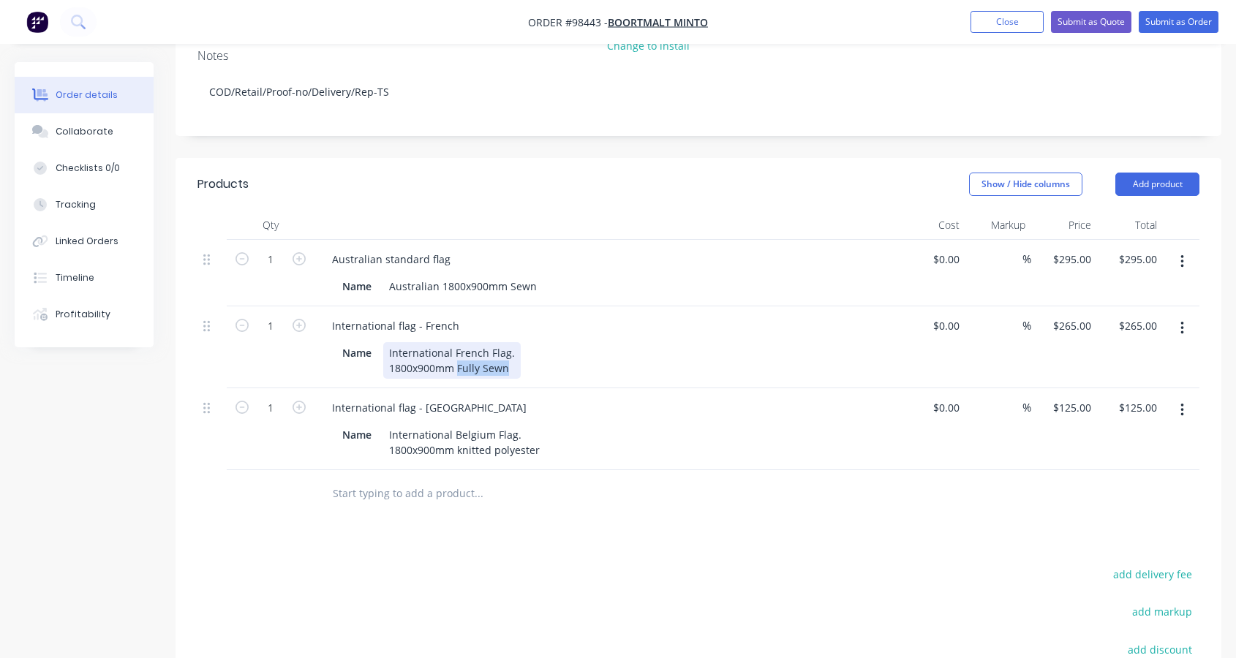
drag, startPoint x: 456, startPoint y: 327, endPoint x: 507, endPoint y: 328, distance: 50.5
click at [507, 342] on div "International French Flag. 1800x900mm Fully Sewn" at bounding box center [451, 360] width 137 height 37
drag, startPoint x: 390, startPoint y: 328, endPoint x: 422, endPoint y: 338, distance: 33.8
click at [390, 342] on div "International French Flag. 1800x900mm" at bounding box center [451, 360] width 137 height 37
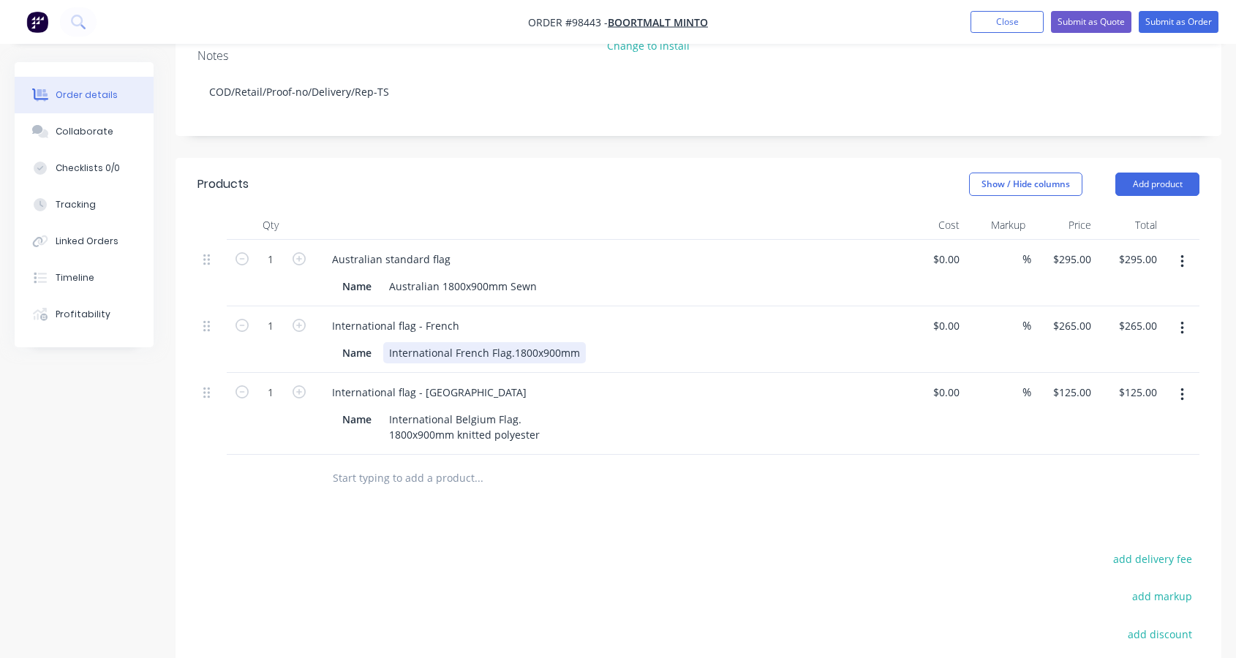
click at [510, 342] on div "International French Flag. 1800x900mm" at bounding box center [484, 352] width 203 height 21
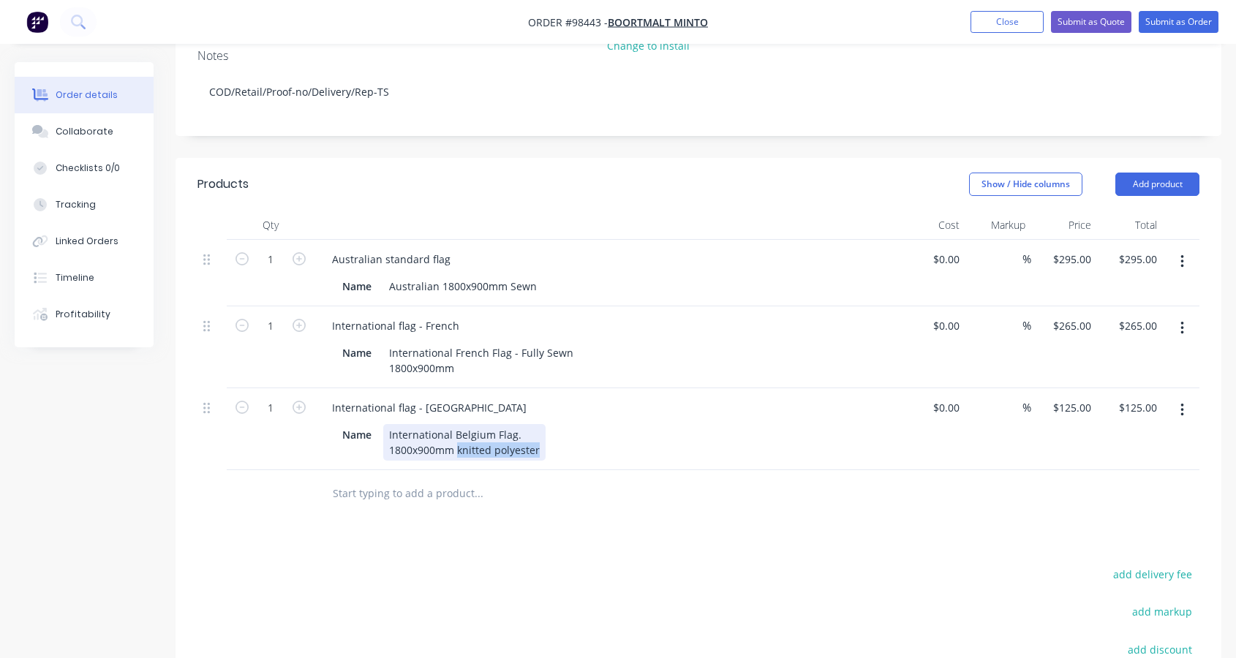
drag, startPoint x: 457, startPoint y: 410, endPoint x: 543, endPoint y: 411, distance: 85.6
click at [542, 424] on div "International Belgium Flag. 1800x900mm knitted polyester" at bounding box center [464, 442] width 162 height 37
click at [517, 424] on div "International Belgium Flag. 1800x900mm" at bounding box center [455, 442] width 144 height 37
click at [1072, 397] on input "125" at bounding box center [1074, 407] width 45 height 21
type input "$265.00"
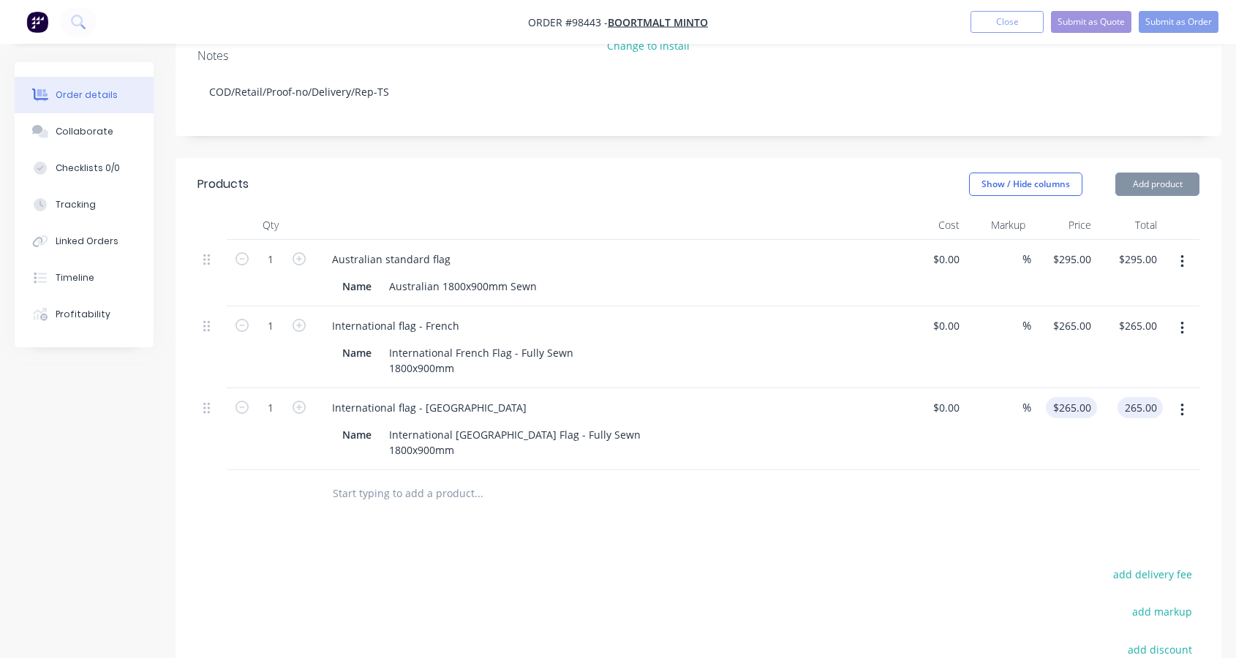
type input "$265.00"
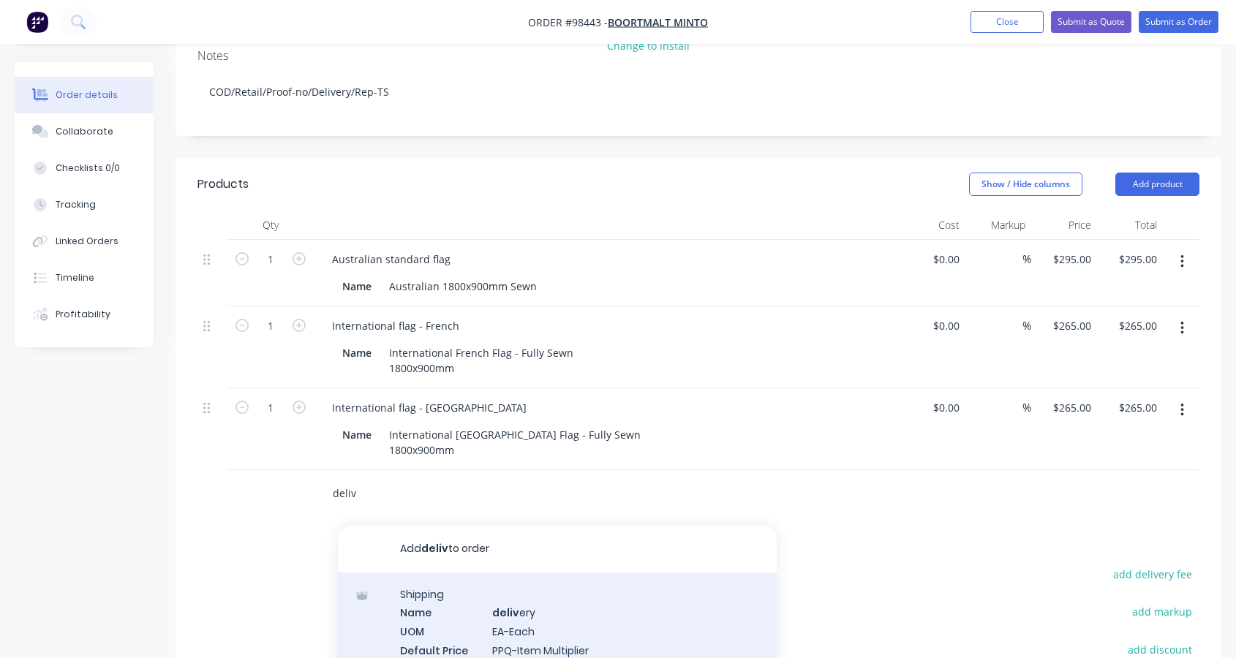
type input "deliv"
click at [519, 599] on div "Shipping Name deliv ery UOM EA-Each Default Price Quantity Calculation PPQ-Item…" at bounding box center [557, 647] width 439 height 148
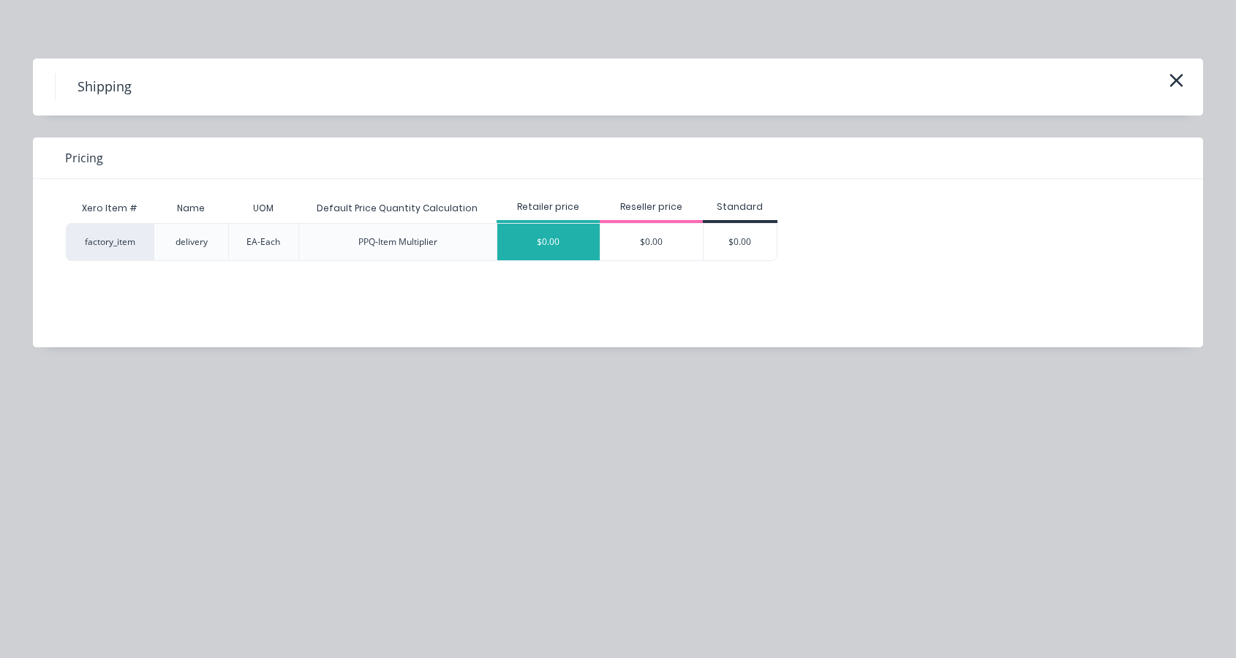
click at [559, 241] on div "$0.00" at bounding box center [548, 242] width 102 height 37
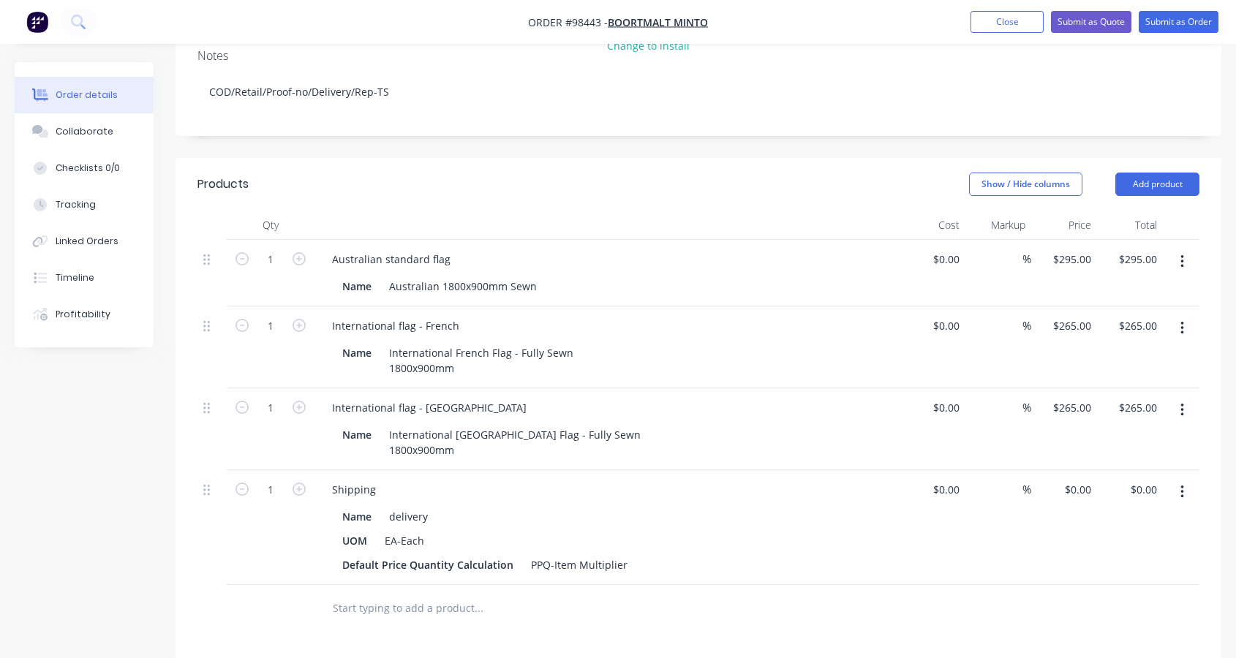
click at [1181, 484] on icon "button" at bounding box center [1182, 492] width 4 height 16
click at [1118, 608] on div "Delete" at bounding box center [1130, 618] width 113 height 21
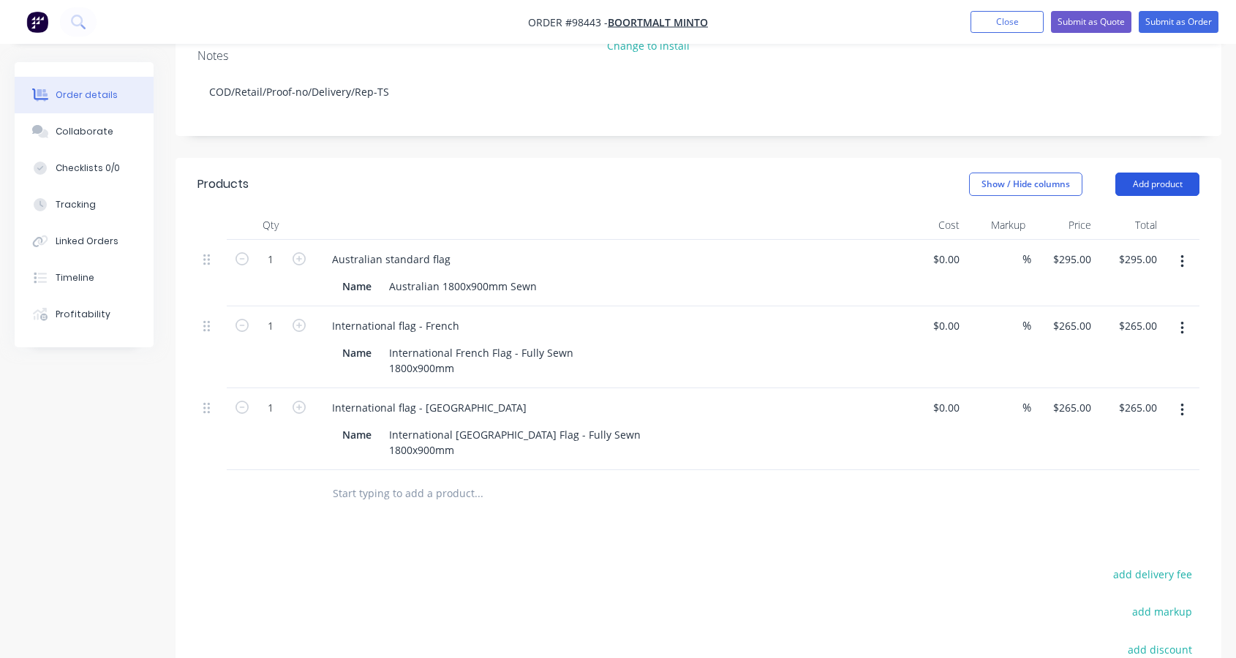
click at [1179, 173] on button "Add product" at bounding box center [1157, 184] width 84 height 23
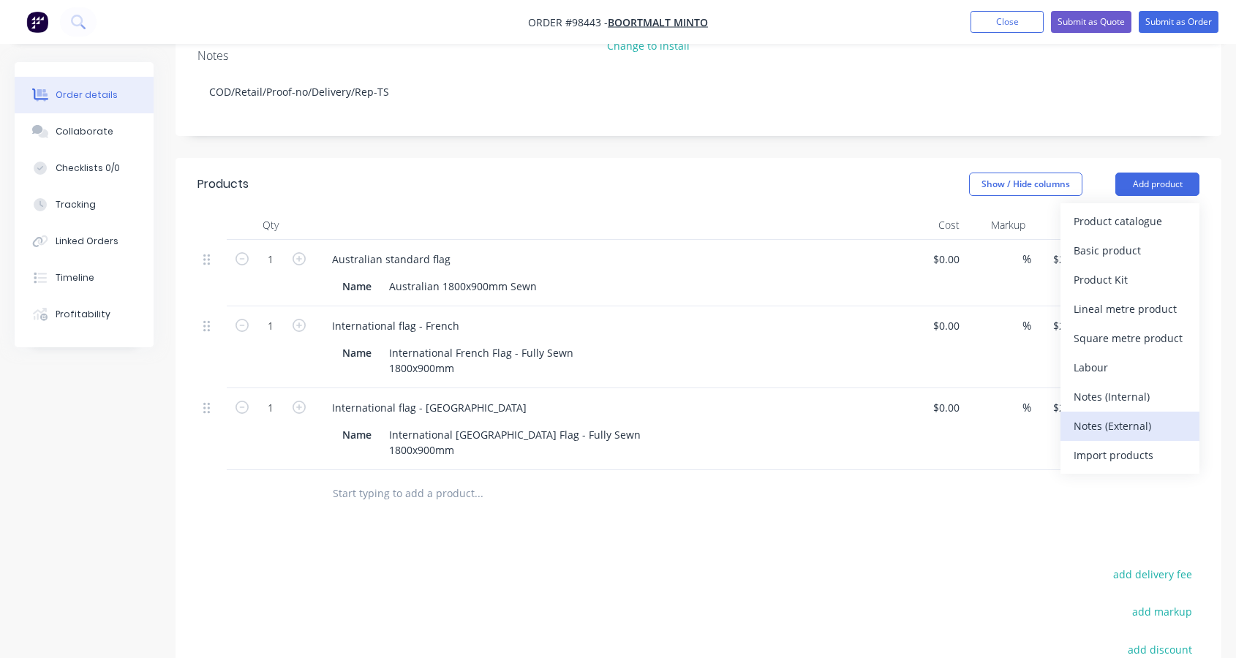
click at [1134, 415] on div "Notes (External)" at bounding box center [1130, 425] width 113 height 21
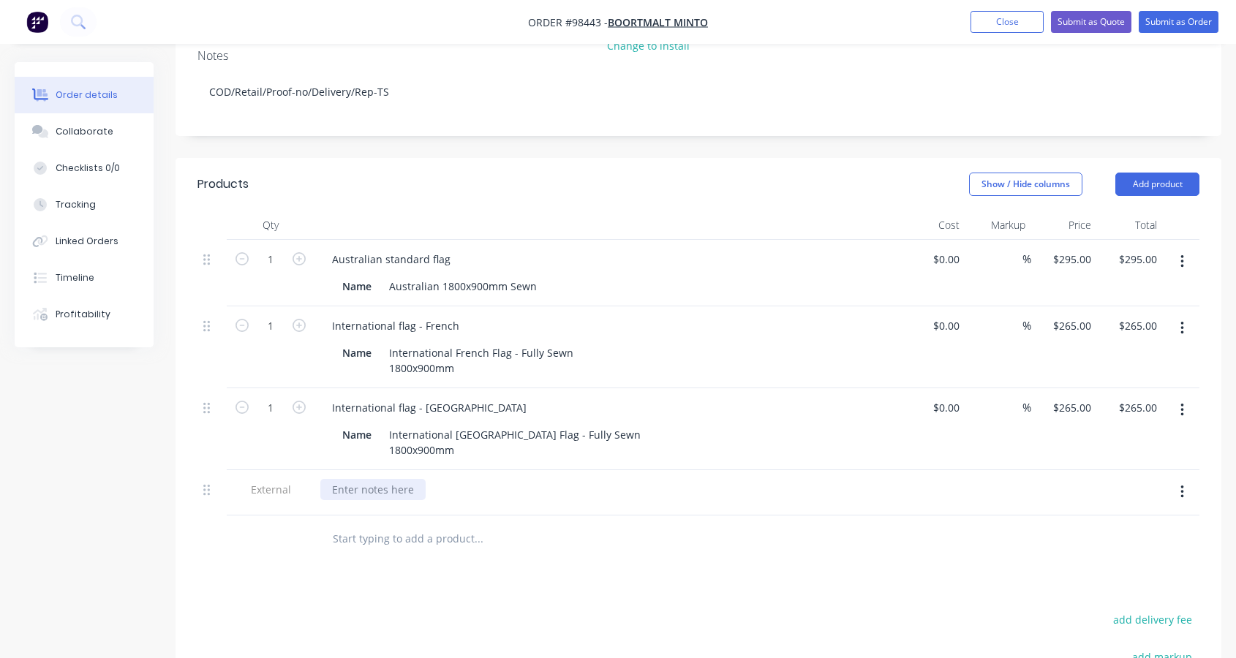
click at [389, 479] on div at bounding box center [372, 489] width 105 height 21
click at [1158, 656] on button "add delivery fee" at bounding box center [1152, 666] width 94 height 20
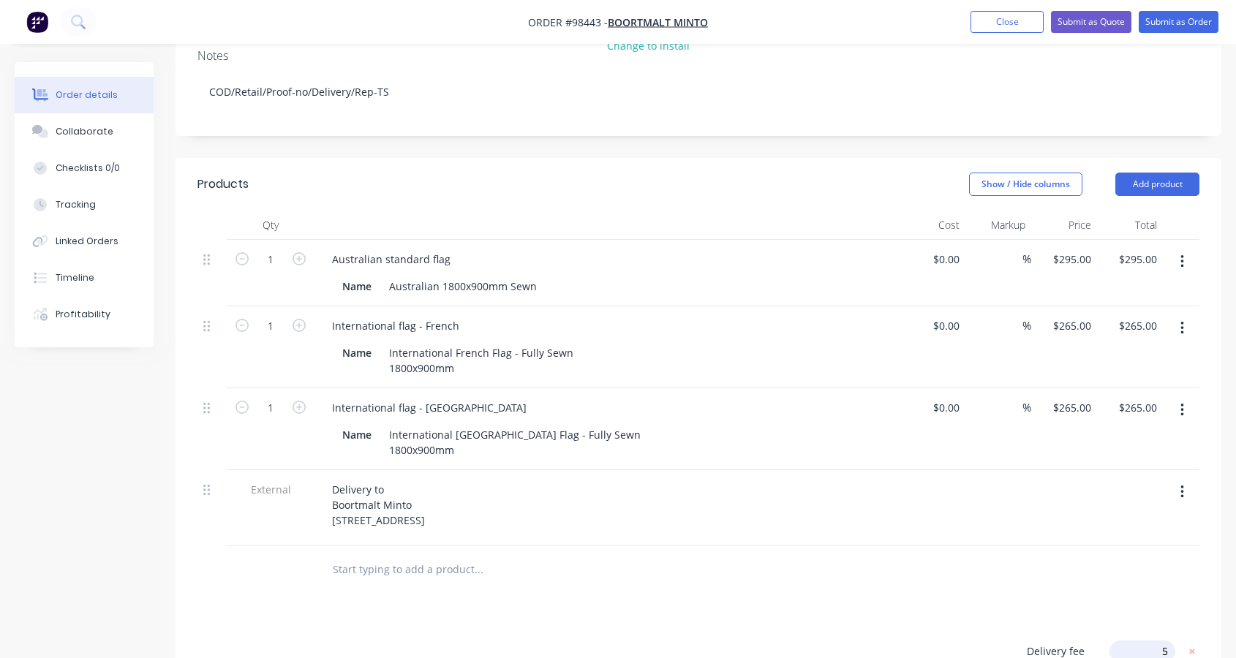
type input "55"
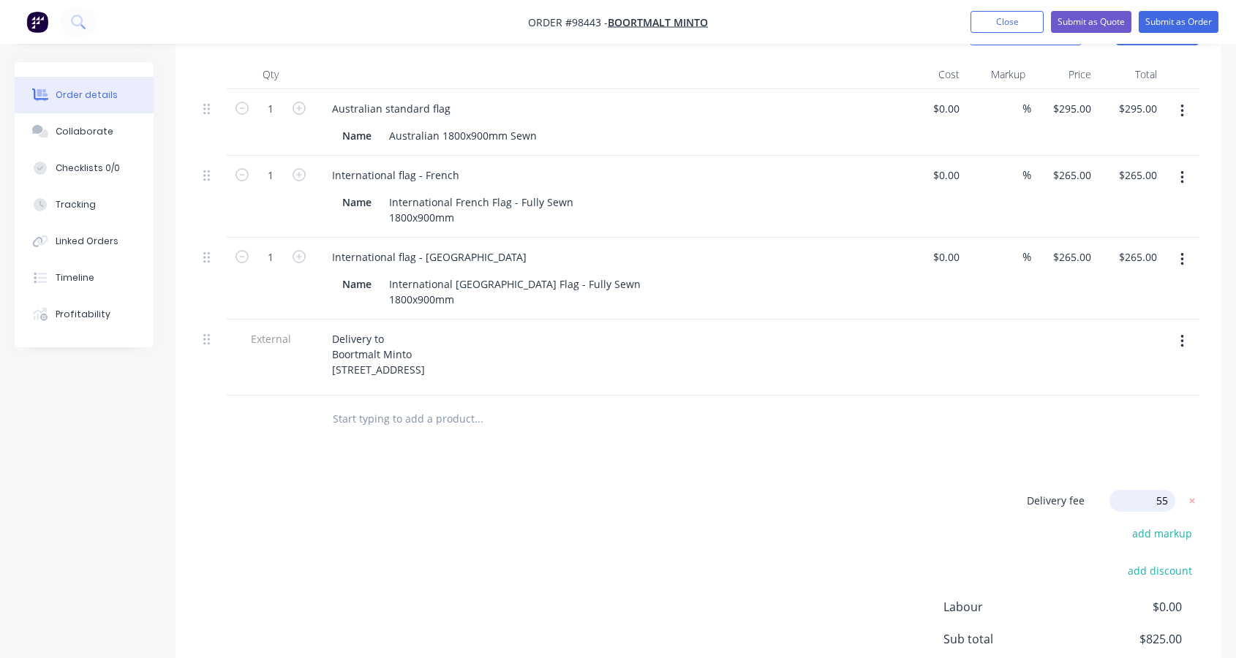
scroll to position [466, 0]
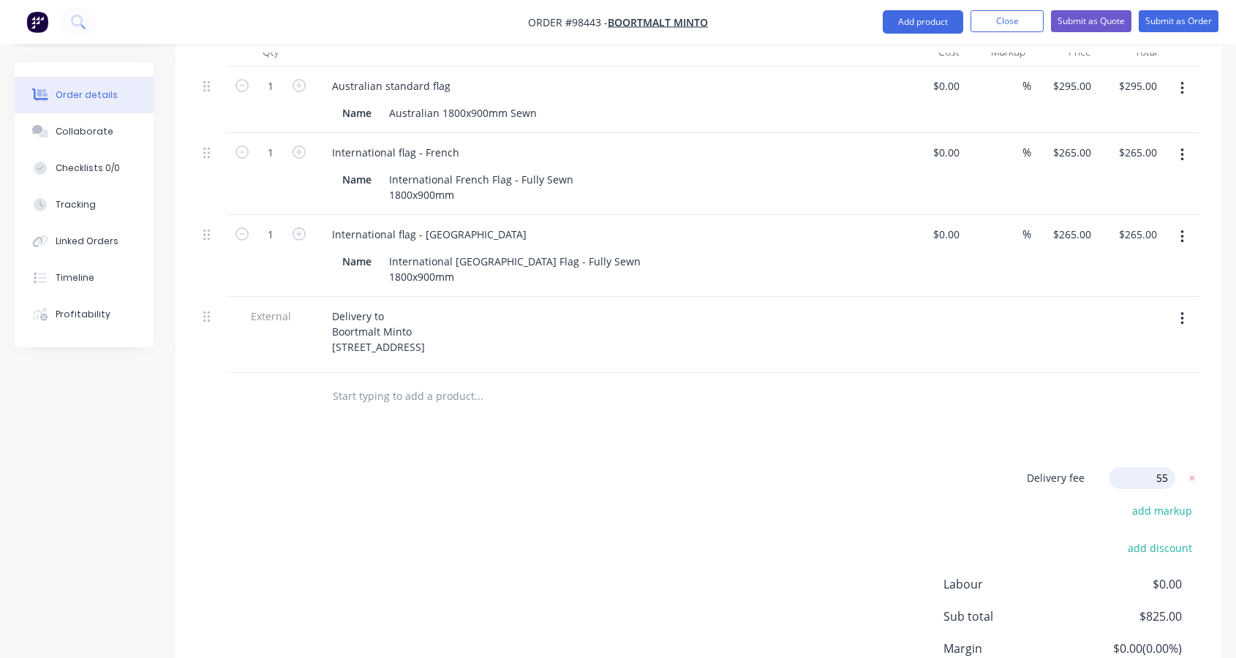
click input "submit" at bounding box center [0, 0] width 0 height 0
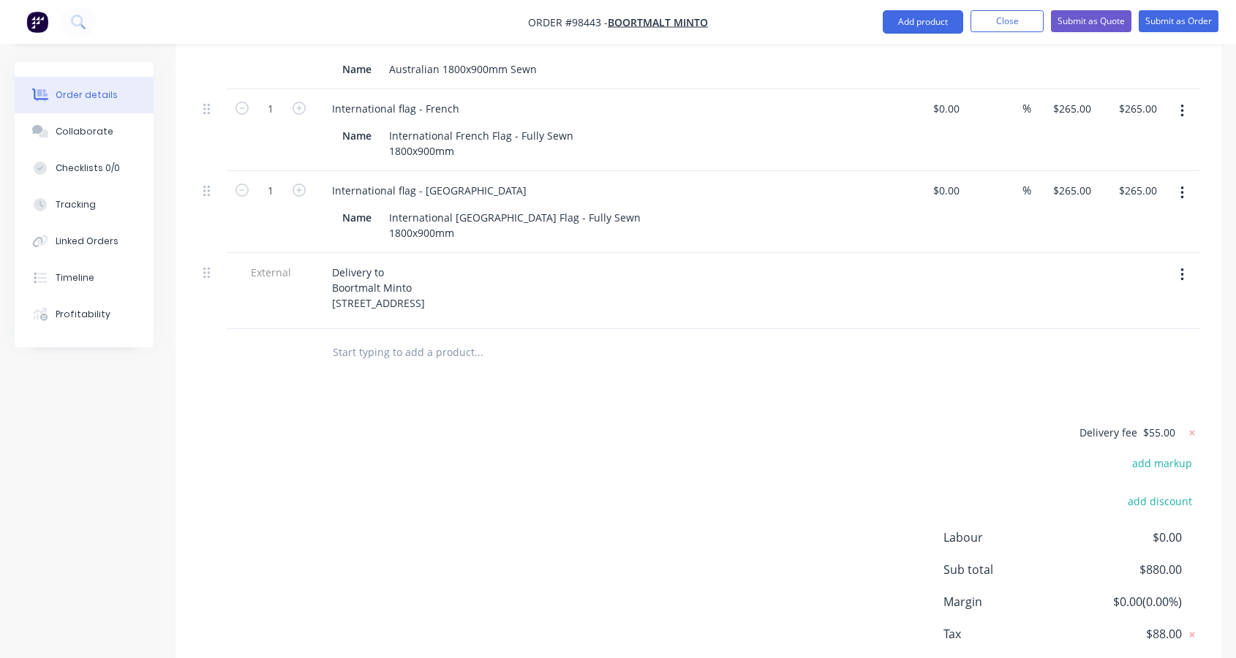
scroll to position [568, 0]
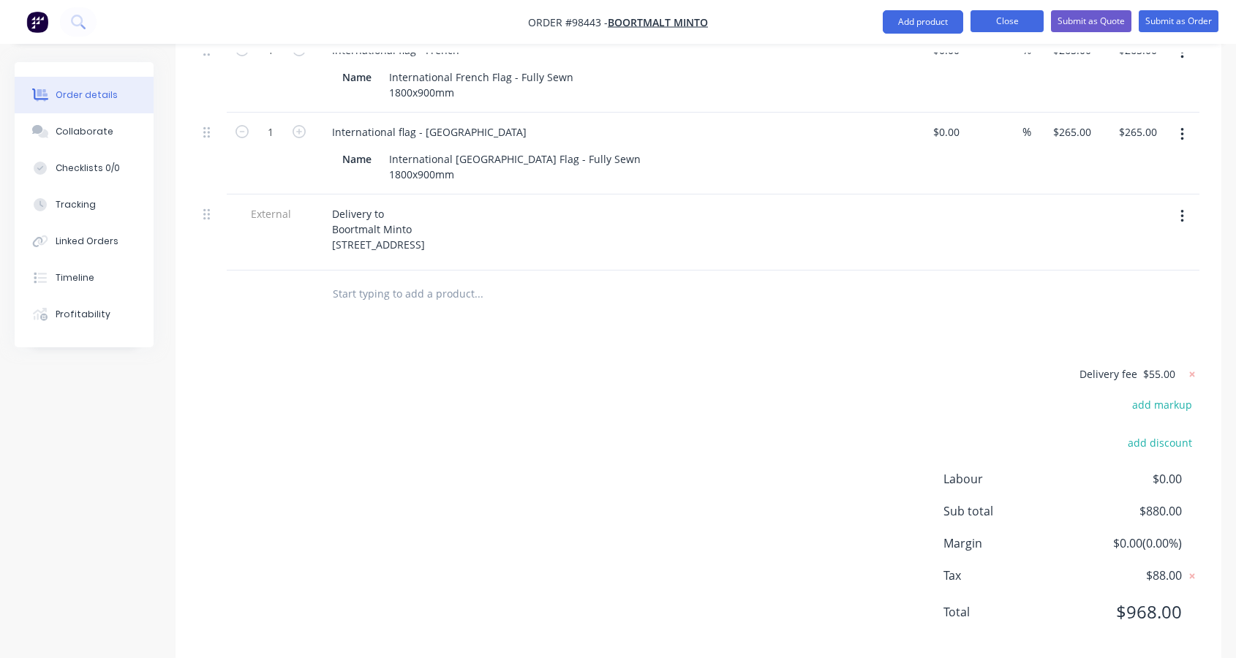
click at [1007, 22] on button "Close" at bounding box center [1007, 21] width 73 height 22
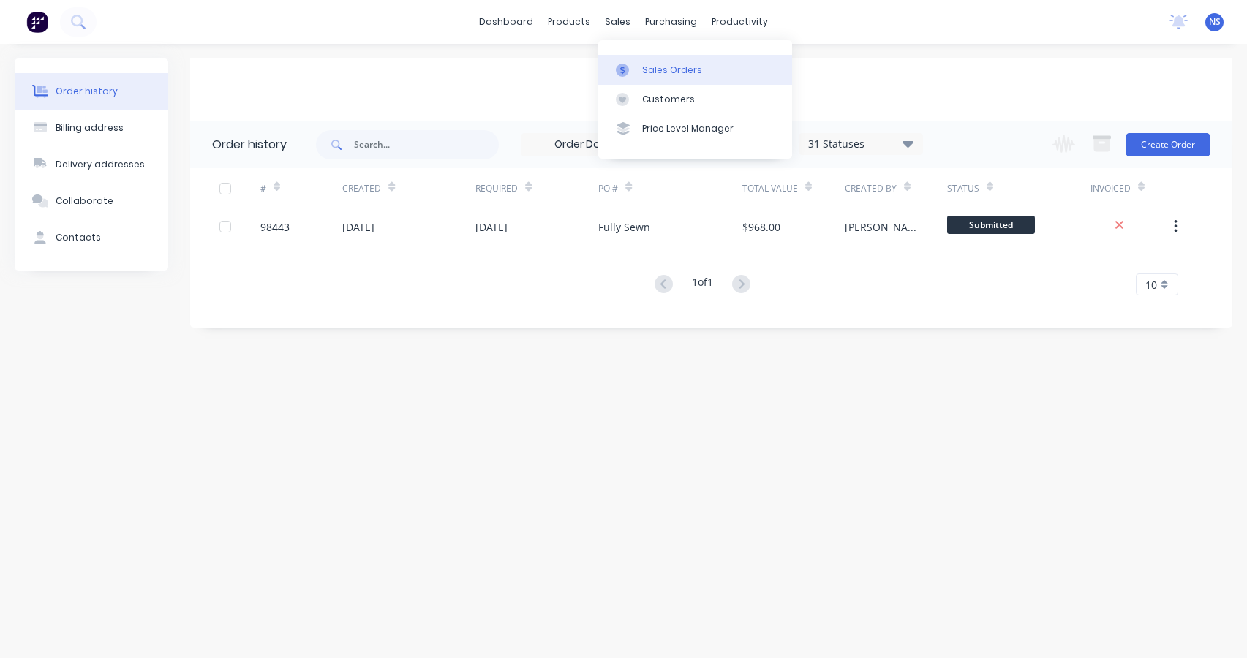
click at [653, 65] on div "Sales Orders" at bounding box center [672, 70] width 60 height 13
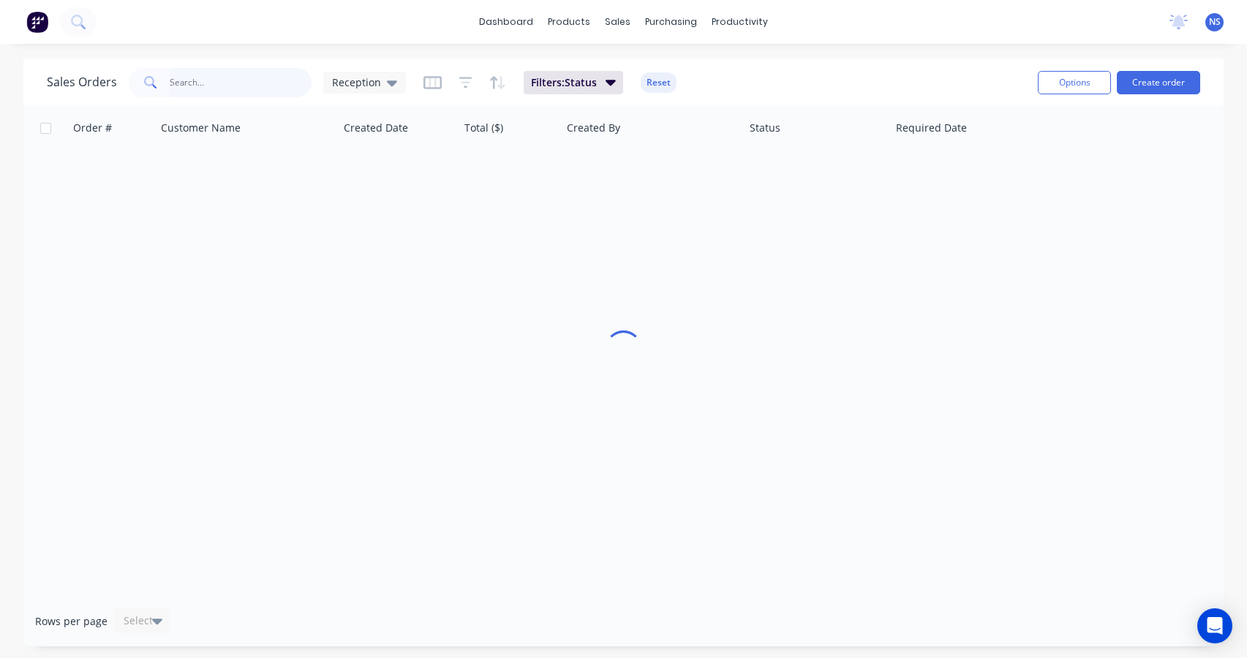
click at [229, 83] on input "text" at bounding box center [241, 82] width 143 height 29
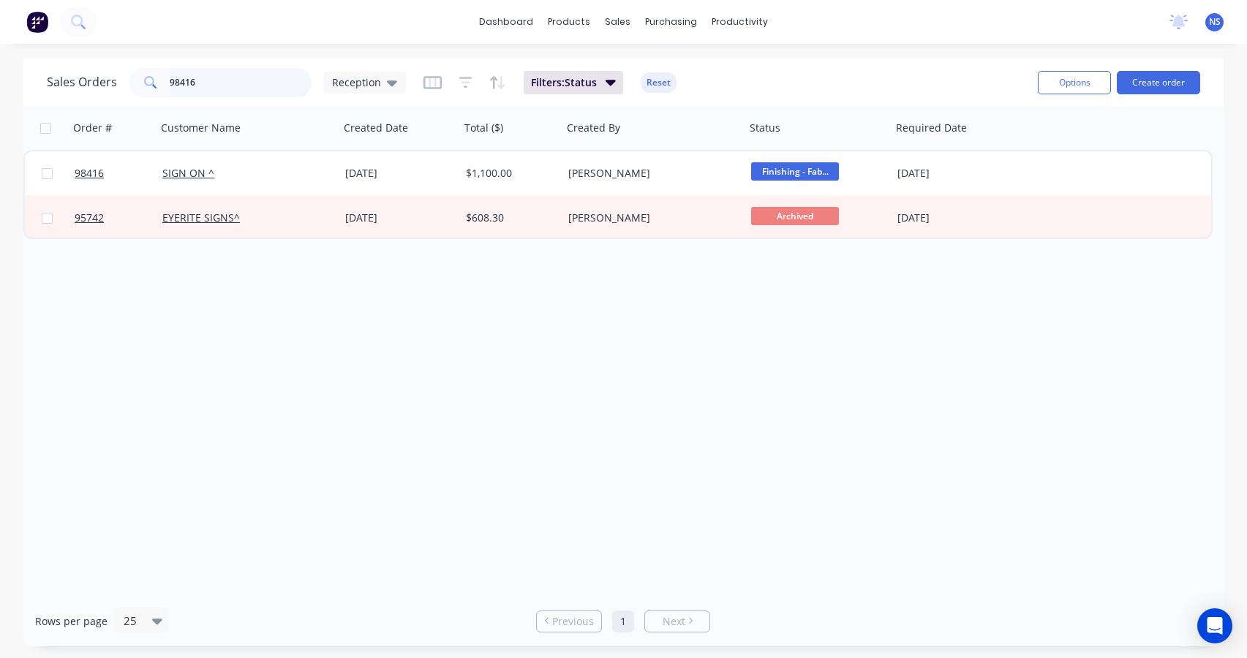
click at [248, 85] on input "98416" at bounding box center [241, 82] width 143 height 29
click at [243, 82] on input "98416" at bounding box center [241, 82] width 143 height 29
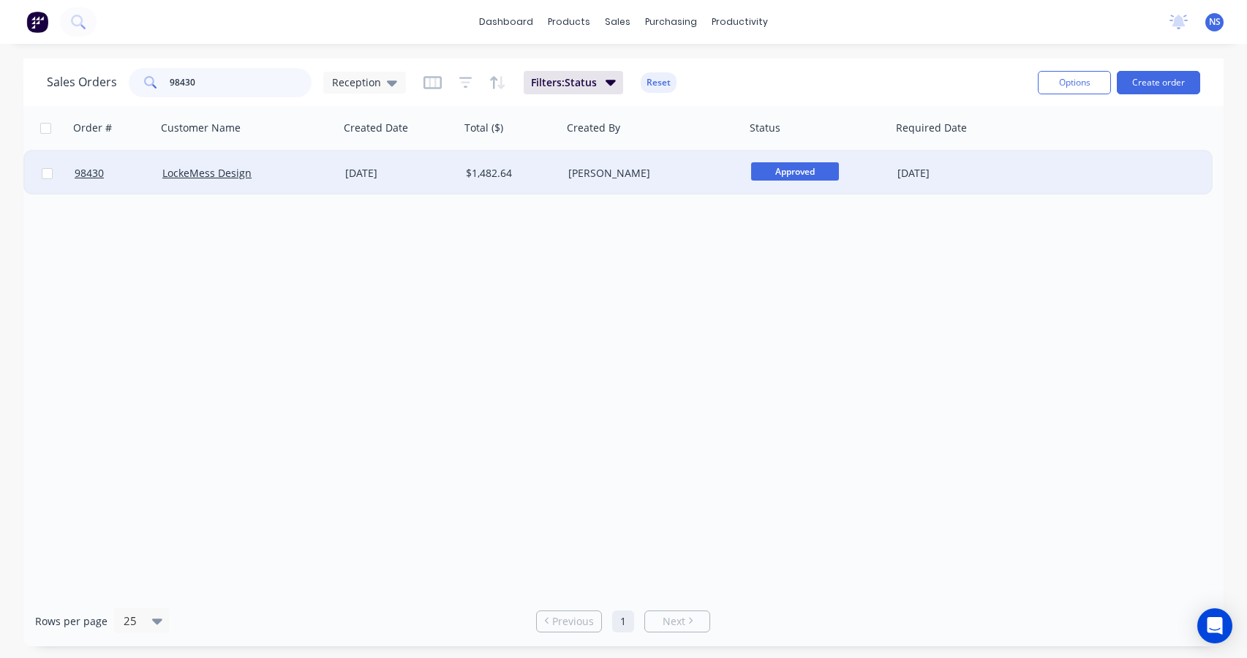
type input "98430"
click at [434, 177] on div "[DATE]" at bounding box center [399, 173] width 109 height 15
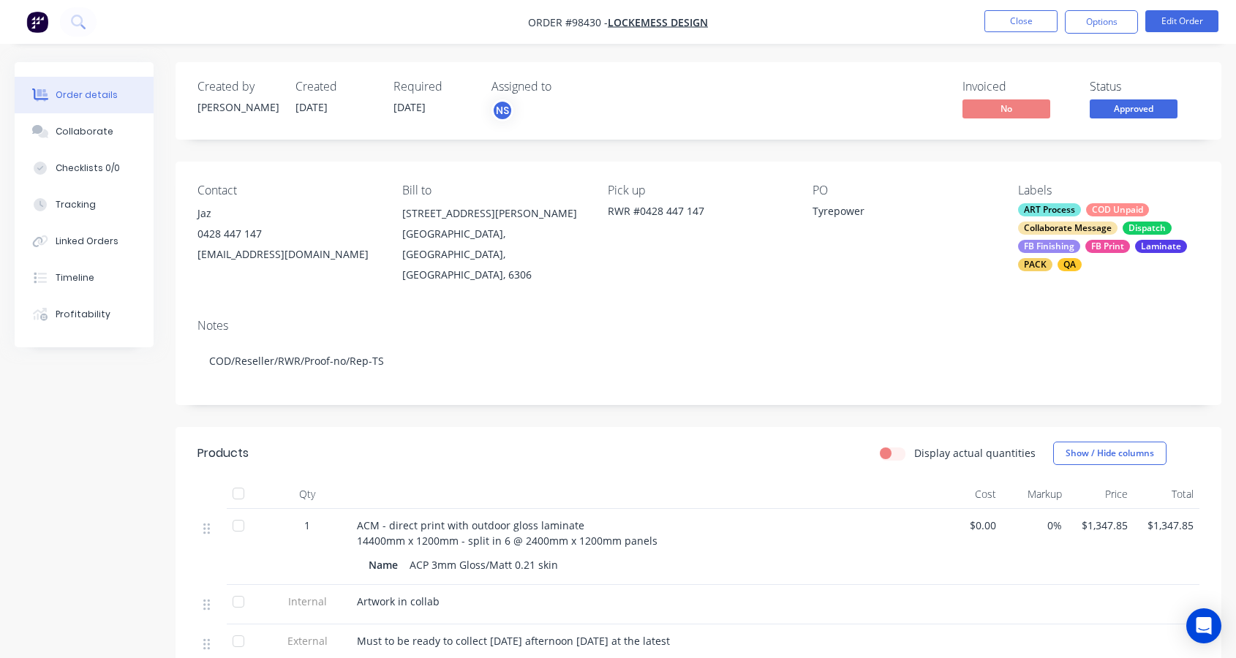
click at [1087, 235] on div "ART Process COD Unpaid Collaborate Message Dispatch FB Finishing FB Print Lamin…" at bounding box center [1108, 237] width 181 height 68
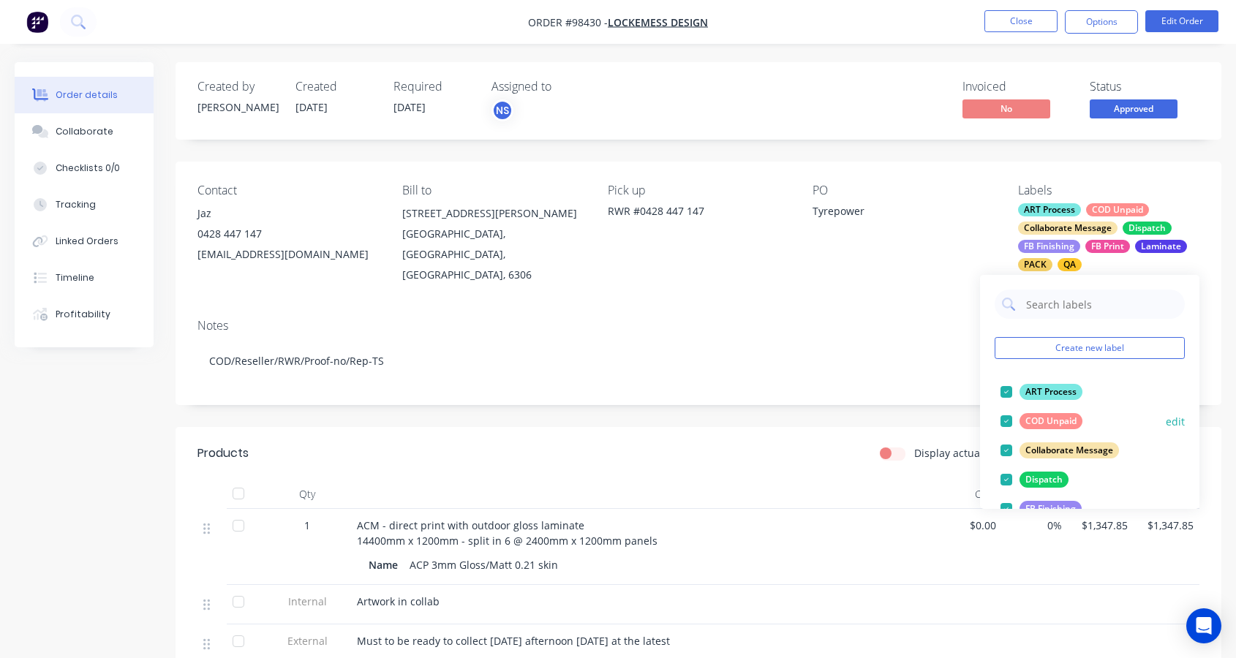
click at [1009, 419] on div at bounding box center [1006, 421] width 29 height 29
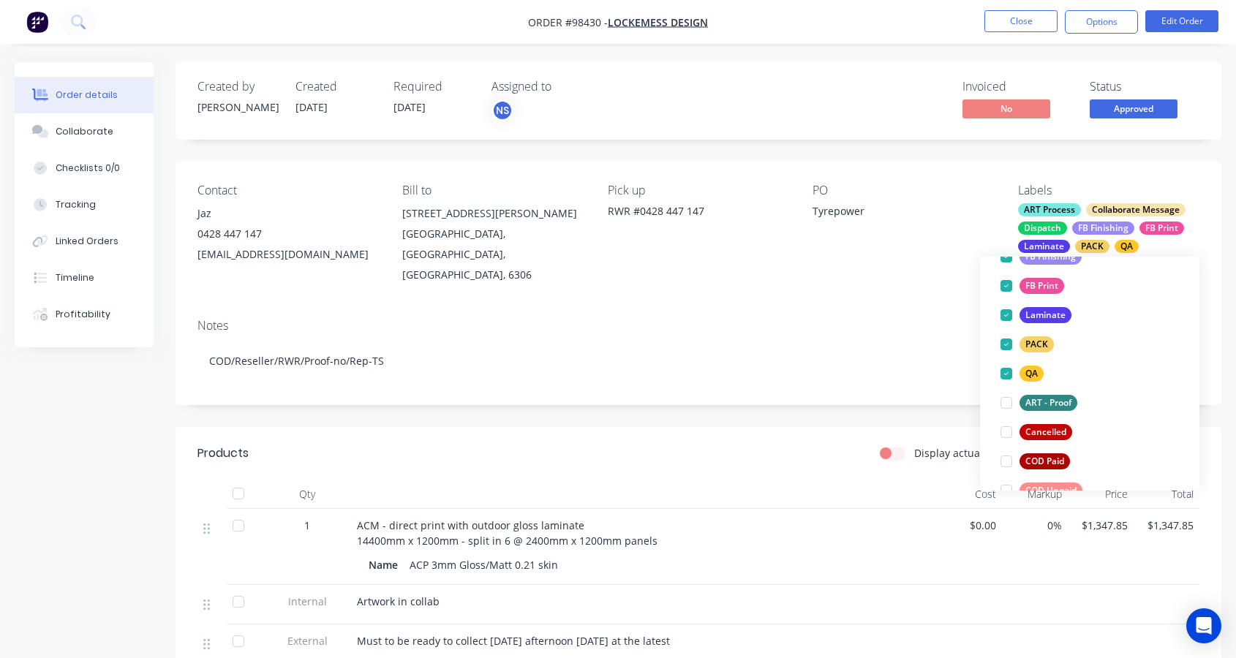
scroll to position [212, 0]
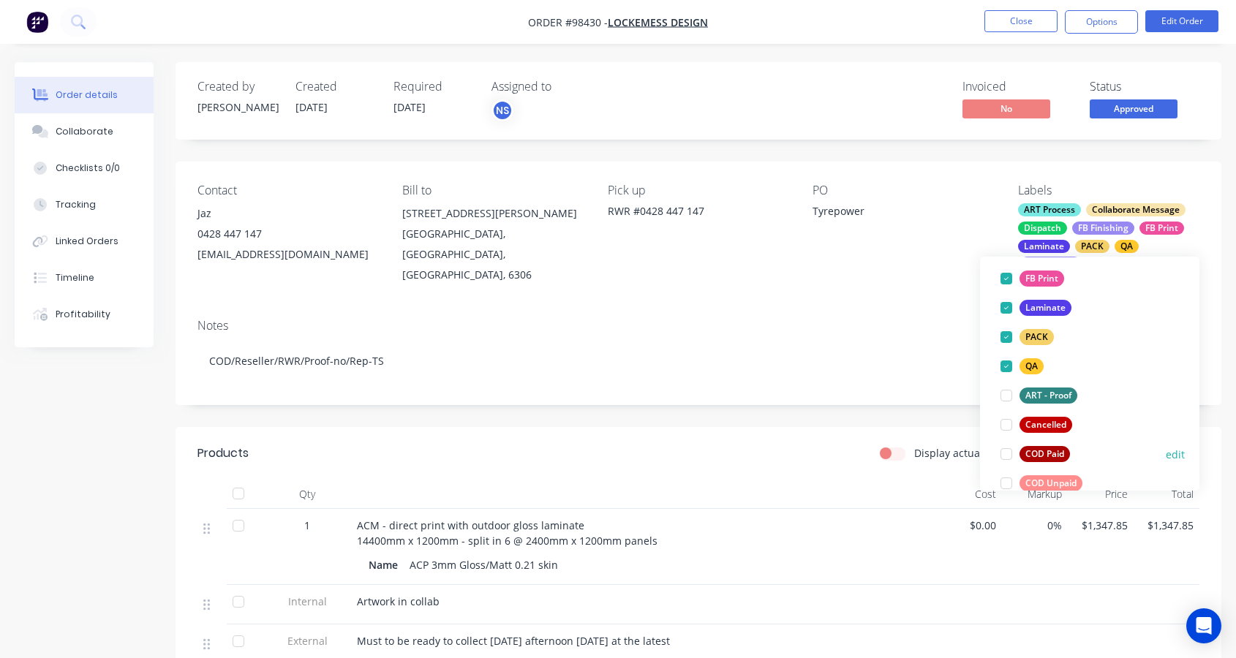
drag, startPoint x: 1010, startPoint y: 452, endPoint x: 1009, endPoint y: 434, distance: 18.3
click at [1009, 452] on div at bounding box center [1006, 454] width 29 height 29
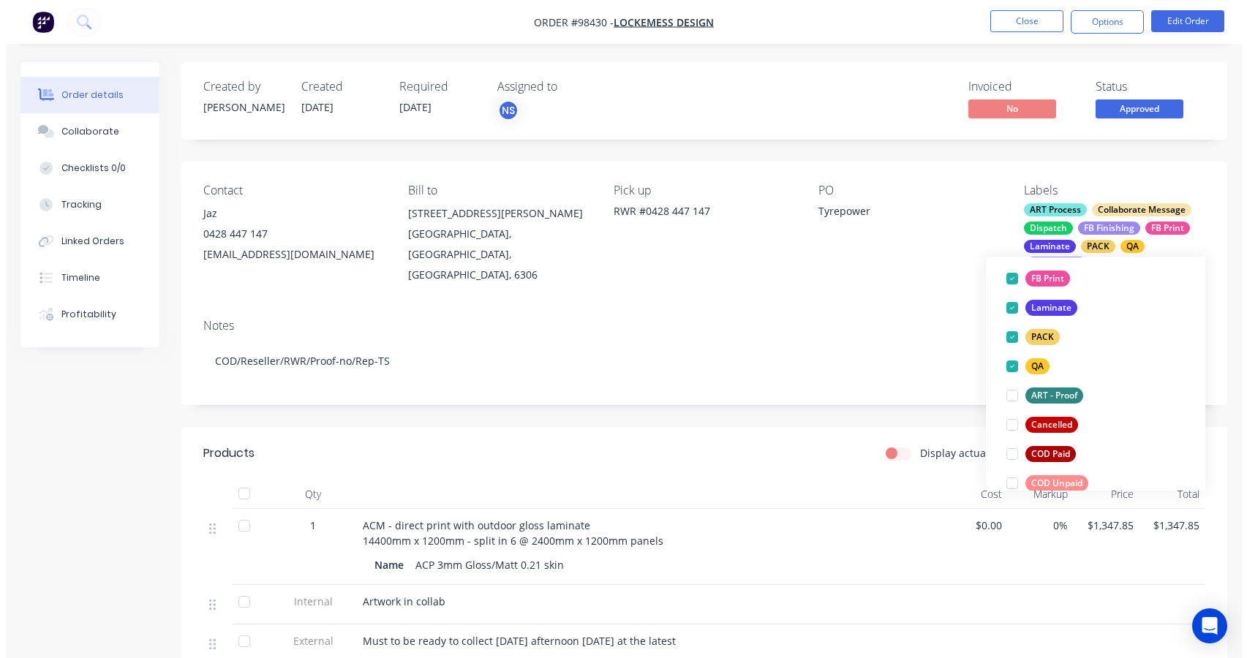
scroll to position [0, 0]
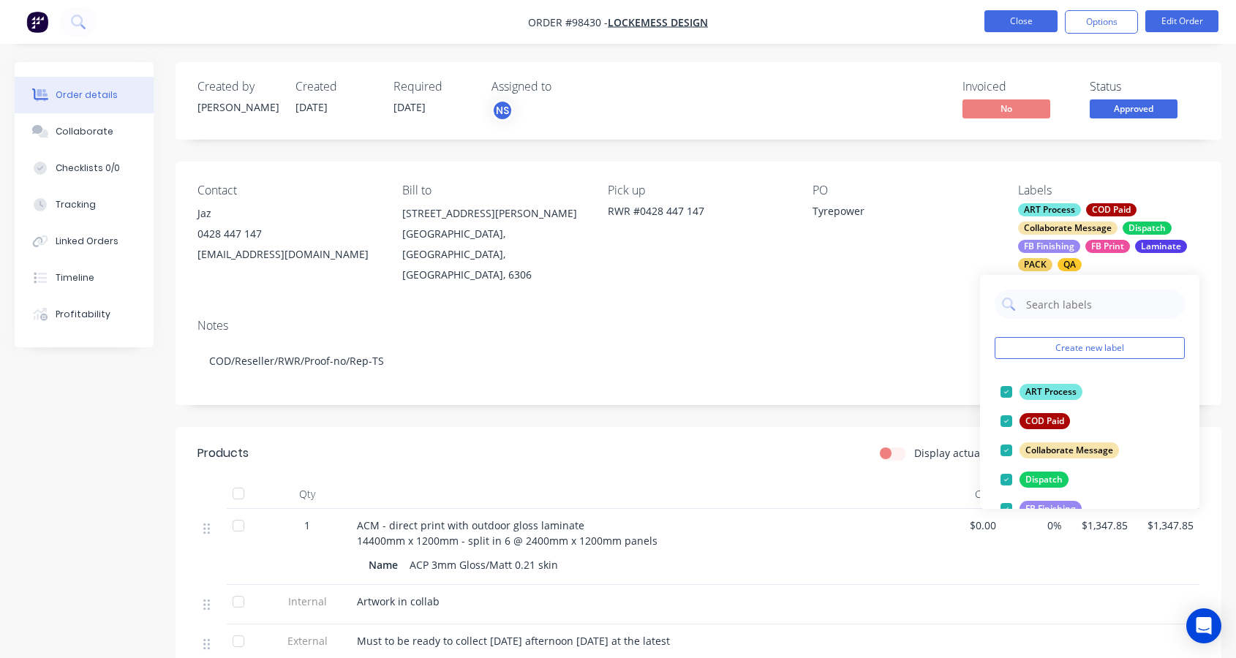
click at [1014, 22] on button "Close" at bounding box center [1020, 21] width 73 height 22
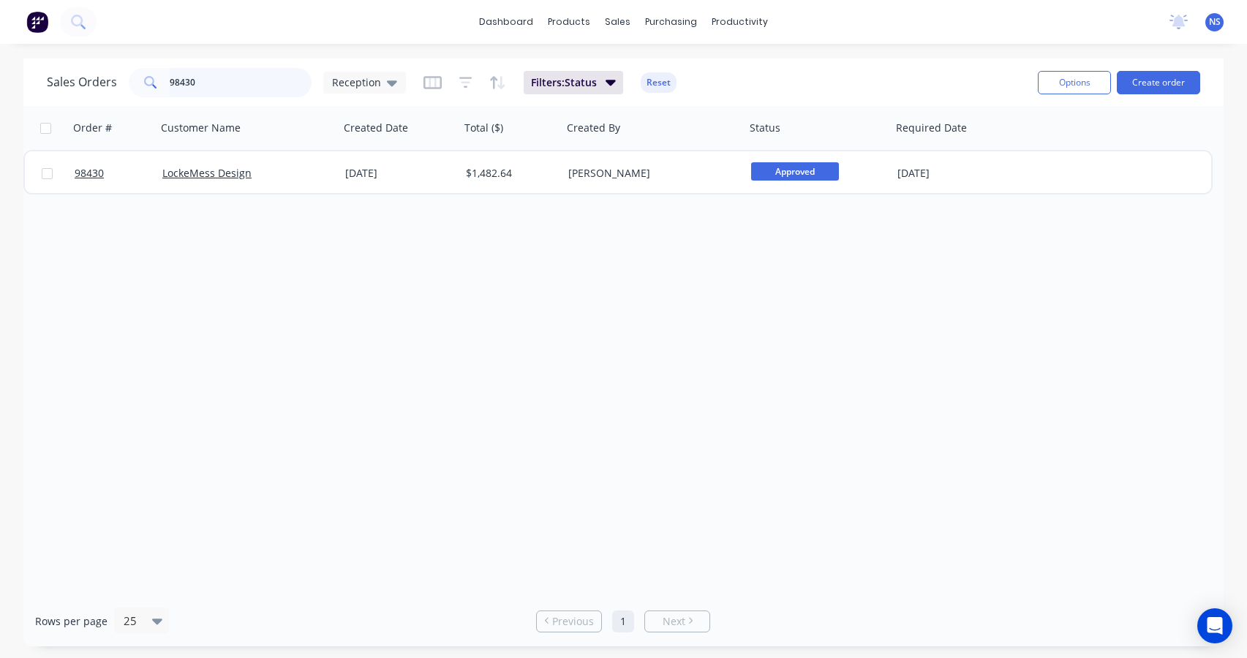
click at [248, 83] on input "98430" at bounding box center [241, 82] width 143 height 29
click at [241, 80] on input "98430" at bounding box center [241, 82] width 143 height 29
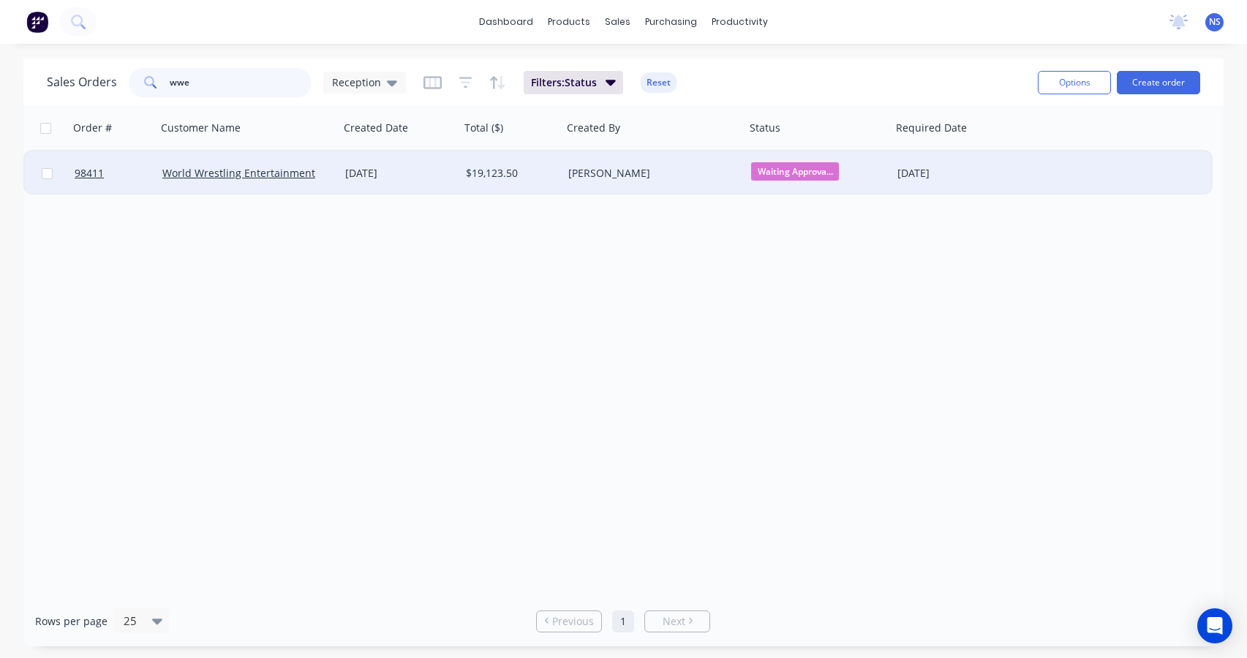
type input "wwe"
click at [437, 181] on div "[DATE]" at bounding box center [399, 173] width 121 height 44
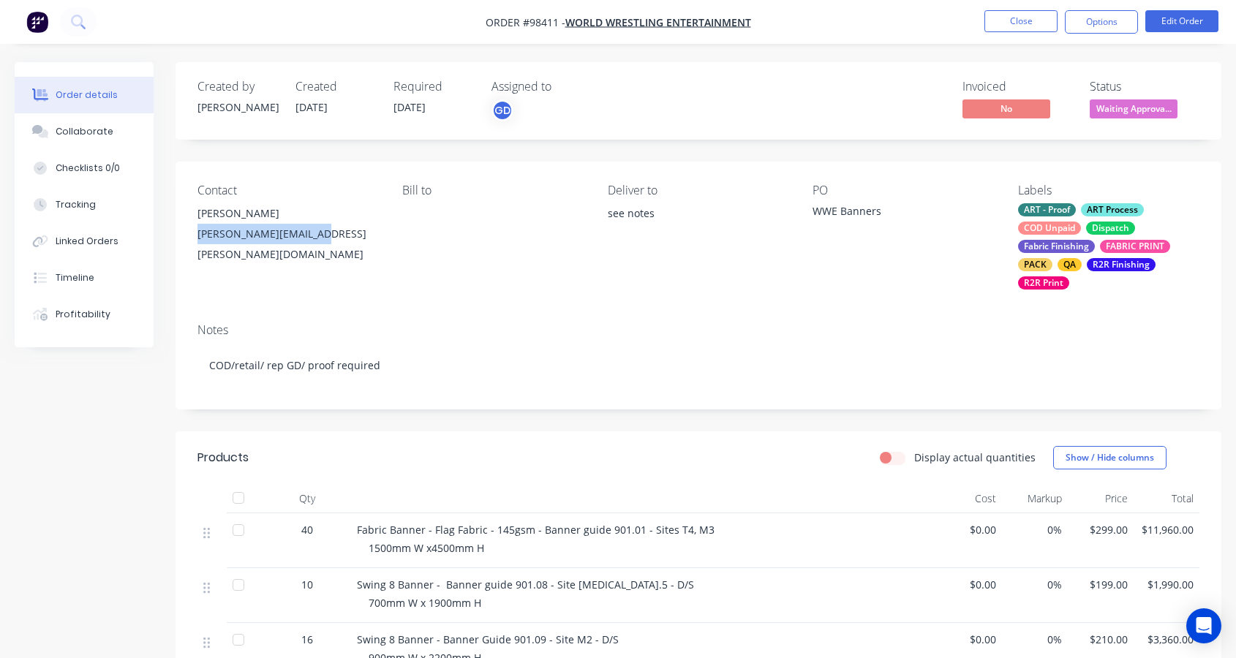
drag, startPoint x: 195, startPoint y: 233, endPoint x: 325, endPoint y: 235, distance: 129.5
click at [325, 235] on div "Contact Brooke Drzyzga Brooke.Drzyzga@wwe.com Bill to Deliver to see notes PO W…" at bounding box center [699, 237] width 1046 height 150
copy div "Brooke.Drzyzga@wwe.com"
click at [1022, 20] on button "Close" at bounding box center [1020, 21] width 73 height 22
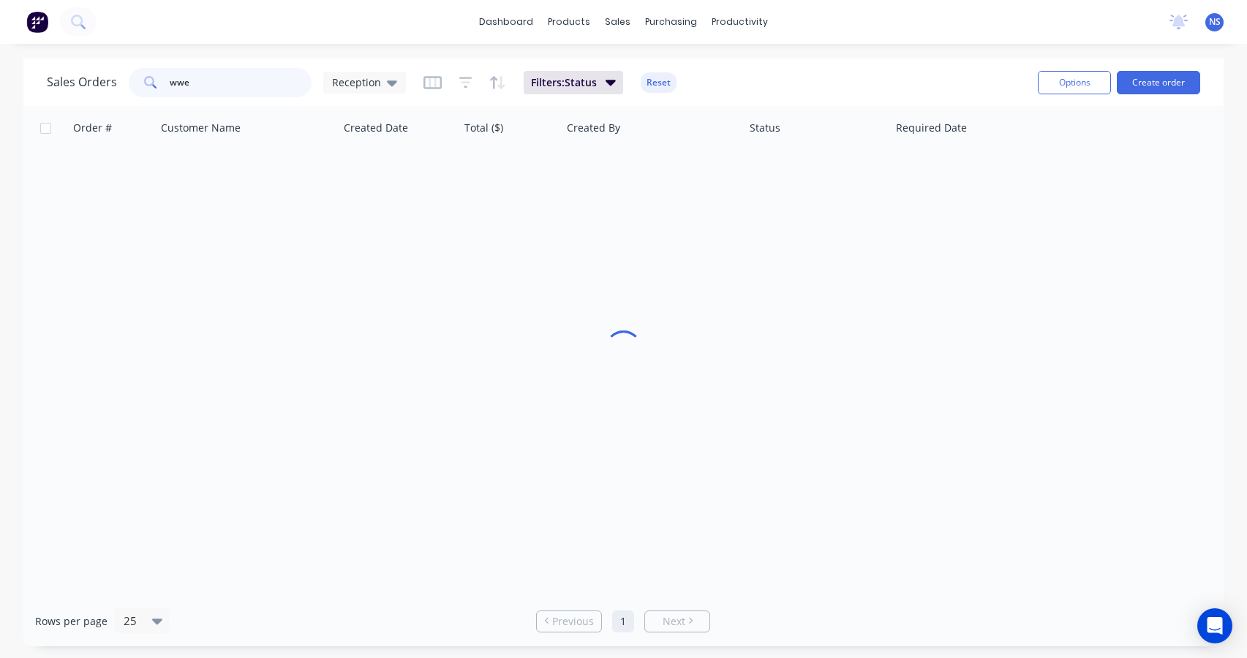
drag, startPoint x: 143, startPoint y: 81, endPoint x: 131, endPoint y: 81, distance: 11.7
click at [131, 81] on div "wwe" at bounding box center [220, 82] width 183 height 29
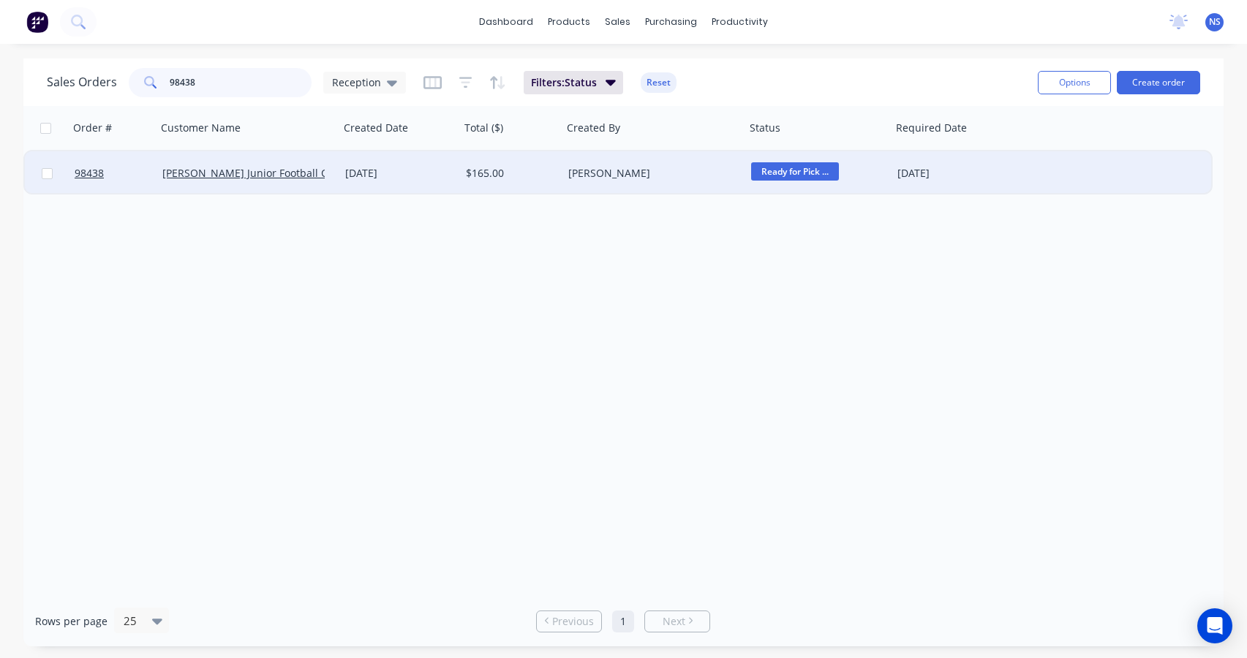
type input "98438"
click at [686, 177] on div "[PERSON_NAME]" at bounding box center [649, 173] width 162 height 15
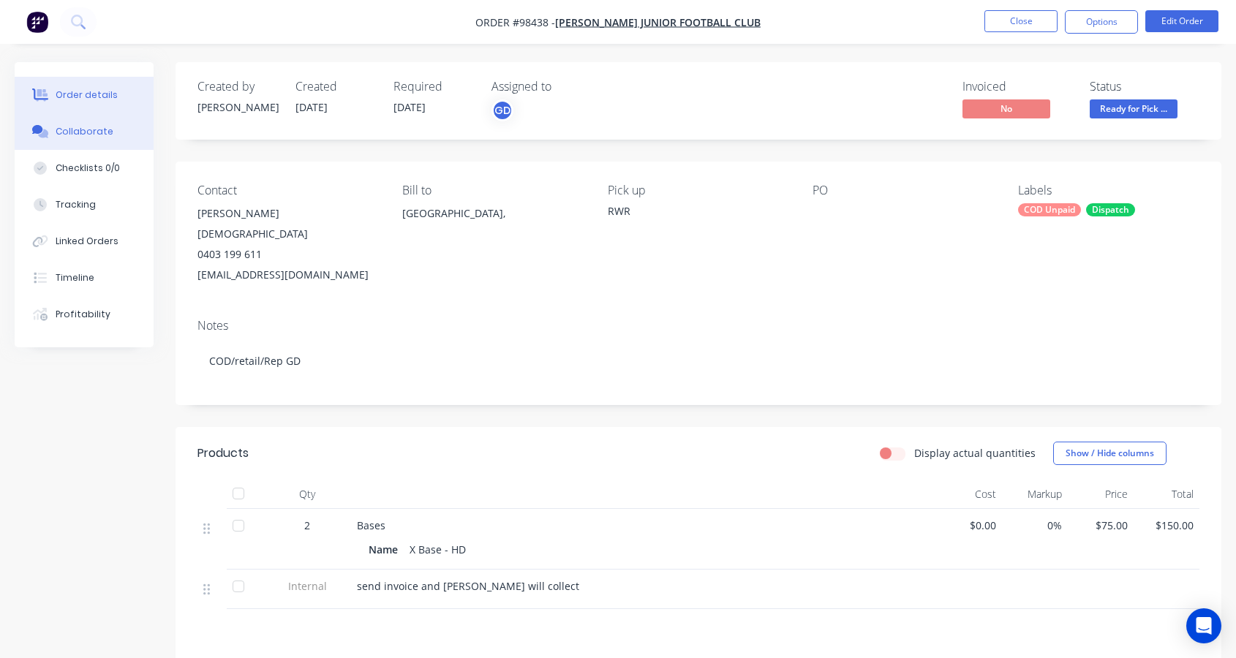
click at [75, 131] on div "Collaborate" at bounding box center [85, 131] width 58 height 13
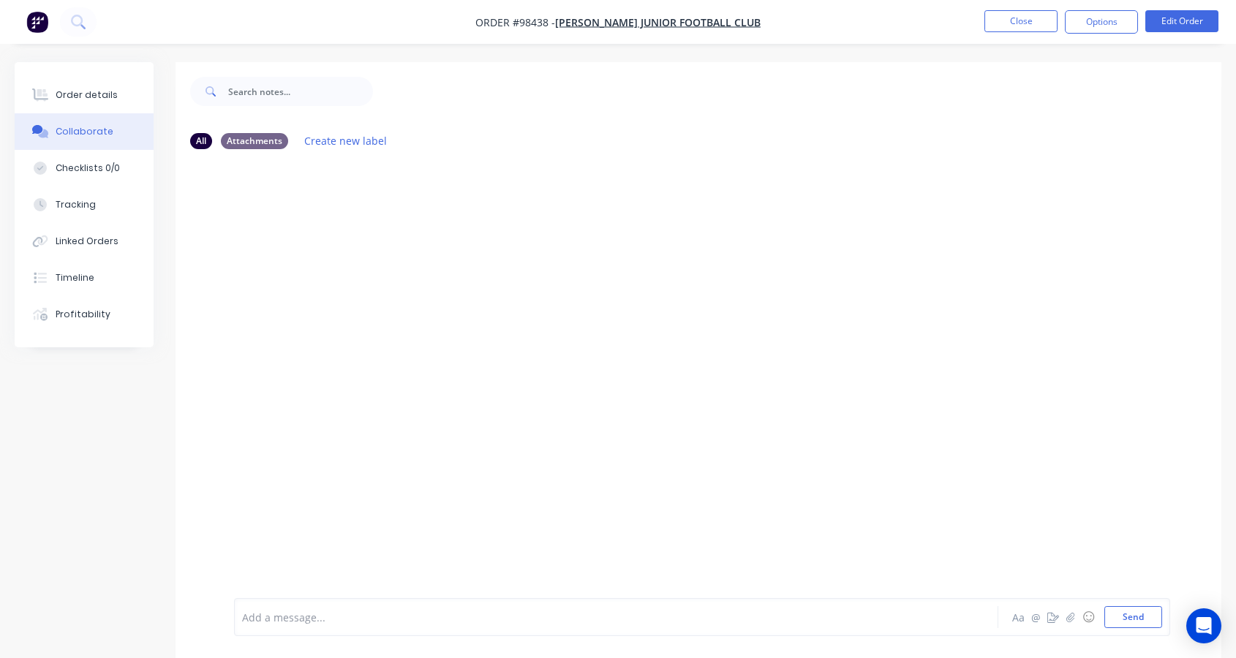
click at [344, 608] on div "Add a message..." at bounding box center [587, 617] width 690 height 22
click at [86, 96] on div "Order details" at bounding box center [87, 94] width 62 height 13
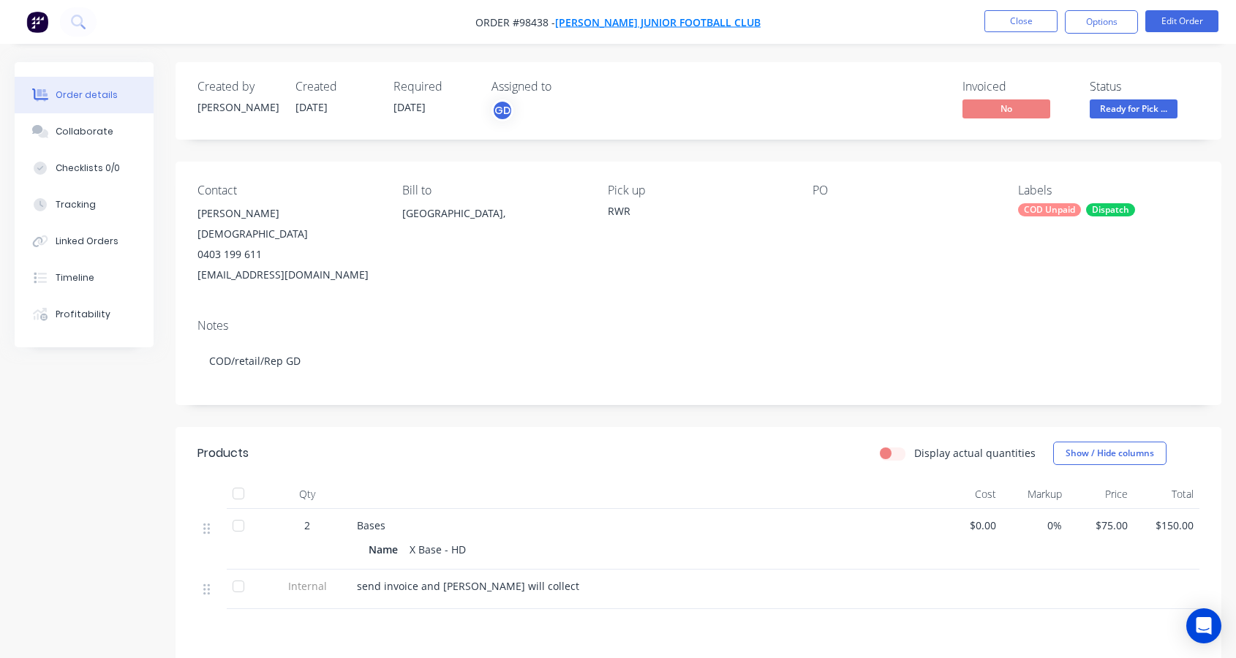
click at [636, 24] on span "[PERSON_NAME] Junior Football Club" at bounding box center [658, 22] width 206 height 14
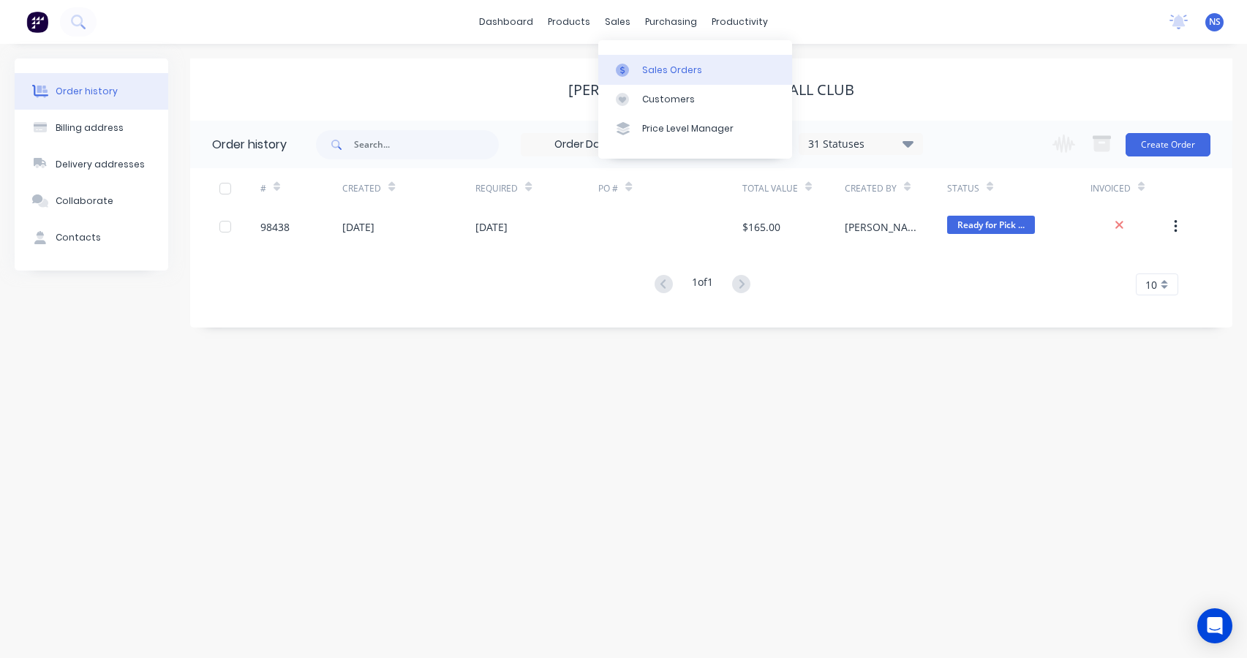
click at [662, 72] on div "Sales Orders" at bounding box center [672, 70] width 60 height 13
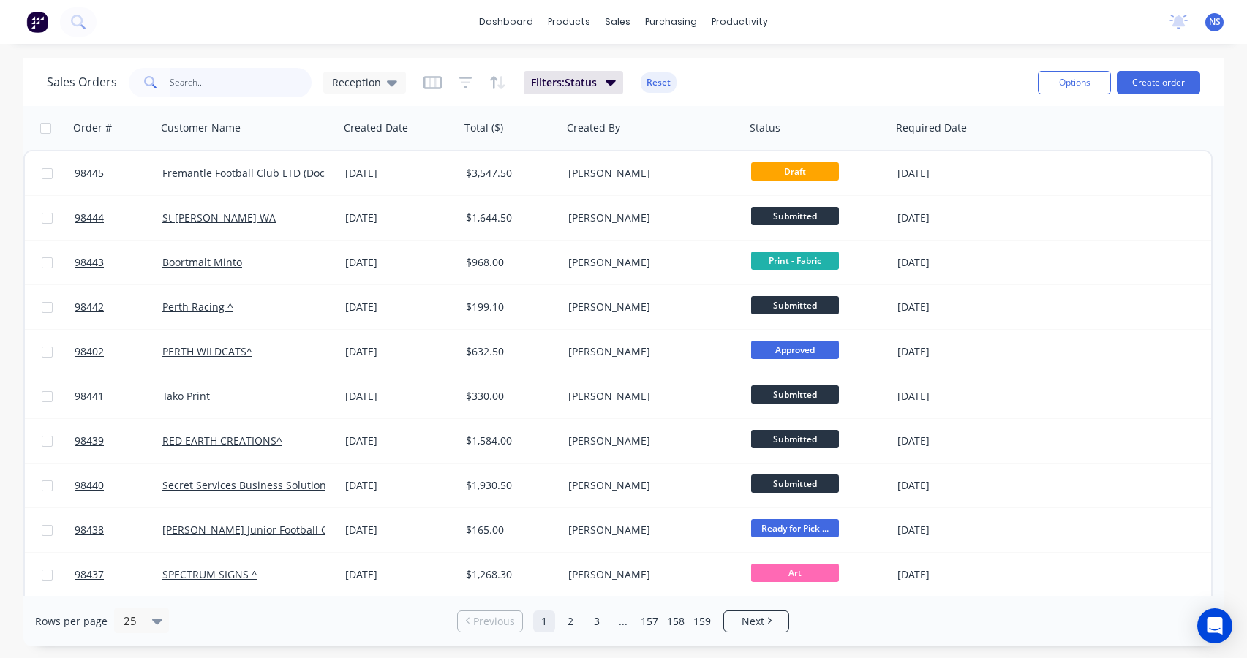
click at [216, 81] on input "text" at bounding box center [241, 82] width 143 height 29
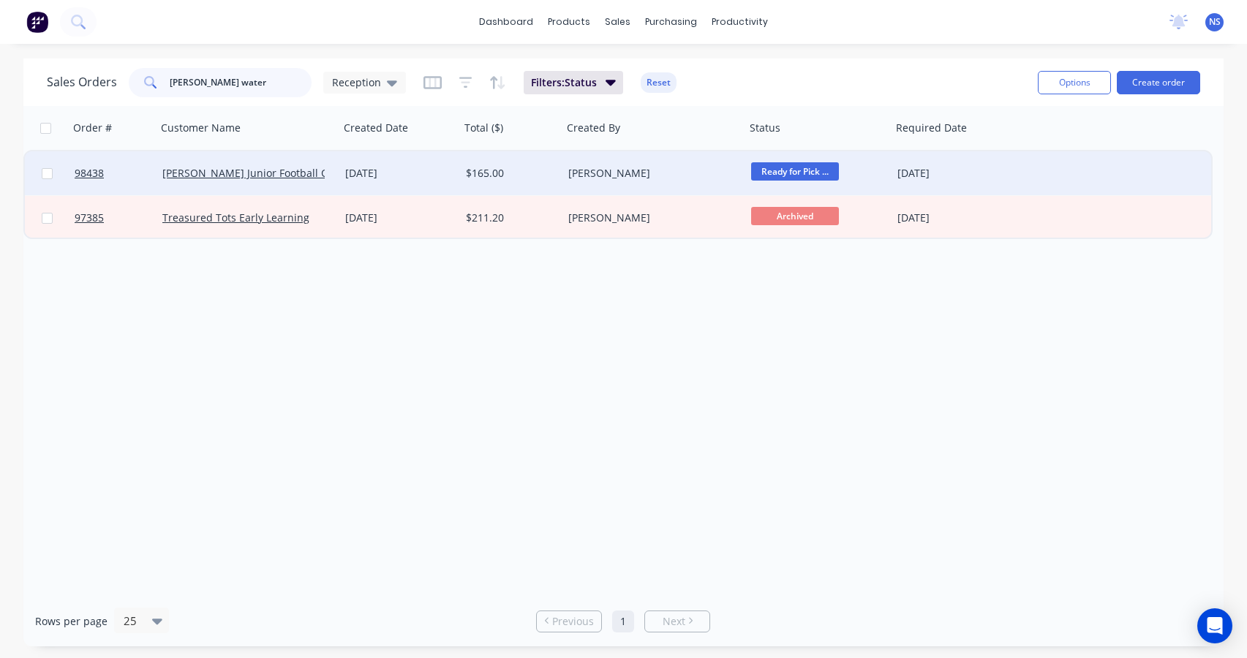
type input "piara water"
click at [524, 165] on div "$165.00" at bounding box center [511, 173] width 102 height 44
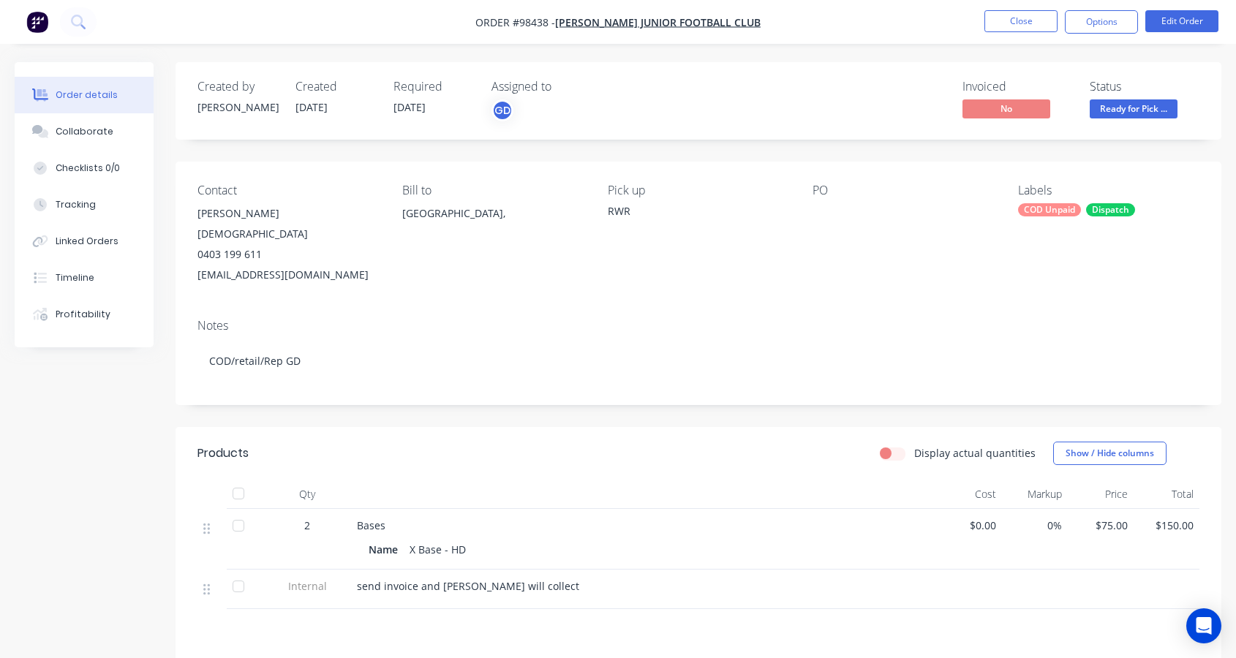
drag, startPoint x: 193, startPoint y: 254, endPoint x: 401, endPoint y: 255, distance: 207.7
click at [401, 255] on div "Contact Jenny Gay 0403 199 611 juniorregistrar@piarawaterspirates.com.au Bill t…" at bounding box center [699, 235] width 1046 height 146
copy div "juniorregistrar@piarawaterspirates.com.au"
click at [85, 129] on div "Collaborate" at bounding box center [85, 131] width 58 height 13
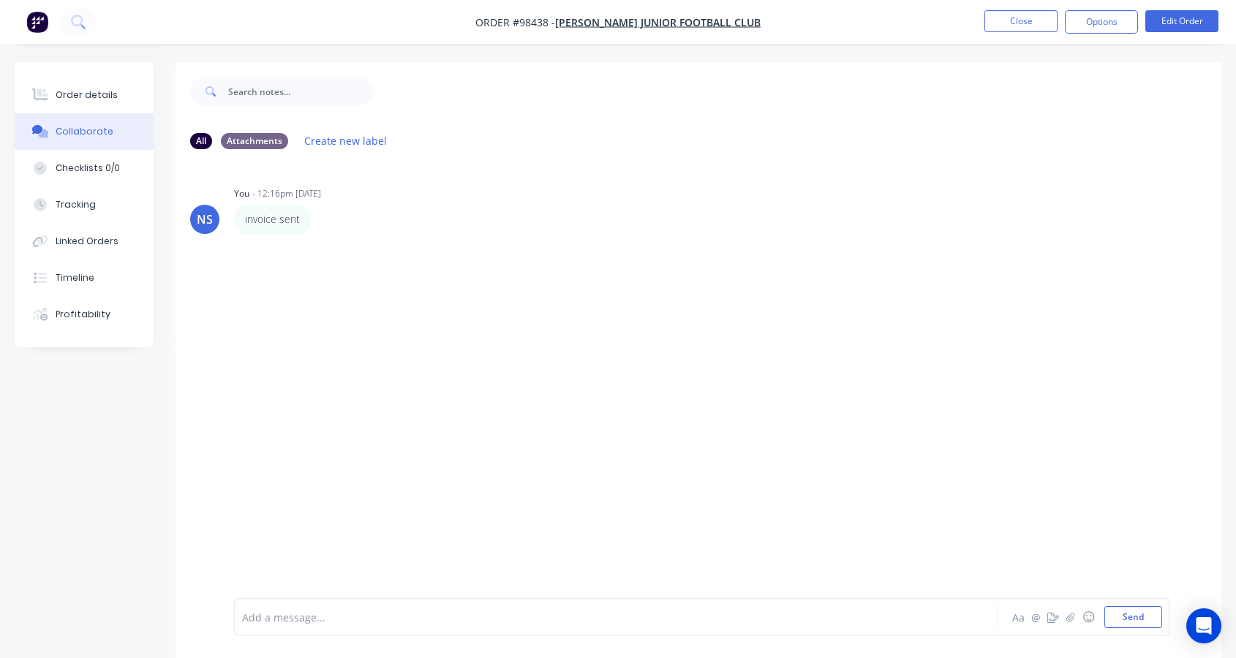
click at [352, 622] on div at bounding box center [588, 617] width 690 height 15
click at [1020, 15] on button "Close" at bounding box center [1020, 21] width 73 height 22
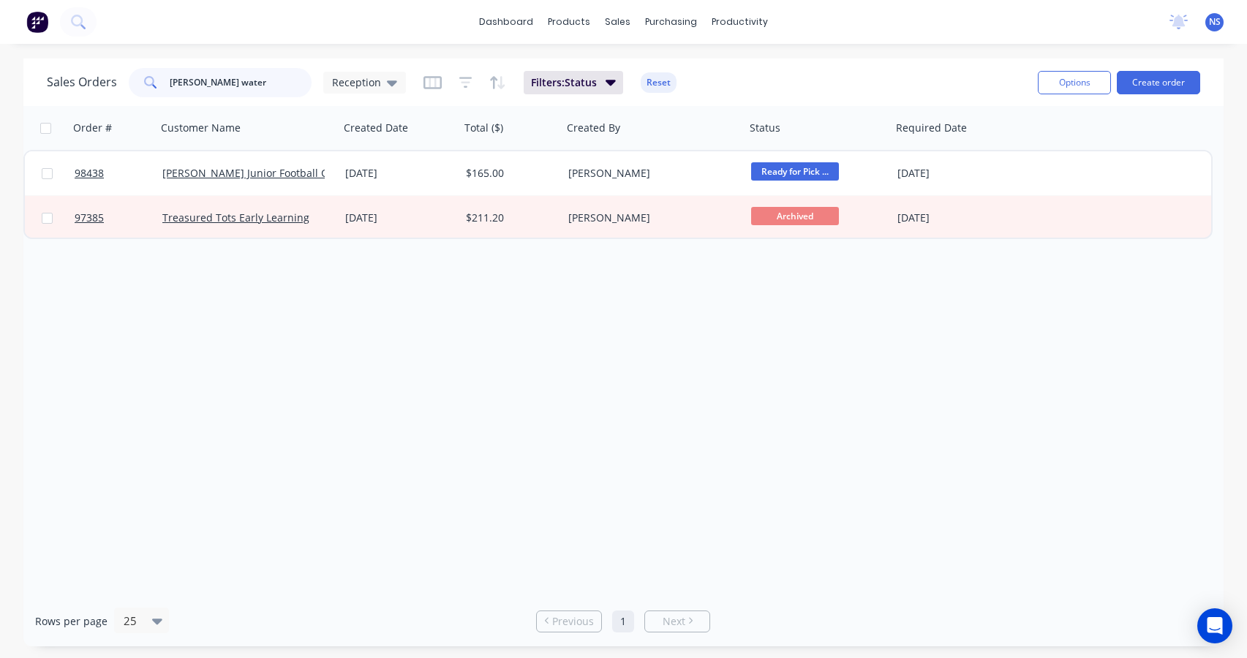
click at [236, 86] on input "piara water" at bounding box center [241, 82] width 143 height 29
drag, startPoint x: 248, startPoint y: 84, endPoint x: 152, endPoint y: 68, distance: 97.2
click at [154, 68] on div "piara water" at bounding box center [220, 82] width 183 height 29
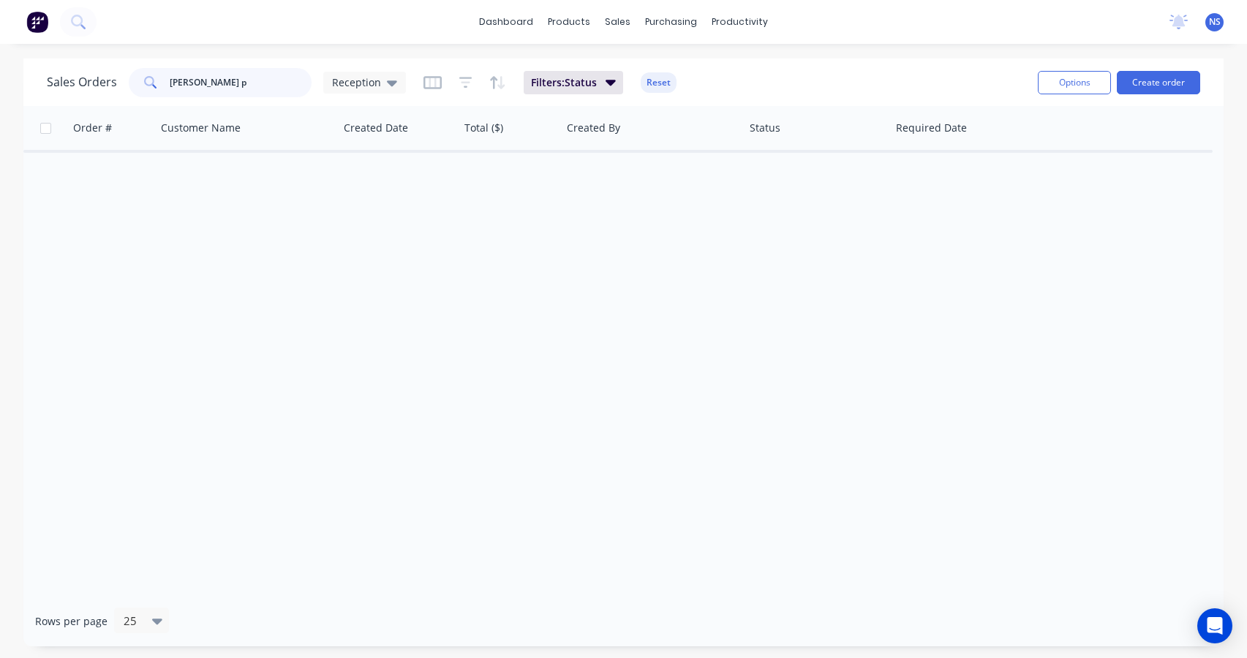
click at [256, 82] on input "Piara Waters p" at bounding box center [241, 82] width 143 height 29
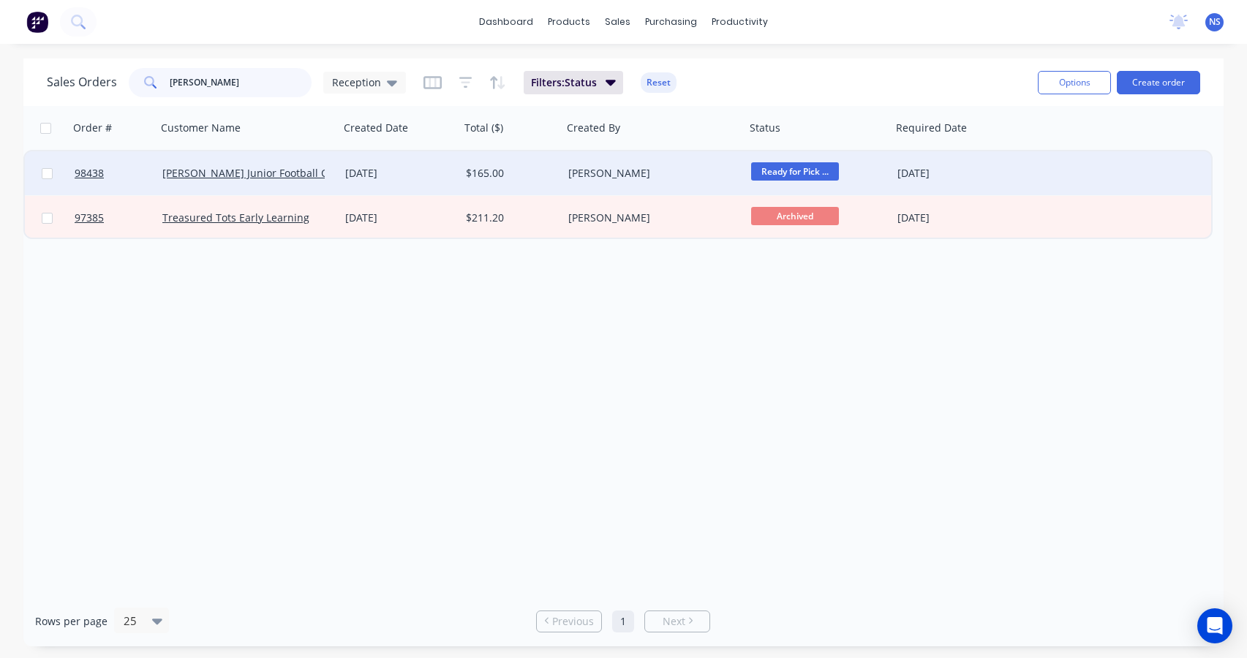
type input "Piara Waters"
click at [644, 176] on div "[PERSON_NAME]" at bounding box center [649, 173] width 162 height 15
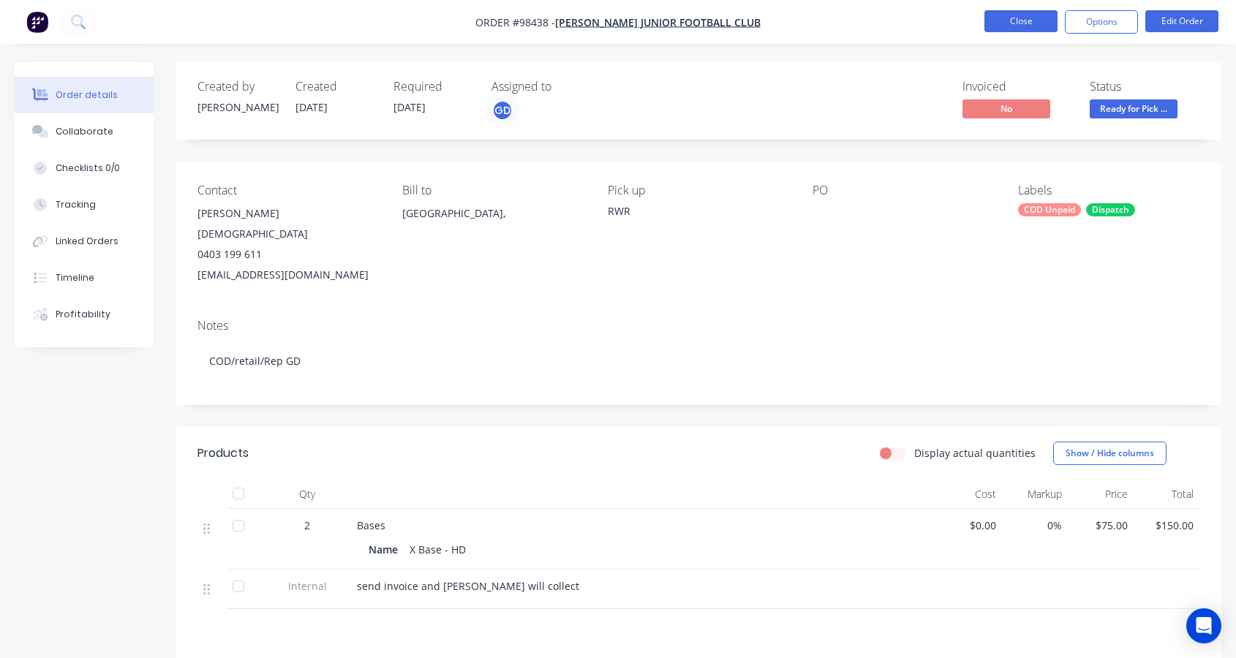
click at [1022, 24] on button "Close" at bounding box center [1020, 21] width 73 height 22
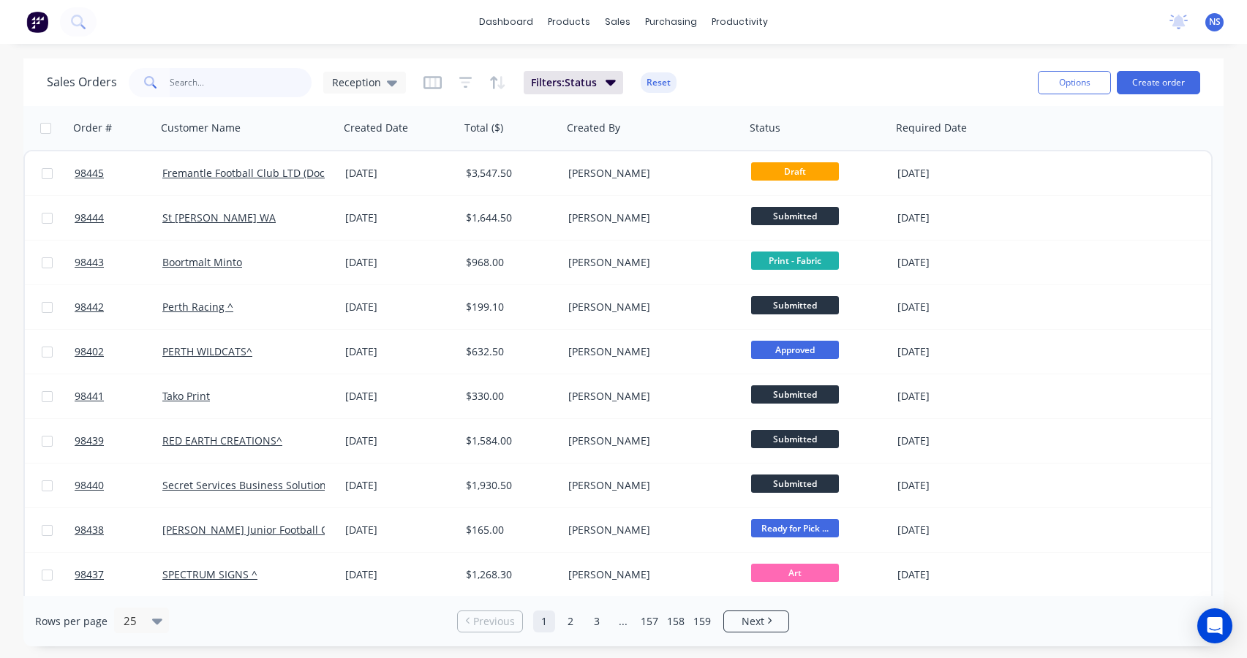
click at [206, 83] on input "text" at bounding box center [241, 82] width 143 height 29
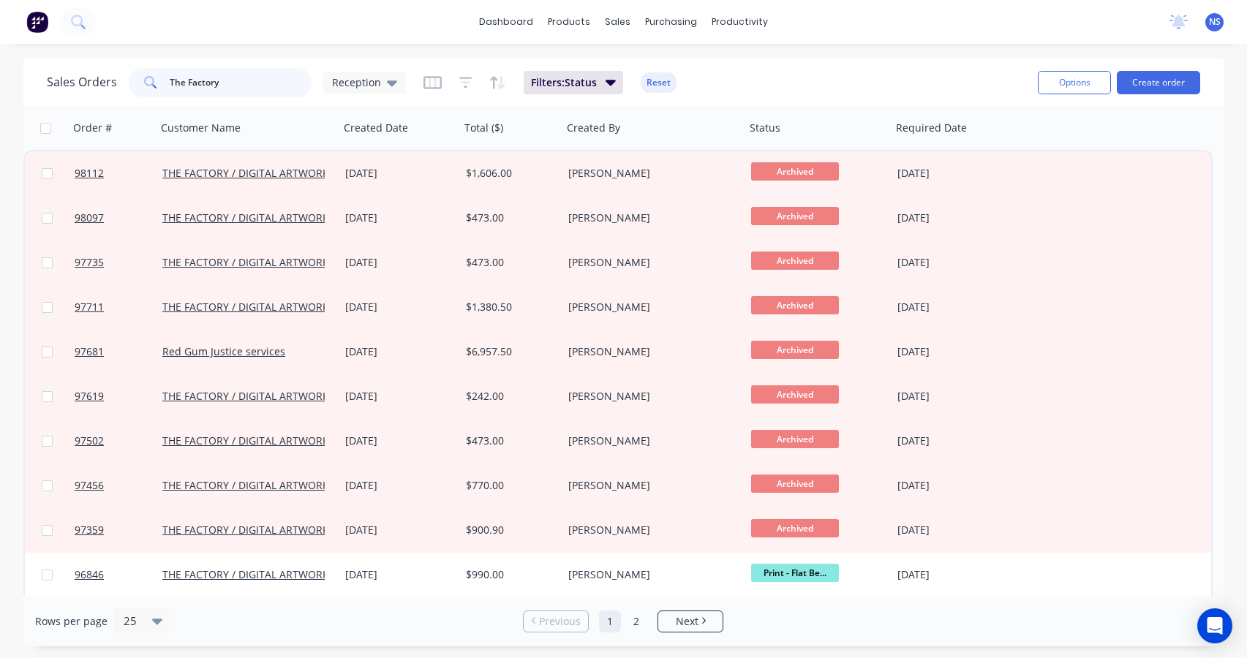
drag, startPoint x: 242, startPoint y: 80, endPoint x: 110, endPoint y: 53, distance: 134.4
click at [111, 53] on div "dashboard products sales purchasing productivity dashboard products Product Cat…" at bounding box center [623, 329] width 1247 height 658
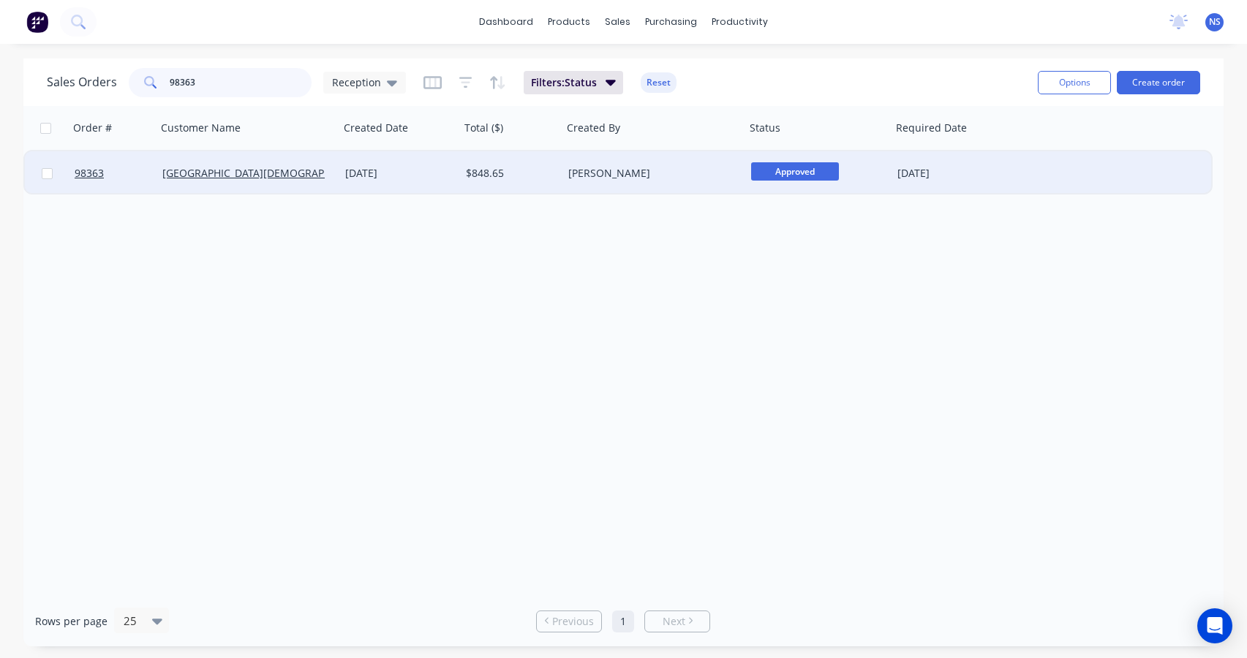
type input "98363"
click at [544, 176] on div "$848.65" at bounding box center [509, 173] width 86 height 15
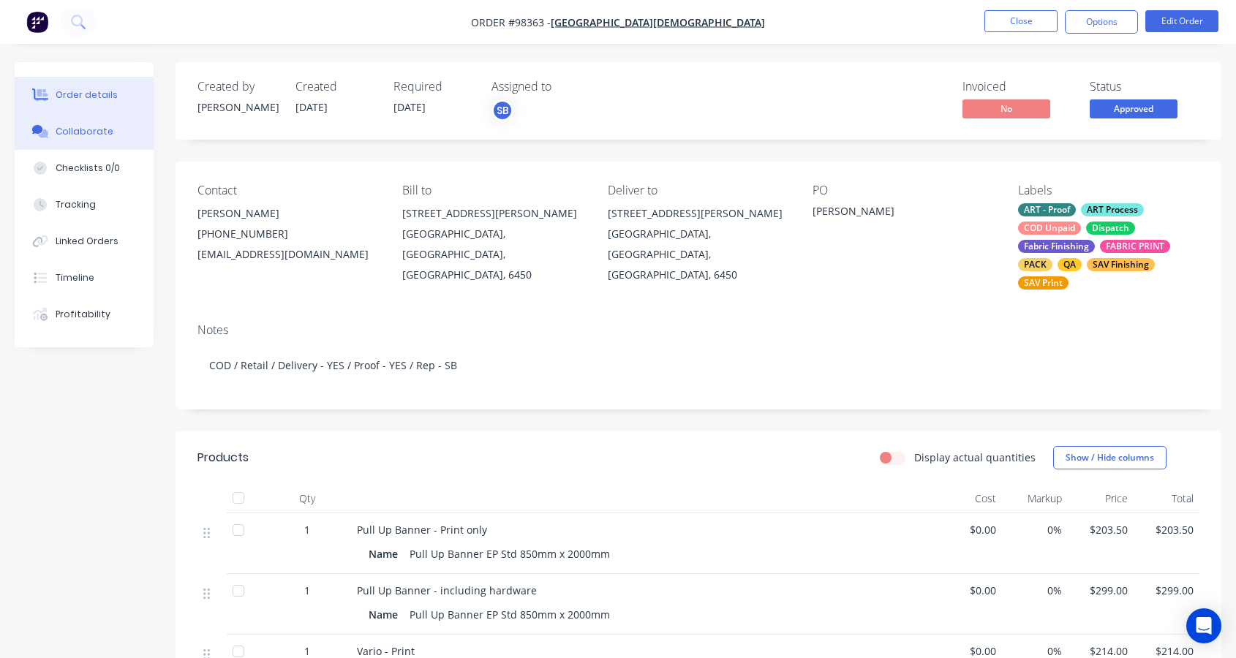
click at [86, 134] on div "Collaborate" at bounding box center [85, 131] width 58 height 13
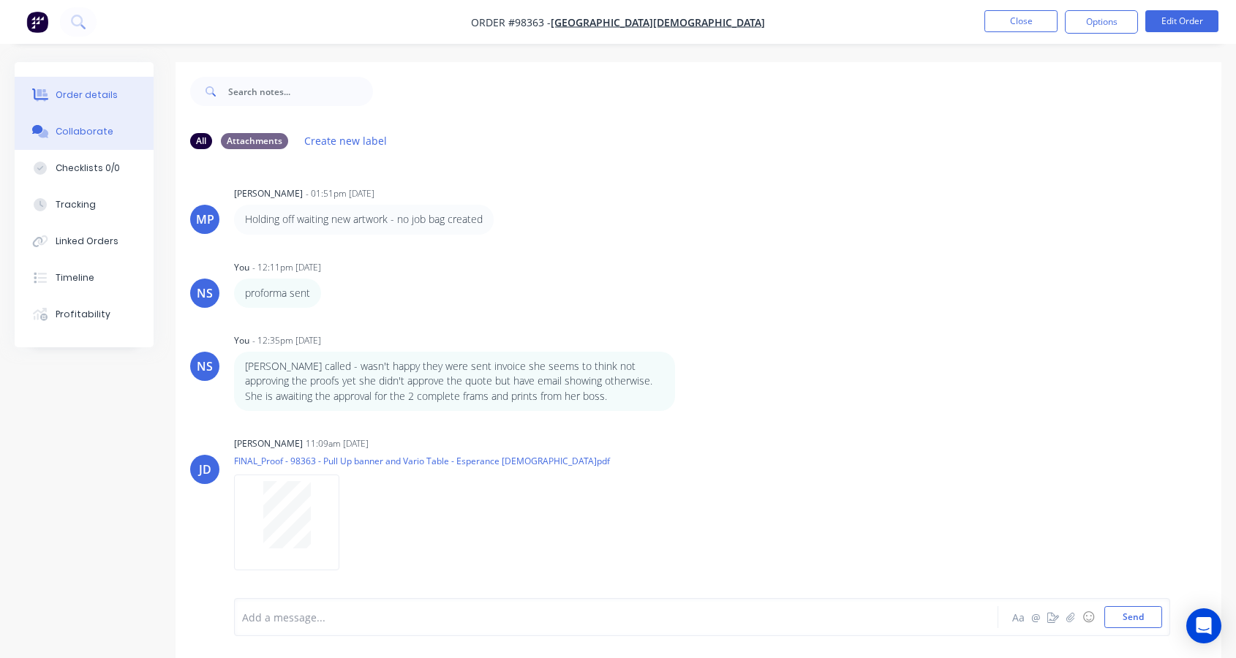
click at [97, 94] on div "Order details" at bounding box center [87, 94] width 62 height 13
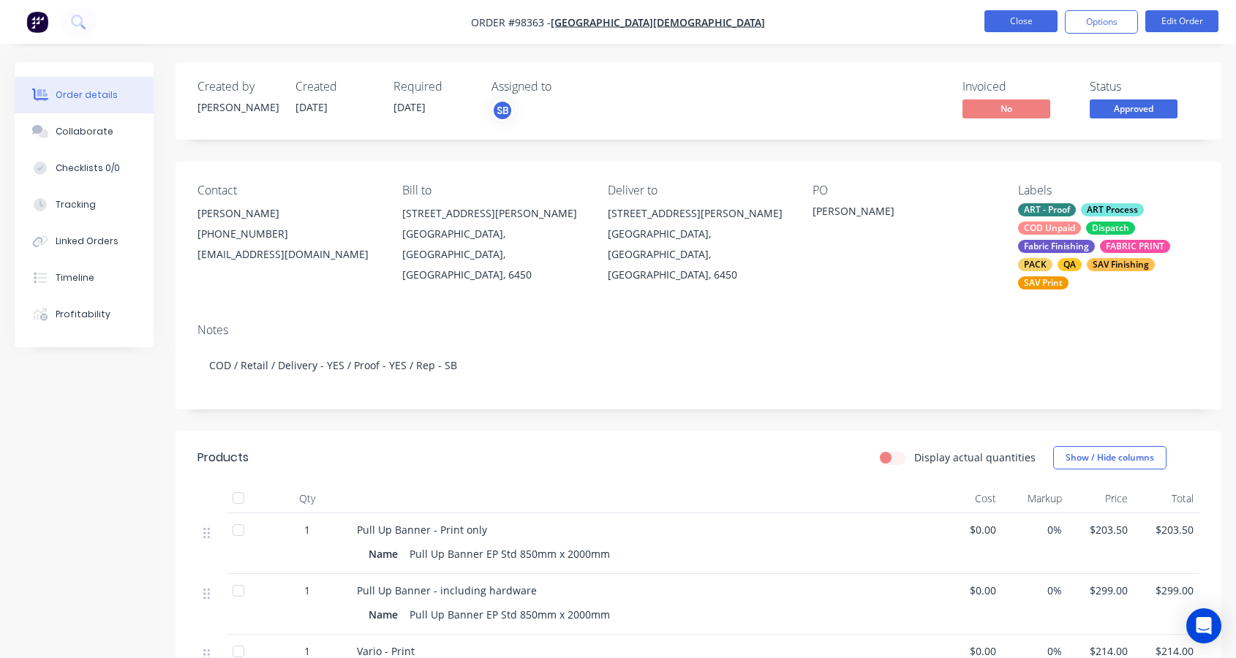
click at [1017, 22] on button "Close" at bounding box center [1020, 21] width 73 height 22
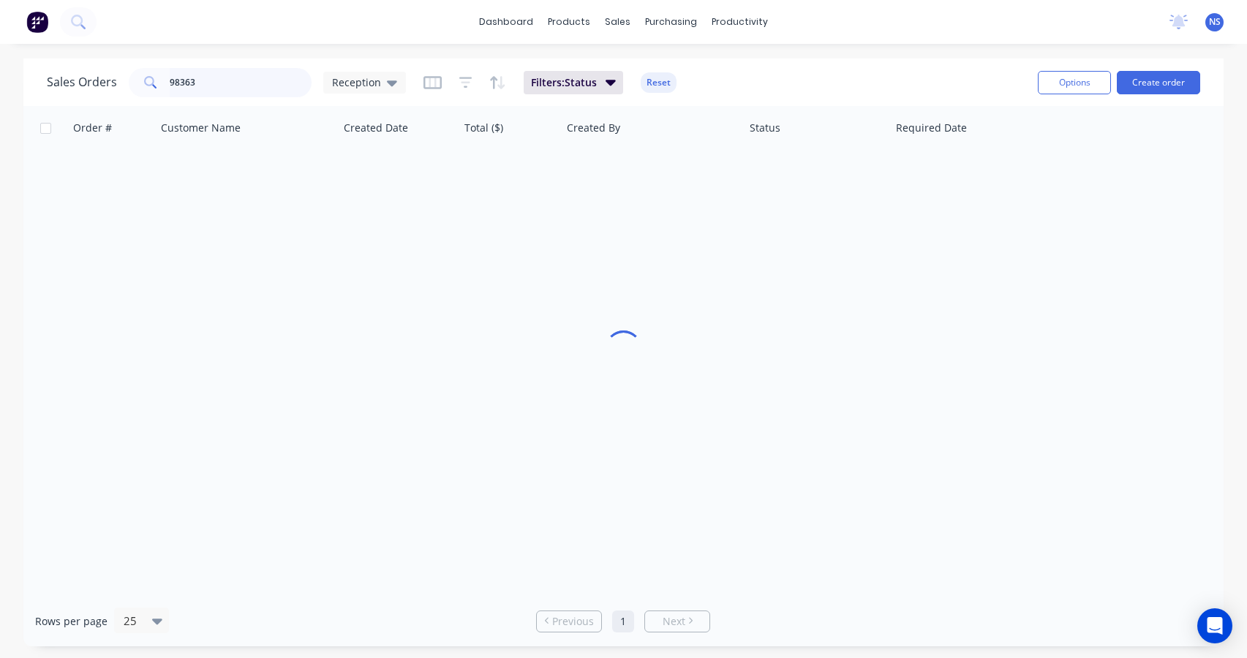
click at [238, 79] on input "98363" at bounding box center [241, 82] width 143 height 29
drag, startPoint x: 235, startPoint y: 80, endPoint x: 162, endPoint y: 75, distance: 74.0
click at [162, 75] on div "98363" at bounding box center [220, 82] width 183 height 29
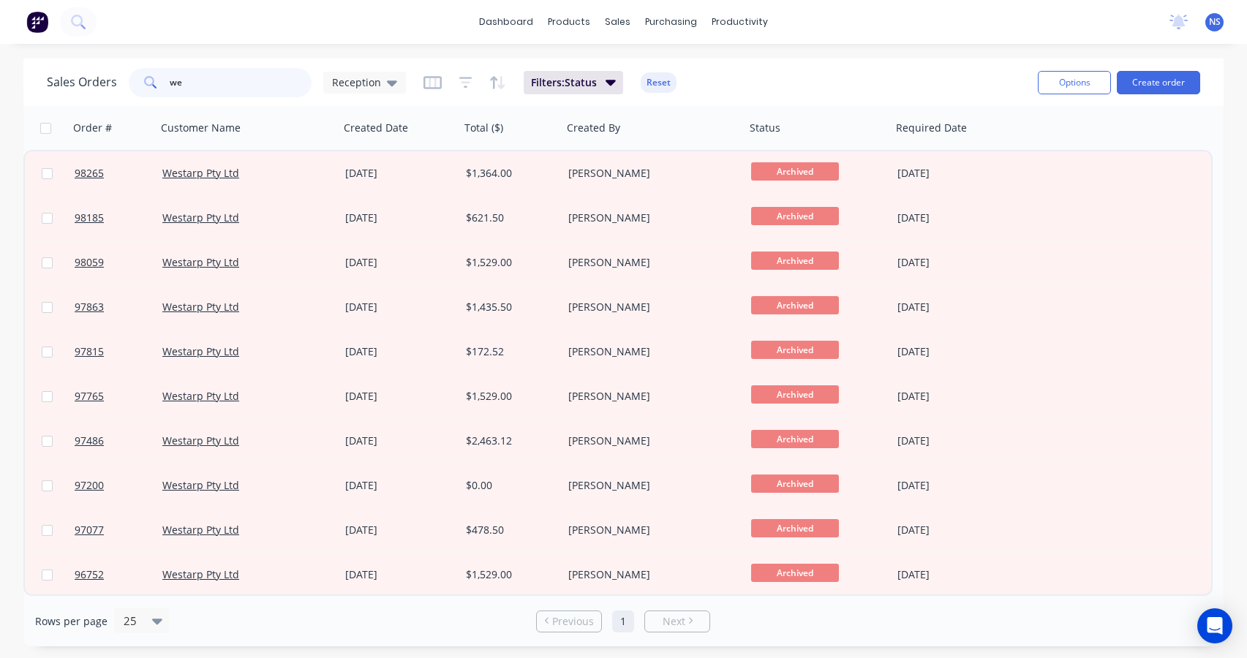
type input "w"
